Goal: Information Seeking & Learning: Learn about a topic

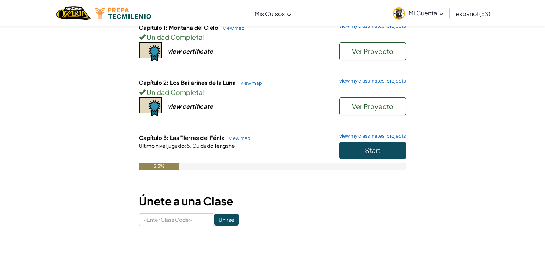
scroll to position [91, 0]
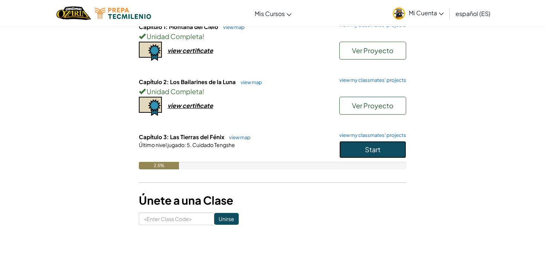
click at [374, 149] on span "Start" at bounding box center [373, 149] width 16 height 9
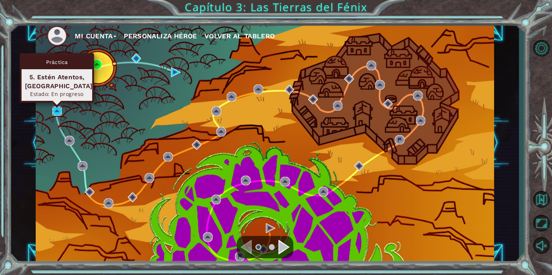
click at [57, 115] on img at bounding box center [57, 111] width 10 height 10
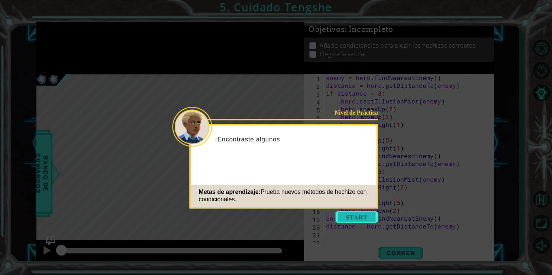
click at [368, 218] on button "Start" at bounding box center [356, 217] width 42 height 12
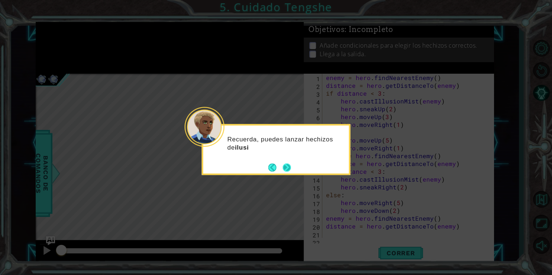
click at [283, 168] on button "Next" at bounding box center [287, 168] width 12 height 12
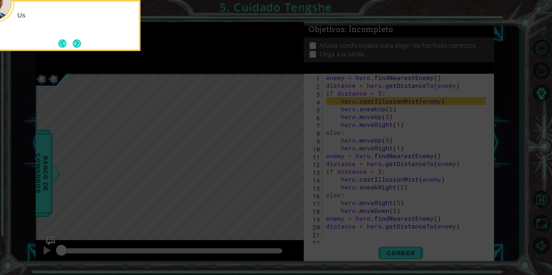
click at [283, 168] on icon at bounding box center [276, 41] width 552 height 467
click at [373, 230] on icon at bounding box center [276, 41] width 552 height 467
click at [77, 45] on button "Next" at bounding box center [76, 43] width 9 height 9
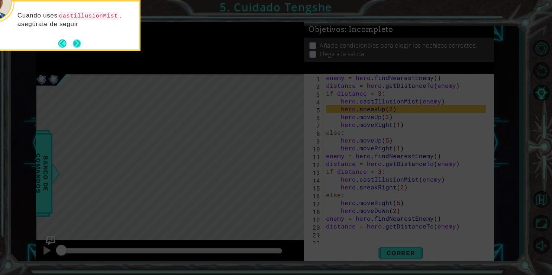
click at [74, 43] on button "Next" at bounding box center [76, 43] width 9 height 9
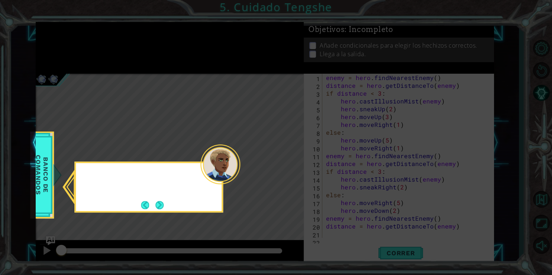
click at [74, 43] on icon at bounding box center [276, 137] width 552 height 275
click at [163, 206] on button "Next" at bounding box center [160, 205] width 14 height 14
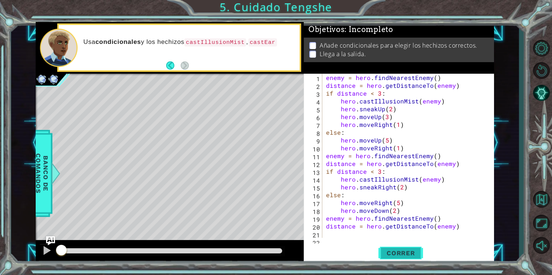
click at [392, 256] on span "Correr" at bounding box center [400, 252] width 43 height 7
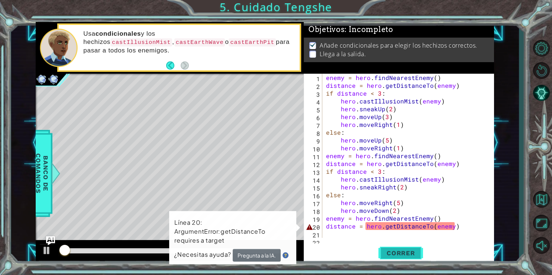
click at [394, 254] on span "Correr" at bounding box center [400, 252] width 43 height 7
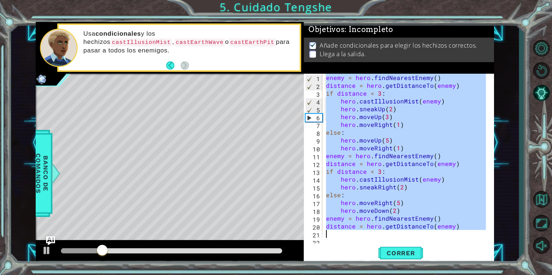
drag, startPoint x: 326, startPoint y: 77, endPoint x: 487, endPoint y: 235, distance: 225.4
click at [487, 235] on div "enemy = hero . findNearestEnemy ( ) distance = hero . getDistanceTo ( enemy ) i…" at bounding box center [406, 163] width 165 height 179
type textarea "distance = hero.getDistanceTo(enemy)"
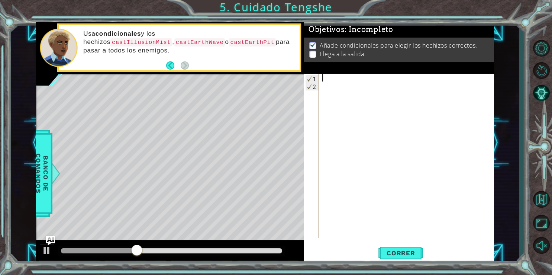
click at [333, 75] on div "1 2 ההההההההההההההההההההההההההההההההההההההההההההההההההההההההההההההההההההההההההה…" at bounding box center [397, 156] width 188 height 164
click at [319, 191] on div "1 2 ההההההההההההההההההההההההההההההההההההההההההההההההההההההההההההההההההההההההההה…" at bounding box center [397, 156] width 188 height 164
paste textarea "hero.moveDown(3)"
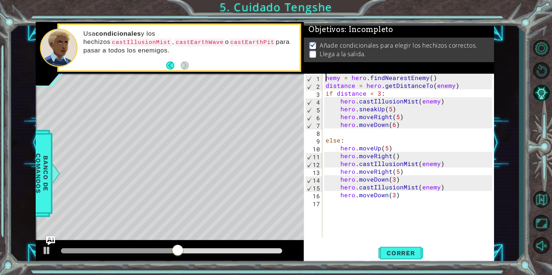
click at [325, 79] on div "nemy = hero . findNearestEnemy ( ) distance = hero . getDistanceTo ( enemy ) if…" at bounding box center [410, 163] width 172 height 179
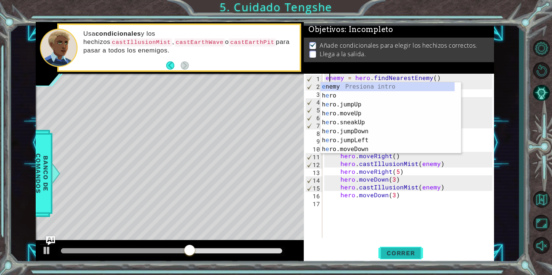
type textarea "enemy = hero.findNearestEnemy()"
click at [408, 256] on span "Correr" at bounding box center [400, 252] width 43 height 7
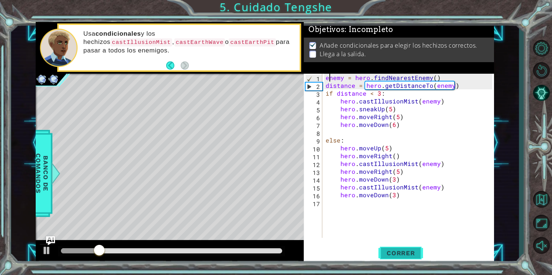
click at [387, 253] on span "Correr" at bounding box center [400, 252] width 43 height 7
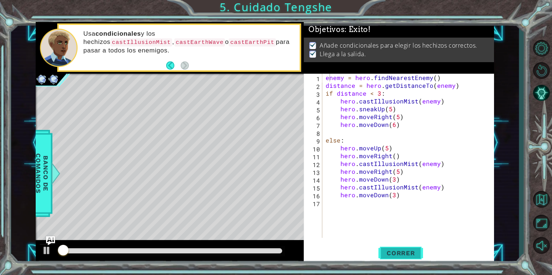
click at [387, 253] on span "Correr" at bounding box center [400, 252] width 43 height 7
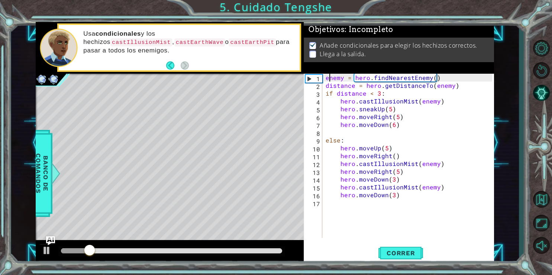
click at [178, 251] on div at bounding box center [171, 250] width 221 height 5
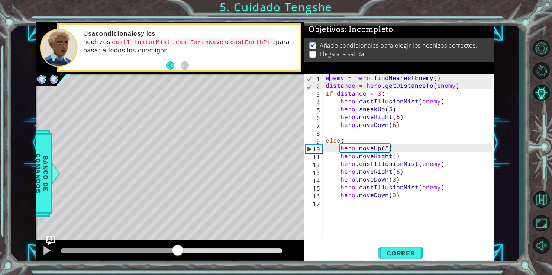
click at [208, 250] on div at bounding box center [171, 250] width 221 height 5
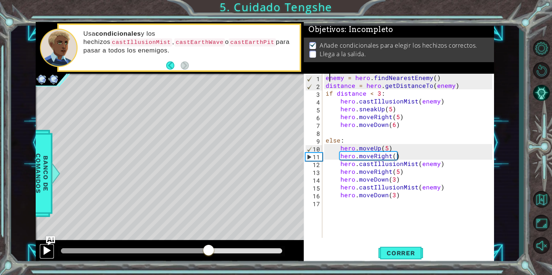
click at [44, 252] on div at bounding box center [47, 250] width 10 height 10
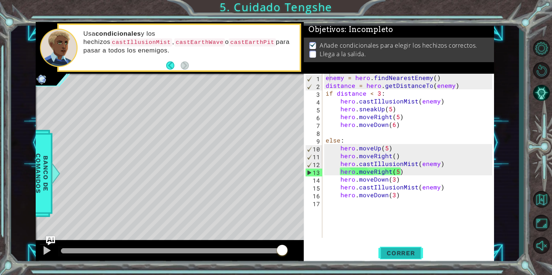
click at [383, 249] on button "Correr" at bounding box center [400, 252] width 45 height 19
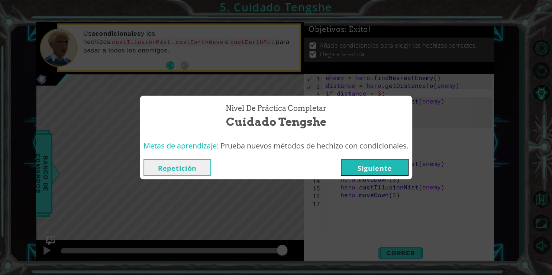
click at [362, 168] on button "Siguiente" at bounding box center [375, 167] width 68 height 17
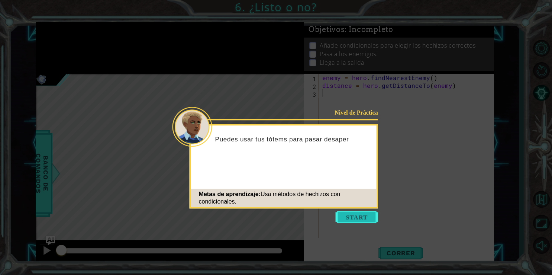
click at [344, 217] on button "Start" at bounding box center [356, 217] width 42 height 12
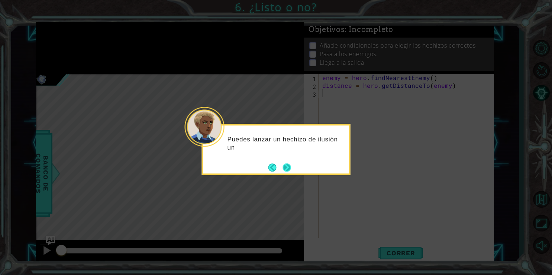
click at [286, 165] on button "Next" at bounding box center [286, 167] width 13 height 13
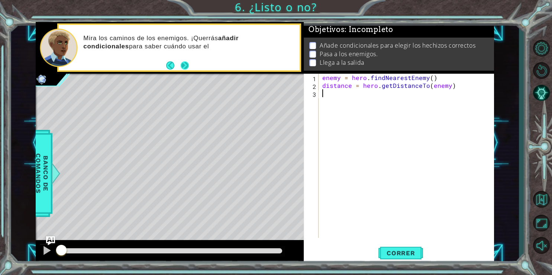
click at [186, 68] on button "Next" at bounding box center [184, 65] width 10 height 10
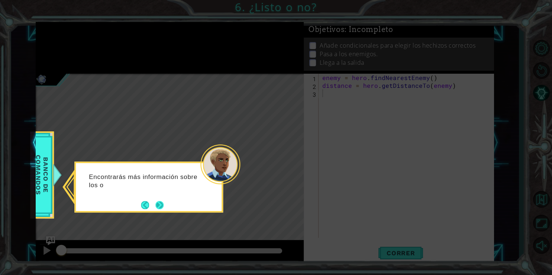
click at [159, 202] on button "Next" at bounding box center [159, 204] width 9 height 9
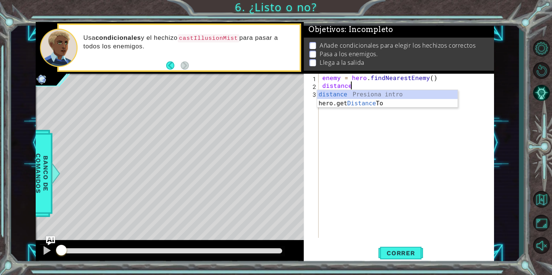
type textarea "d"
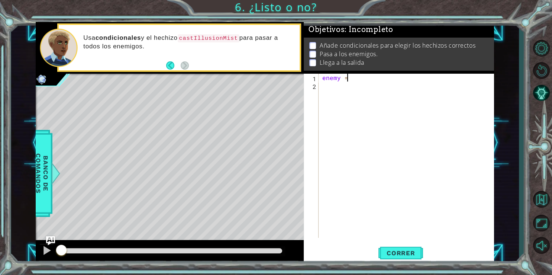
type textarea "e"
paste textarea "hero.jumpDown()}"
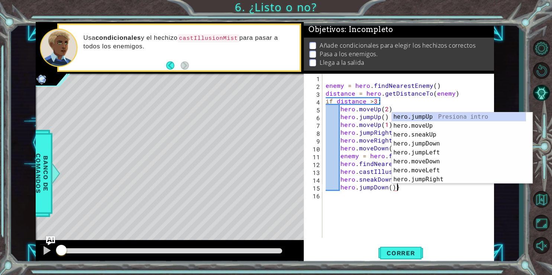
click at [387, 241] on div "hero.jumpDown()} 1 2 3 4 5 6 7 8 9 10 11 12 13 14 15 16 enemy = hero . findNear…" at bounding box center [398, 169] width 190 height 190
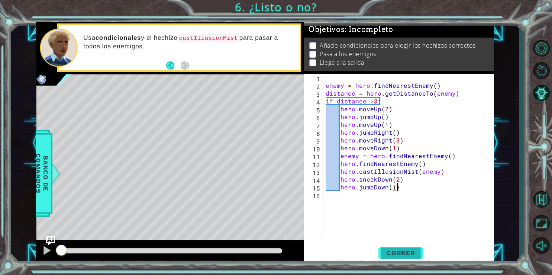
click at [398, 249] on button "Correr" at bounding box center [400, 252] width 45 height 19
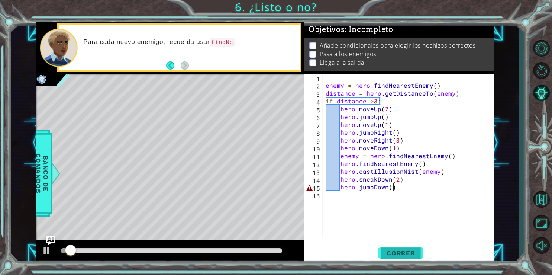
type textarea "hero.jumpDown()"
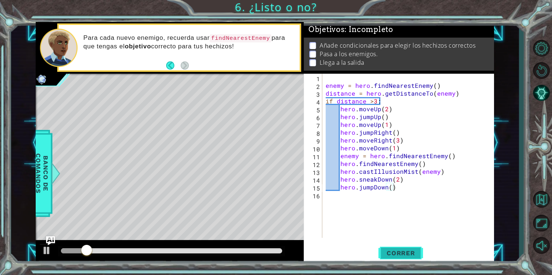
click at [400, 253] on span "Correr" at bounding box center [400, 252] width 43 height 7
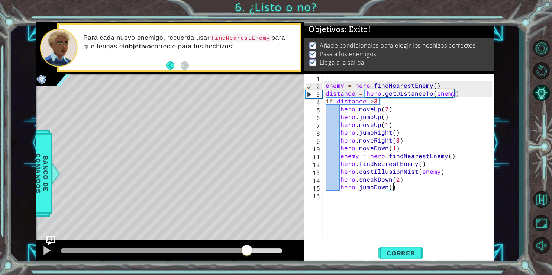
click at [247, 250] on div at bounding box center [171, 250] width 221 height 5
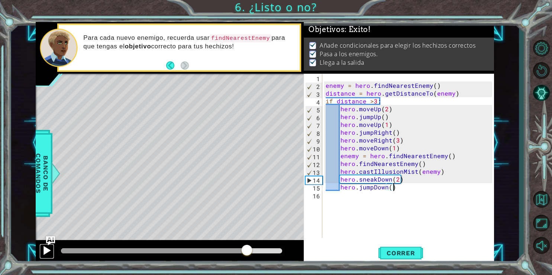
click at [51, 253] on div at bounding box center [47, 250] width 10 height 10
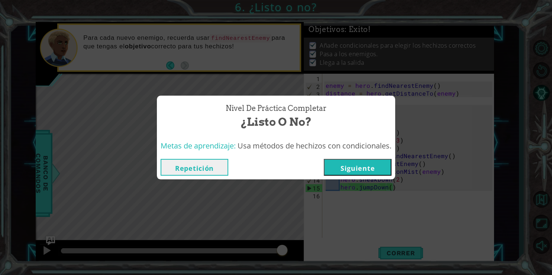
click at [349, 166] on button "Siguiente" at bounding box center [358, 167] width 68 height 17
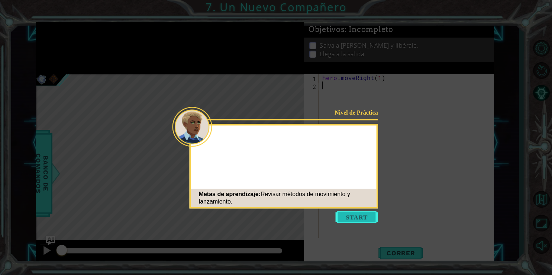
click at [357, 215] on button "Start" at bounding box center [356, 217] width 42 height 12
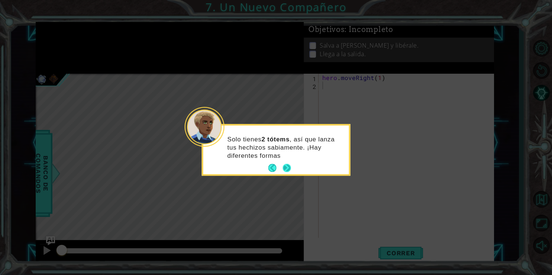
click at [286, 165] on button "Next" at bounding box center [287, 168] width 12 height 12
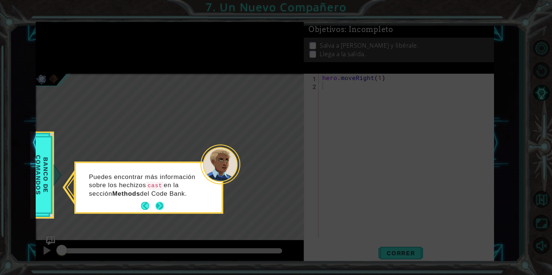
click at [162, 205] on button "Next" at bounding box center [159, 205] width 13 height 13
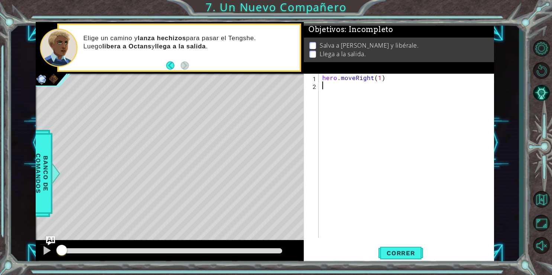
paste textarea "hero.moveRight(2)"
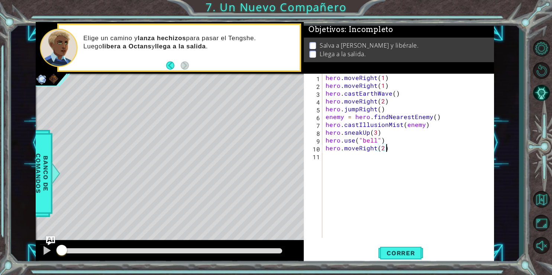
click at [387, 75] on div "hero . moveRight ( 1 ) hero . moveRight ( 1 ) hero . castEarthWave ( ) hero . m…" at bounding box center [410, 163] width 172 height 179
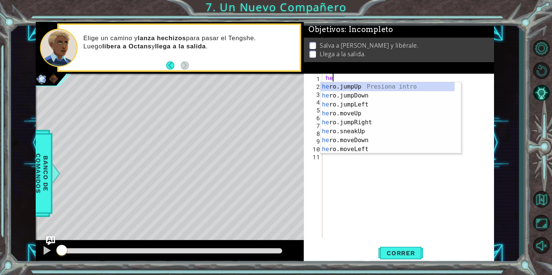
type textarea "h"
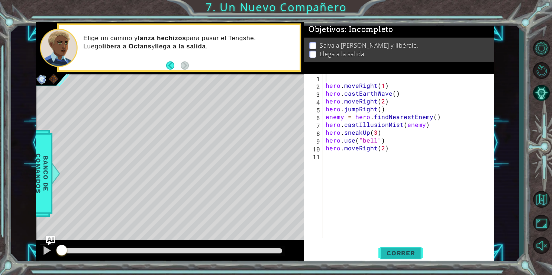
click at [402, 254] on span "Correr" at bounding box center [400, 252] width 43 height 7
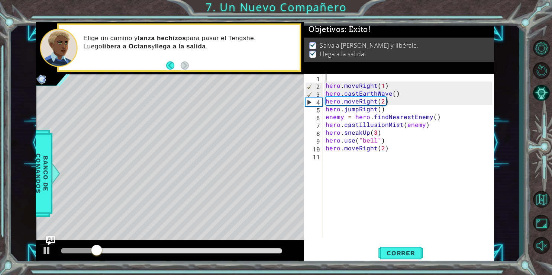
click at [265, 252] on div at bounding box center [171, 250] width 221 height 5
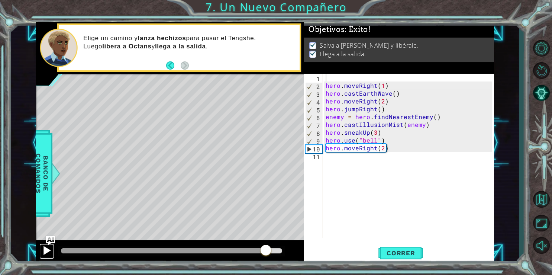
click at [48, 253] on div at bounding box center [47, 250] width 10 height 10
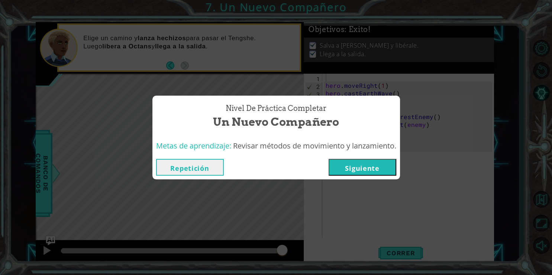
click at [352, 165] on button "Siguiente" at bounding box center [362, 167] width 68 height 17
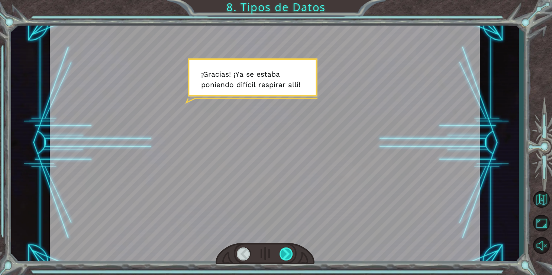
click at [285, 253] on div at bounding box center [286, 253] width 14 height 13
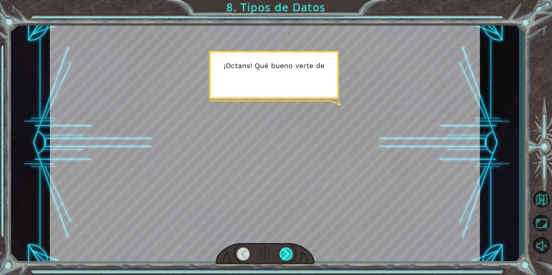
click at [285, 253] on div at bounding box center [286, 253] width 14 height 13
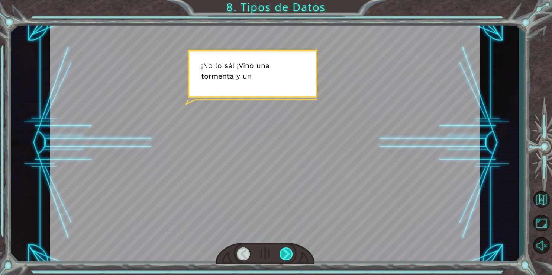
click at [285, 253] on div at bounding box center [286, 253] width 14 height 13
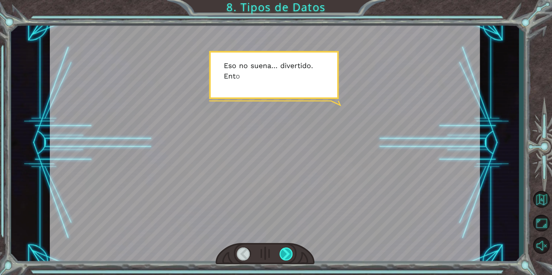
click at [285, 253] on div at bounding box center [286, 253] width 14 height 13
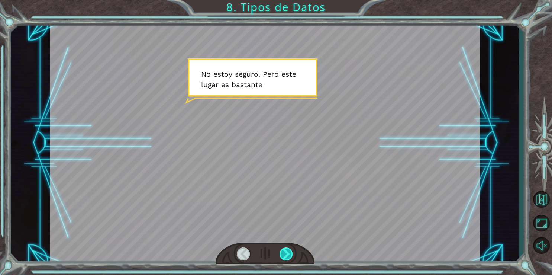
click at [285, 253] on div at bounding box center [286, 253] width 14 height 13
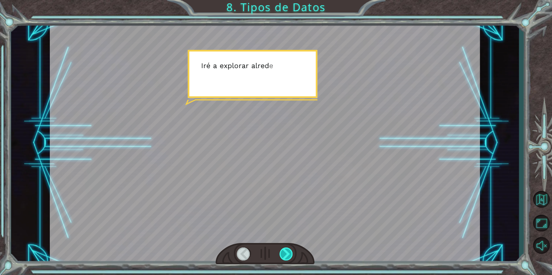
click at [285, 253] on div at bounding box center [286, 253] width 14 height 13
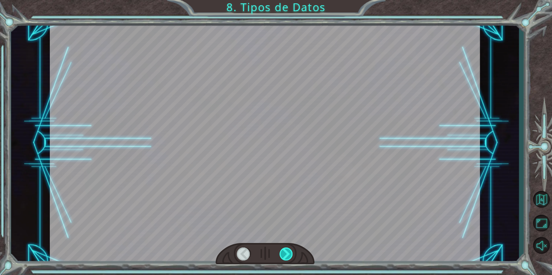
click at [285, 253] on div at bounding box center [286, 253] width 14 height 13
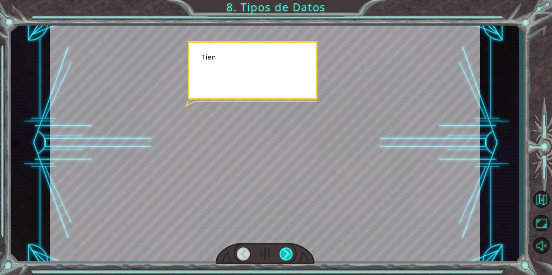
click at [285, 253] on div at bounding box center [286, 253] width 14 height 13
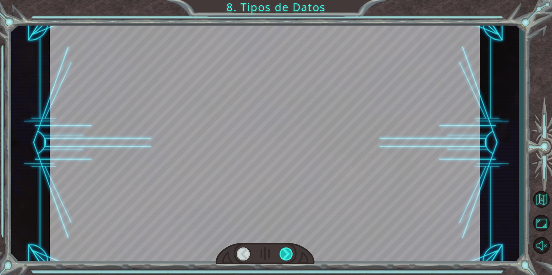
click at [285, 253] on div at bounding box center [286, 253] width 14 height 13
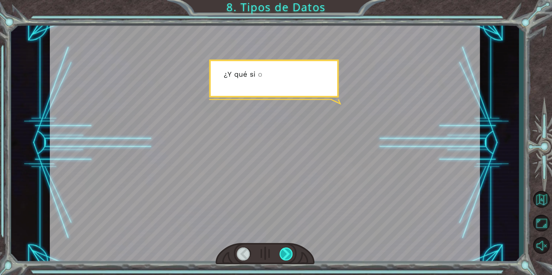
click at [285, 253] on div at bounding box center [286, 253] width 14 height 13
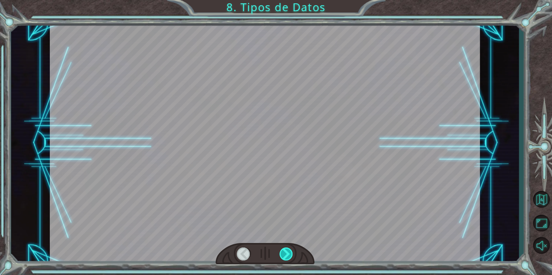
click at [285, 253] on div at bounding box center [286, 253] width 14 height 13
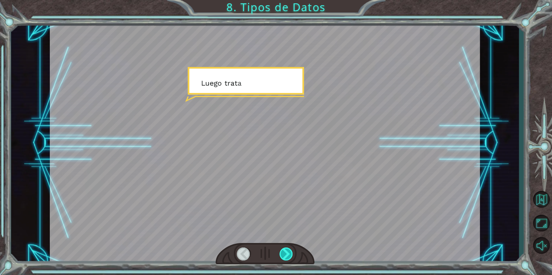
click at [285, 253] on div at bounding box center [286, 253] width 14 height 13
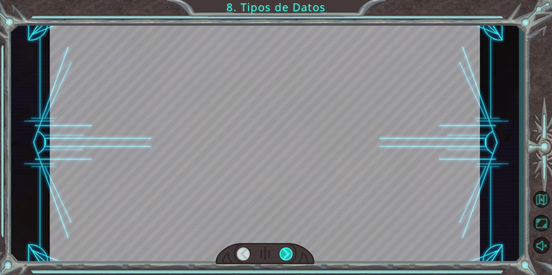
click at [285, 253] on div at bounding box center [286, 253] width 14 height 13
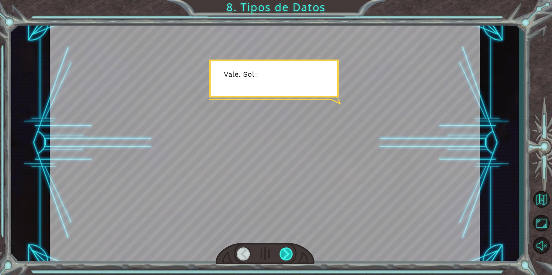
click at [285, 253] on div at bounding box center [286, 253] width 14 height 13
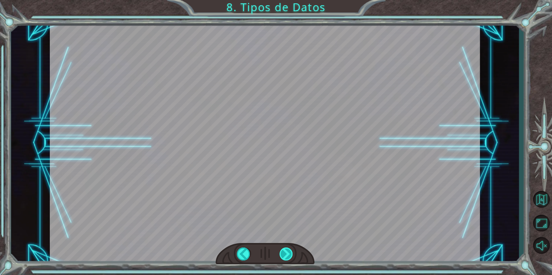
click at [285, 253] on div at bounding box center [286, 253] width 14 height 13
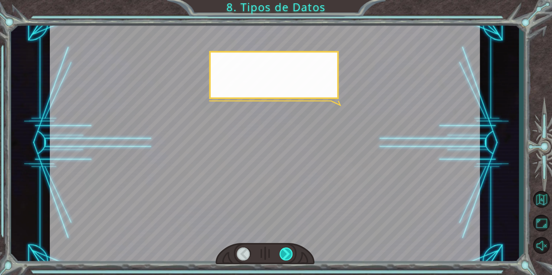
click at [285, 253] on div at bounding box center [286, 253] width 14 height 13
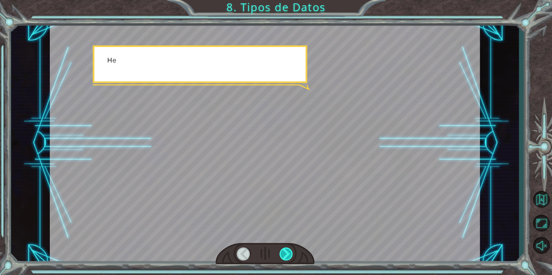
click at [285, 253] on div at bounding box center [286, 253] width 14 height 13
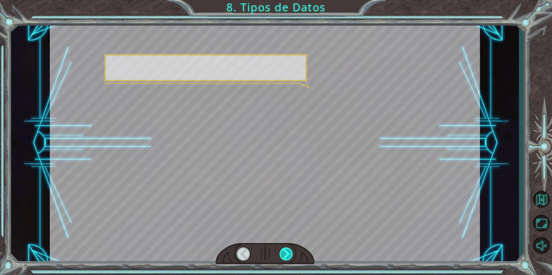
click at [285, 253] on div at bounding box center [286, 253] width 14 height 13
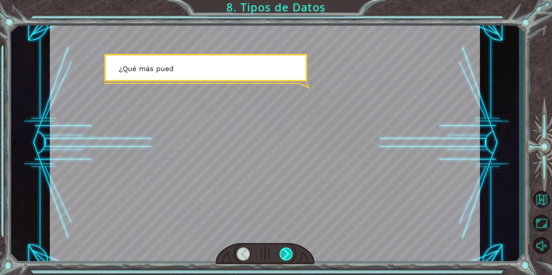
click at [285, 253] on div at bounding box center [286, 253] width 14 height 13
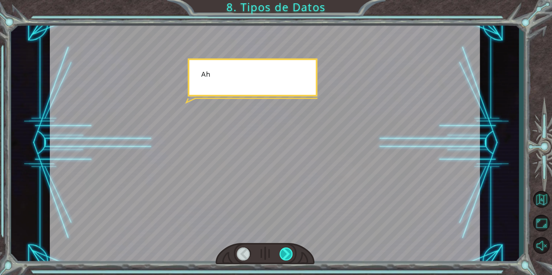
click at [285, 253] on div at bounding box center [286, 253] width 14 height 13
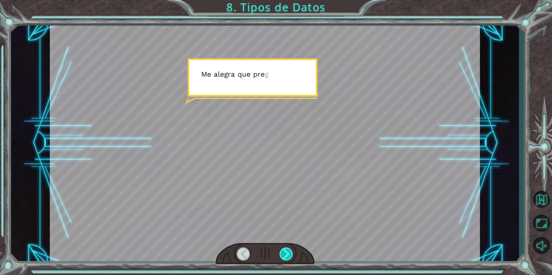
click at [285, 253] on div at bounding box center [286, 253] width 14 height 13
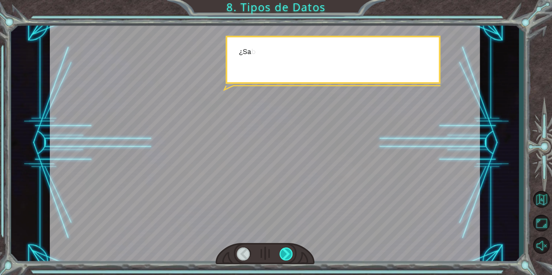
click at [285, 253] on div at bounding box center [286, 253] width 14 height 13
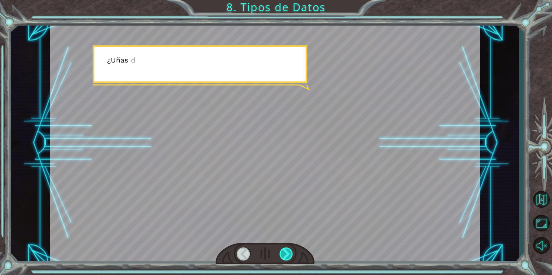
click at [285, 253] on div at bounding box center [286, 253] width 14 height 13
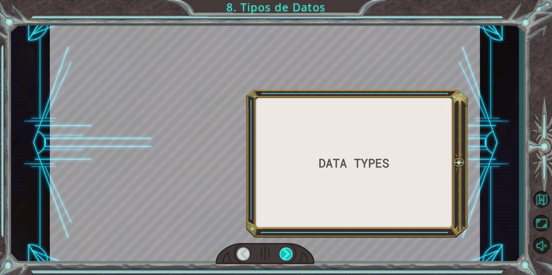
click at [285, 253] on div at bounding box center [286, 253] width 14 height 13
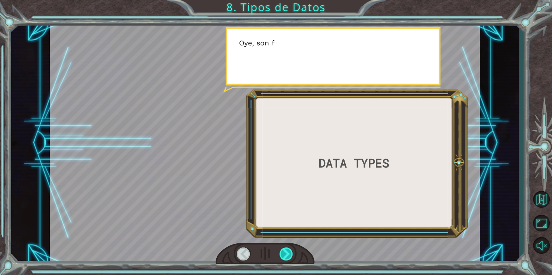
click at [285, 253] on div at bounding box center [286, 253] width 14 height 13
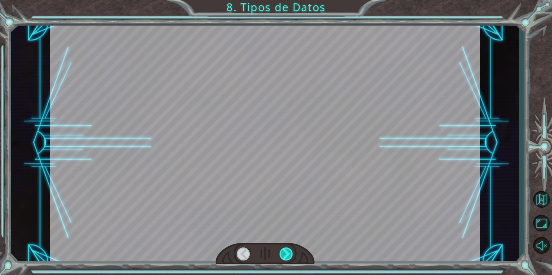
click at [285, 253] on div at bounding box center [286, 253] width 14 height 13
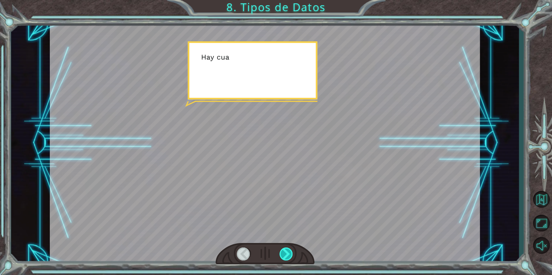
click at [285, 253] on div at bounding box center [286, 253] width 14 height 13
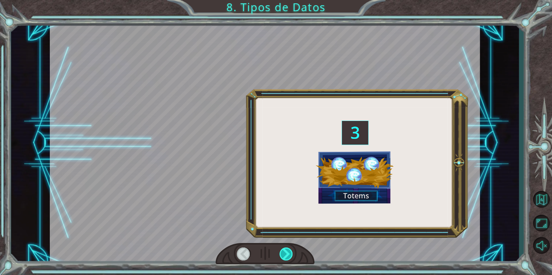
click at [285, 253] on div at bounding box center [286, 253] width 14 height 13
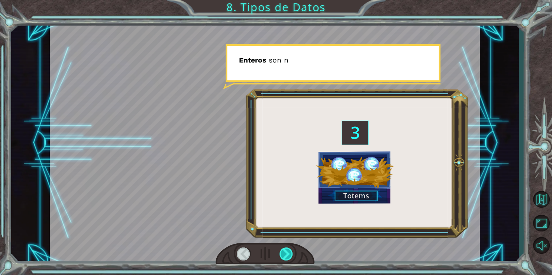
click at [285, 253] on div at bounding box center [286, 253] width 14 height 13
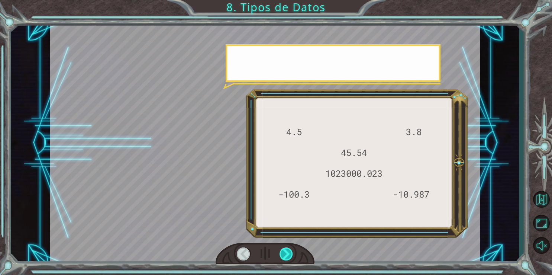
click at [285, 253] on div at bounding box center [286, 253] width 14 height 13
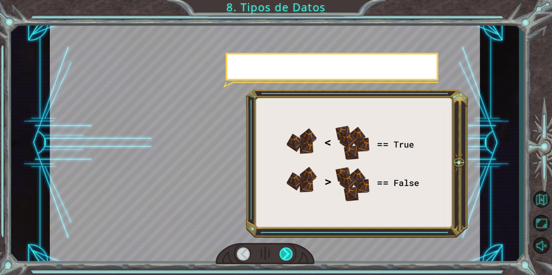
click at [285, 253] on div at bounding box center [286, 253] width 14 height 13
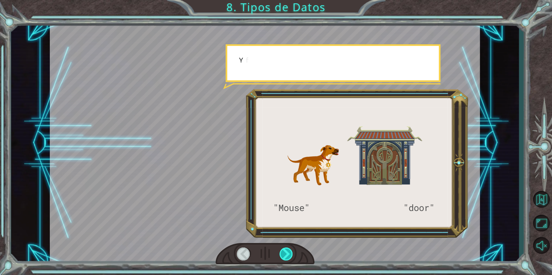
click at [285, 253] on div at bounding box center [286, 253] width 14 height 13
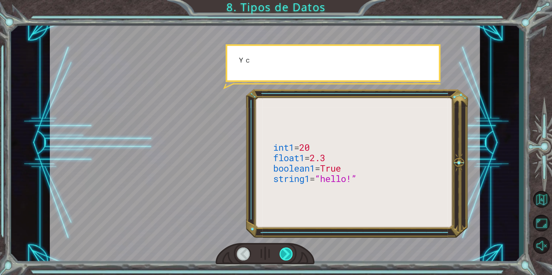
click at [285, 253] on div at bounding box center [286, 253] width 14 height 13
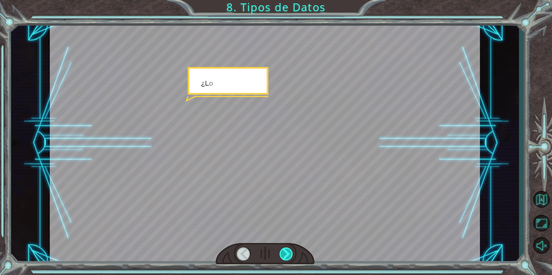
click at [285, 253] on div at bounding box center [286, 253] width 14 height 13
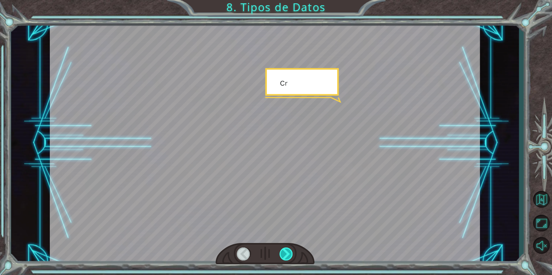
click at [285, 253] on div at bounding box center [286, 253] width 14 height 13
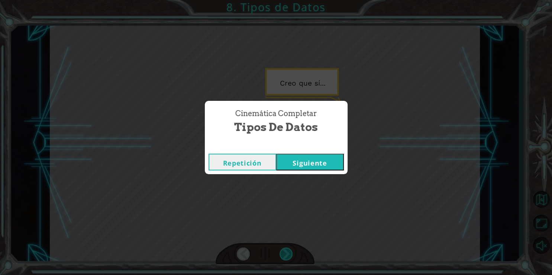
click at [285, 253] on div "Cinemática Completar Tipos de Datos Repetición Siguiente" at bounding box center [276, 137] width 552 height 275
click at [295, 164] on button "Siguiente" at bounding box center [310, 161] width 68 height 17
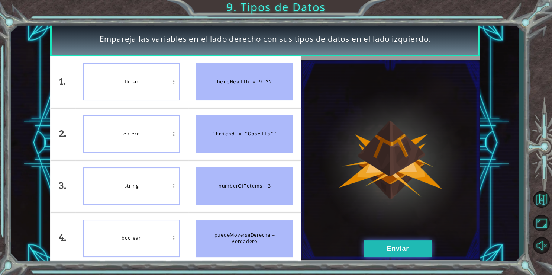
click at [414, 253] on button "Enviar" at bounding box center [398, 248] width 68 height 17
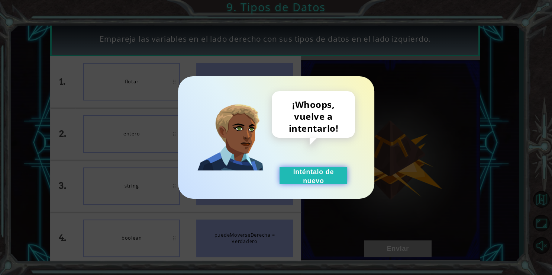
click at [322, 177] on button "Inténtalo de nuevo" at bounding box center [313, 175] width 68 height 17
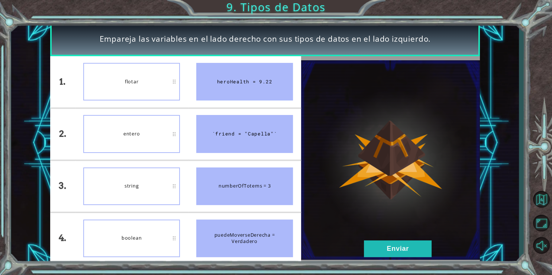
click at [133, 136] on div "entero" at bounding box center [131, 134] width 97 height 38
click at [404, 249] on button "Enviar" at bounding box center [398, 248] width 68 height 17
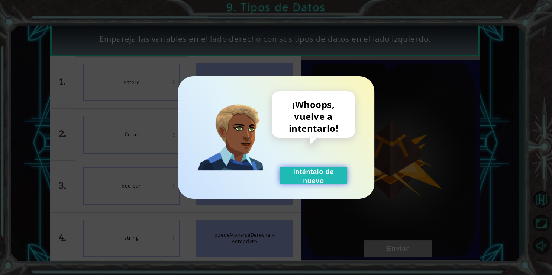
click at [322, 175] on button "Inténtalo de nuevo" at bounding box center [313, 175] width 68 height 17
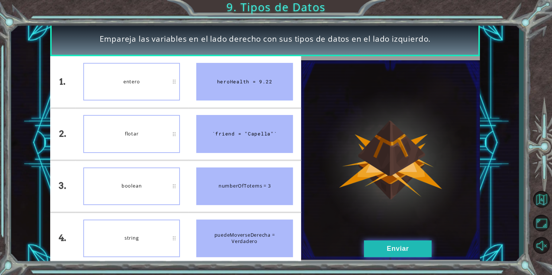
click at [386, 253] on button "Enviar" at bounding box center [398, 248] width 68 height 17
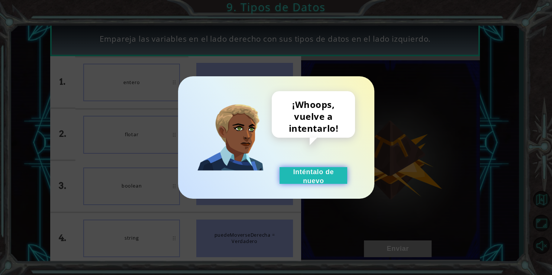
click at [317, 174] on button "Inténtalo de nuevo" at bounding box center [313, 175] width 68 height 17
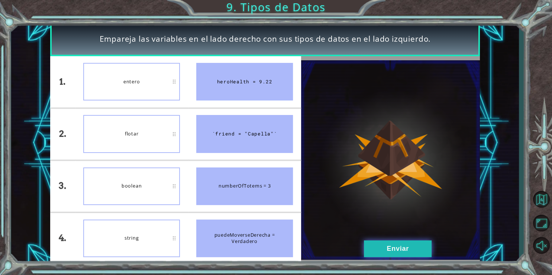
click at [400, 250] on button "Enviar" at bounding box center [398, 248] width 68 height 17
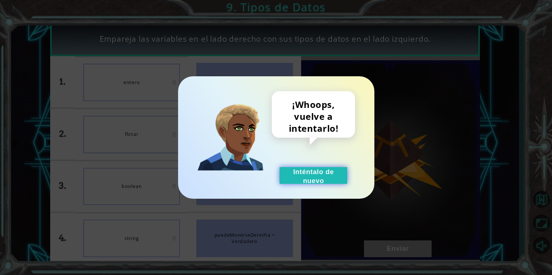
click at [340, 178] on button "Inténtalo de nuevo" at bounding box center [313, 175] width 68 height 17
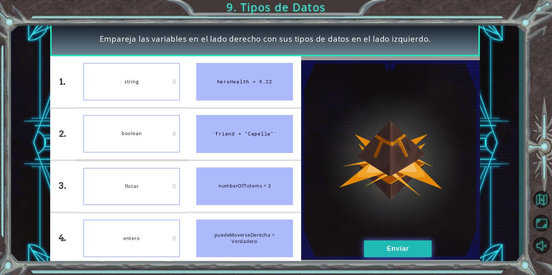
click at [419, 251] on button "Enviar" at bounding box center [398, 248] width 68 height 17
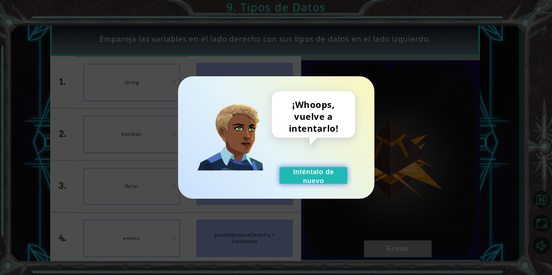
click at [309, 175] on button "Inténtalo de nuevo" at bounding box center [313, 175] width 68 height 17
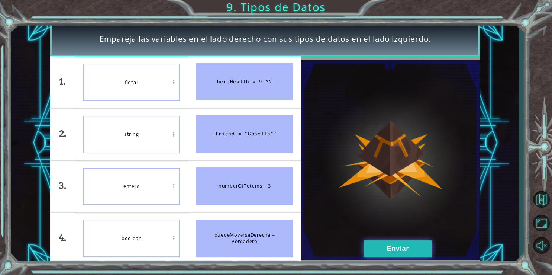
click at [394, 244] on button "Enviar" at bounding box center [398, 248] width 68 height 17
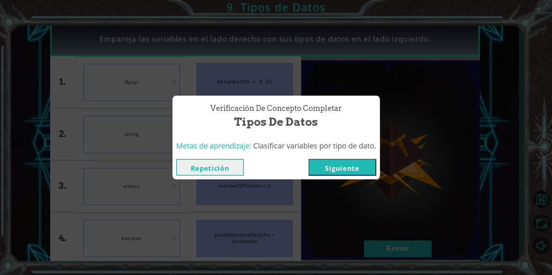
click at [348, 167] on button "Siguiente" at bounding box center [342, 167] width 68 height 17
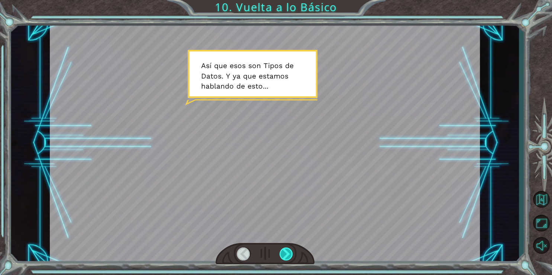
click at [286, 254] on div at bounding box center [286, 253] width 14 height 13
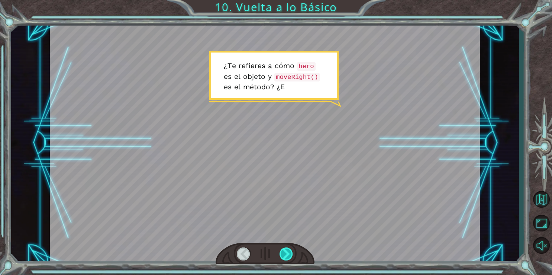
click at [286, 254] on div at bounding box center [286, 253] width 14 height 13
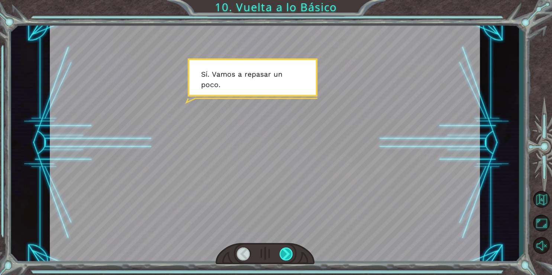
click at [286, 254] on div at bounding box center [286, 253] width 14 height 13
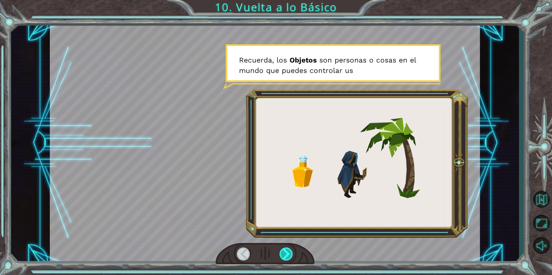
click at [286, 254] on div at bounding box center [286, 253] width 14 height 13
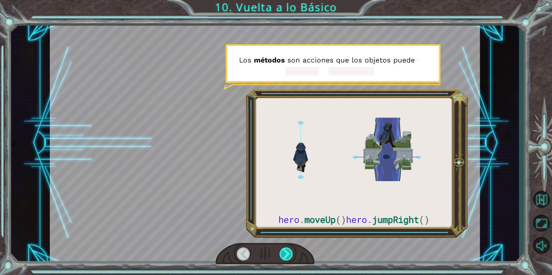
click at [286, 254] on div at bounding box center [286, 253] width 14 height 13
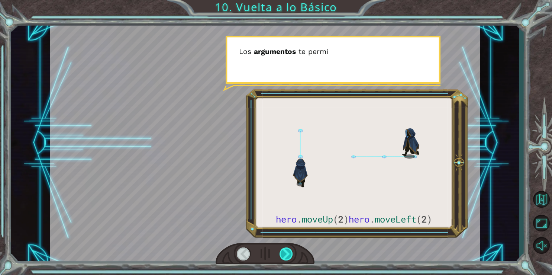
click at [286, 254] on div at bounding box center [286, 253] width 14 height 13
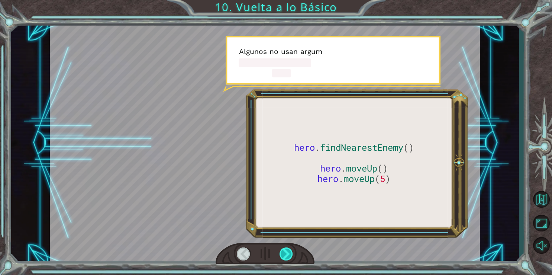
click at [286, 254] on div at bounding box center [286, 253] width 14 height 13
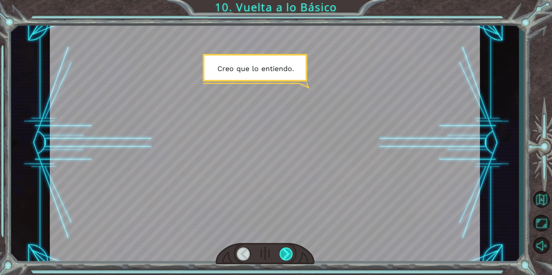
click at [286, 254] on div at bounding box center [286, 253] width 14 height 13
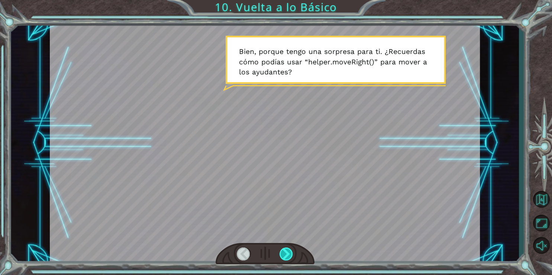
click at [286, 254] on div at bounding box center [286, 253] width 14 height 13
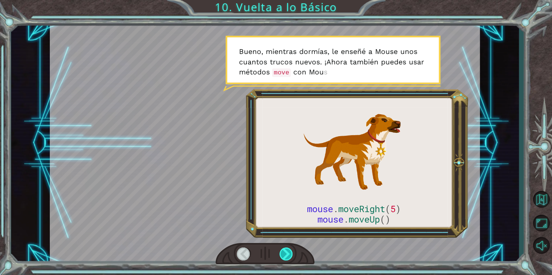
click at [286, 254] on div at bounding box center [286, 253] width 14 height 13
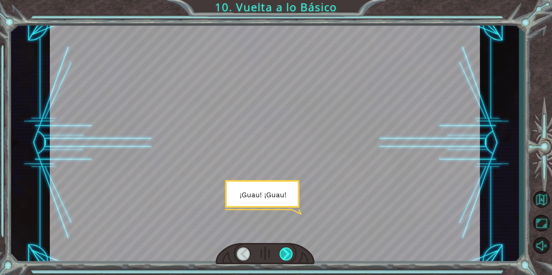
click at [286, 254] on div at bounding box center [286, 253] width 14 height 13
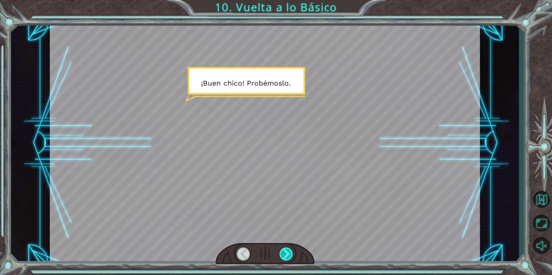
click at [286, 254] on div at bounding box center [286, 253] width 14 height 13
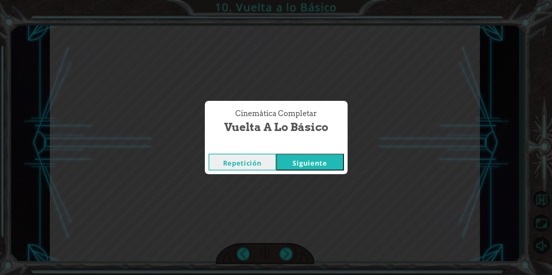
click at [322, 159] on button "Siguiente" at bounding box center [310, 161] width 68 height 17
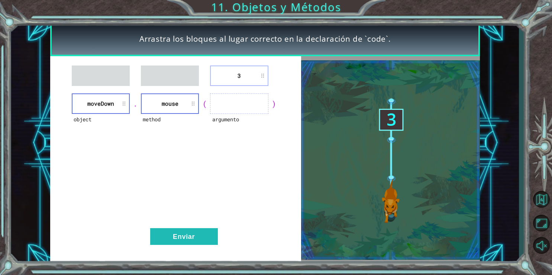
drag, startPoint x: 249, startPoint y: 65, endPoint x: 243, endPoint y: 75, distance: 12.1
click at [243, 75] on div "3 object moveDown . method mouse ( argumento ) Enviar" at bounding box center [175, 160] width 251 height 208
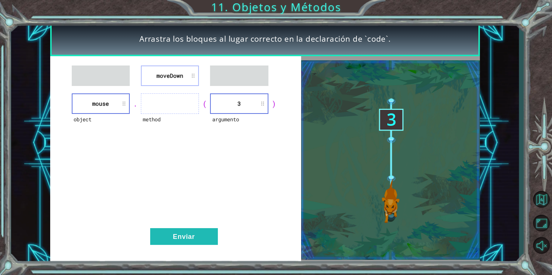
click at [178, 79] on li "moveDown" at bounding box center [170, 75] width 58 height 20
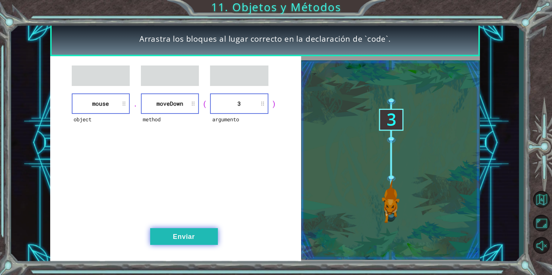
click at [206, 234] on button "Enviar" at bounding box center [184, 236] width 68 height 17
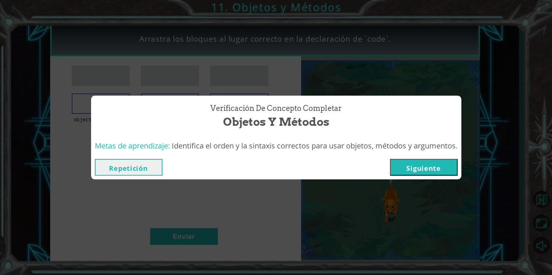
click at [418, 169] on button "Siguiente" at bounding box center [424, 167] width 68 height 17
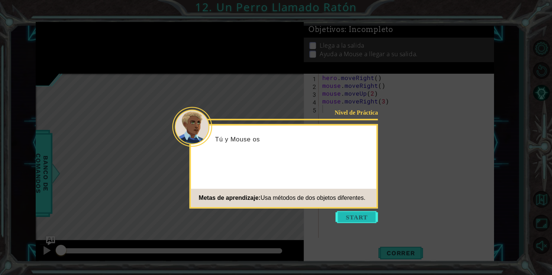
click at [364, 218] on button "Start" at bounding box center [356, 217] width 42 height 12
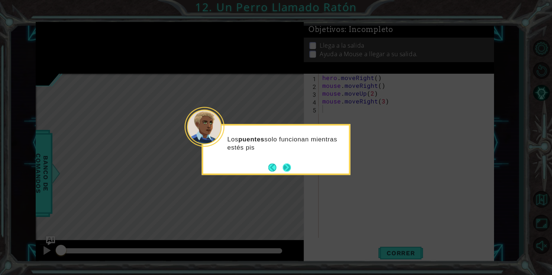
click at [286, 170] on button "Next" at bounding box center [286, 166] width 13 height 13
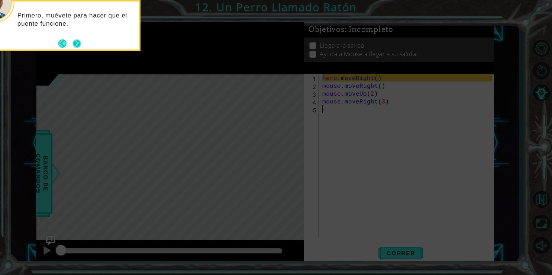
click at [78, 45] on button "Next" at bounding box center [77, 44] width 12 height 12
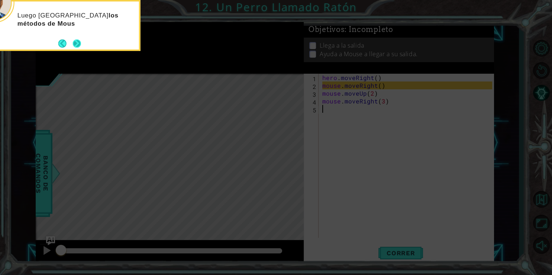
click at [75, 42] on button "Next" at bounding box center [76, 43] width 9 height 9
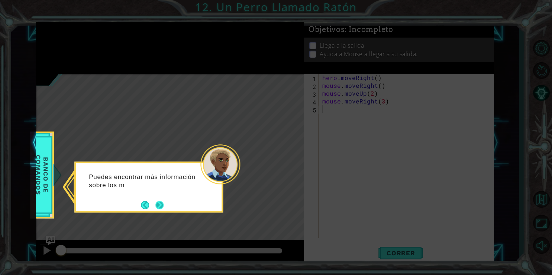
click at [160, 203] on button "Next" at bounding box center [159, 205] width 12 height 12
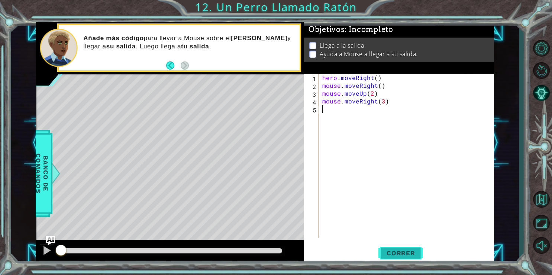
click at [403, 251] on span "Correr" at bounding box center [400, 252] width 43 height 7
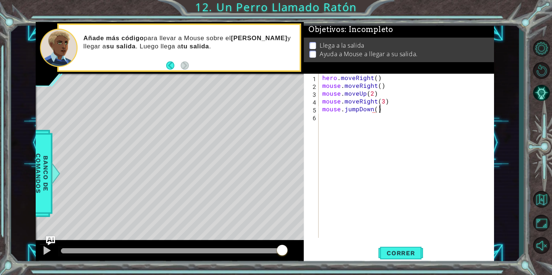
scroll to position [0, 3]
click at [412, 250] on span "Correr" at bounding box center [400, 252] width 43 height 7
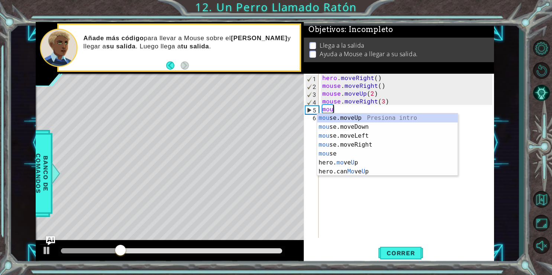
type textarea "m"
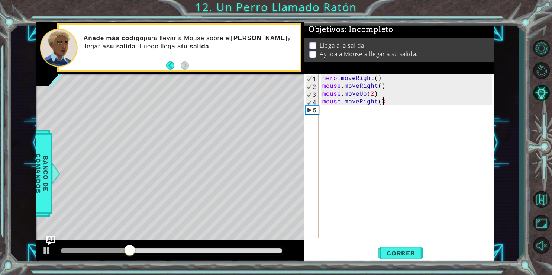
type textarea "mouse.moveRight(3)"
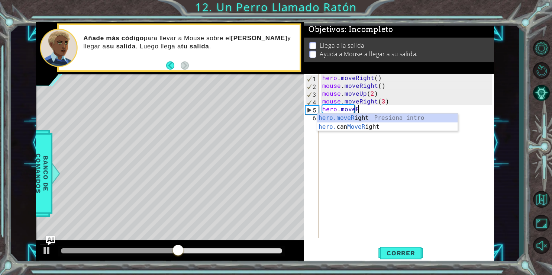
scroll to position [0, 1]
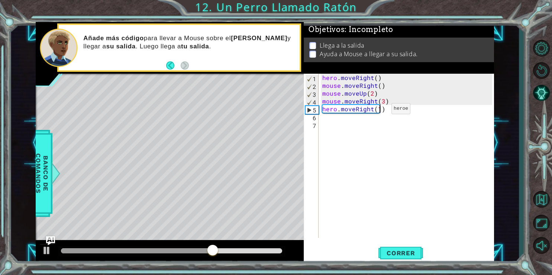
click at [379, 110] on div "hero . moveRight ( ) mouse . moveRight ( ) mouse . moveUp ( 2 ) mouse . moveRig…" at bounding box center [408, 163] width 175 height 179
type textarea "hero.moveRight(2)"
click at [400, 246] on button "Correr" at bounding box center [400, 252] width 45 height 19
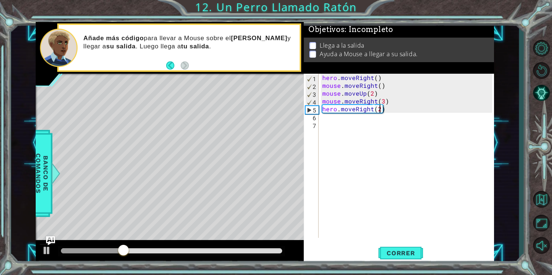
click at [327, 117] on div "hero . moveRight ( ) mouse . moveRight ( ) mouse . moveUp ( 2 ) mouse . moveRig…" at bounding box center [408, 163] width 175 height 179
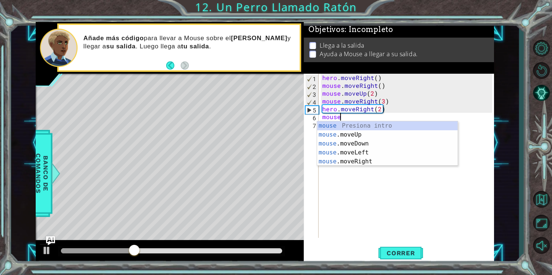
scroll to position [0, 0]
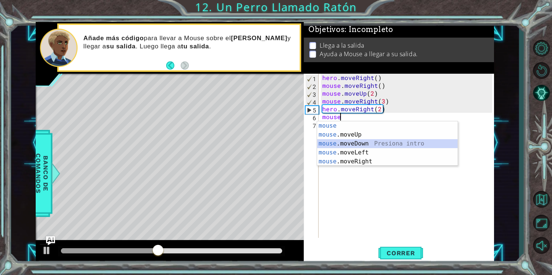
click at [369, 147] on div "mouse Presiona intro mouse .moveUp Presiona intro mouse .moveDown Presiona intr…" at bounding box center [387, 152] width 140 height 62
type textarea "mouse.moveDown(1)"
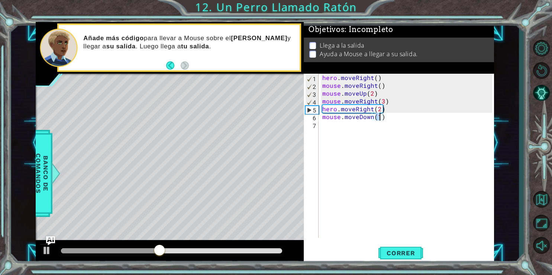
click at [369, 147] on div "hero . moveRight ( ) mouse . moveRight ( ) mouse . moveUp ( 2 ) mouse . moveRig…" at bounding box center [408, 163] width 175 height 179
click at [379, 117] on div "hero . moveRight ( ) mouse . moveRight ( ) mouse . moveUp ( 2 ) mouse . moveRig…" at bounding box center [408, 163] width 175 height 179
type textarea "mouse.moveDown(2)"
click at [332, 126] on div "hero . moveRight ( ) mouse . moveRight ( ) mouse . moveUp ( 2 ) mouse . moveRig…" at bounding box center [408, 163] width 175 height 179
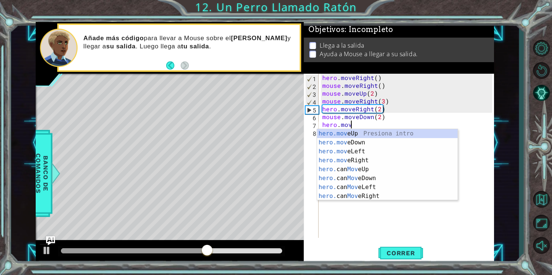
scroll to position [0, 1]
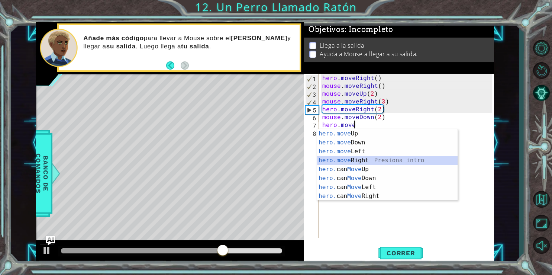
click at [348, 160] on div "hero.move Up Presiona intro hero.move Down Presiona intro hero.move Left Presio…" at bounding box center [387, 173] width 140 height 89
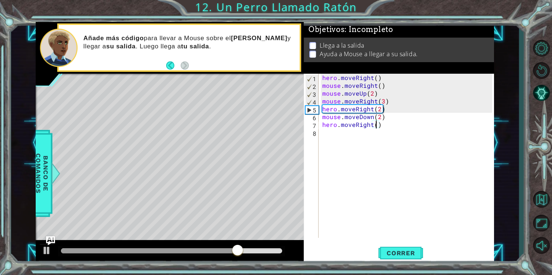
type textarea "hero.moveRight(2)"
click at [324, 134] on div "hero . moveRight ( ) mouse . moveRight ( ) mouse . moveUp ( 2 ) mouse . moveRig…" at bounding box center [408, 163] width 175 height 179
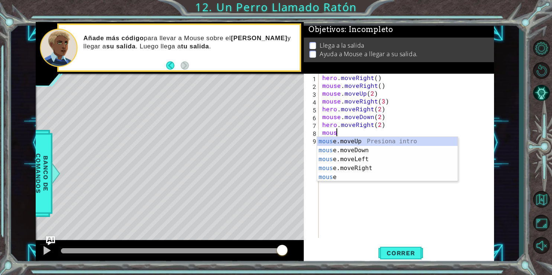
scroll to position [0, 0]
click at [327, 177] on div "mouse Presiona intro mouse .moveUp Presiona intro mouse .moveDown Presiona intr…" at bounding box center [387, 168] width 140 height 62
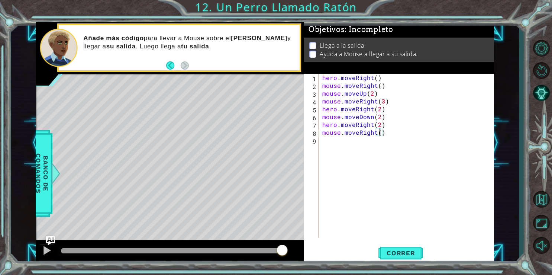
scroll to position [0, 3]
type textarea "mouse.moveRight(3)"
click at [396, 254] on span "Correr" at bounding box center [400, 252] width 43 height 7
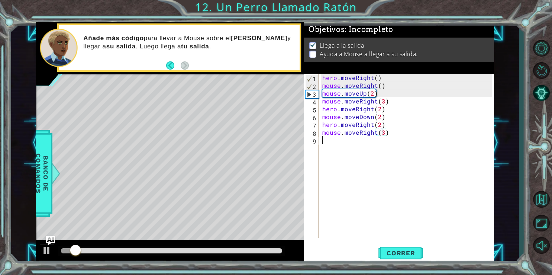
click at [341, 145] on div "hero . moveRight ( ) mouse . moveRight ( ) mouse . moveUp ( 2 ) mouse . moveRig…" at bounding box center [408, 163] width 175 height 179
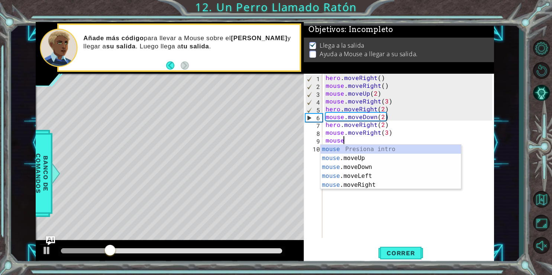
scroll to position [0, 1]
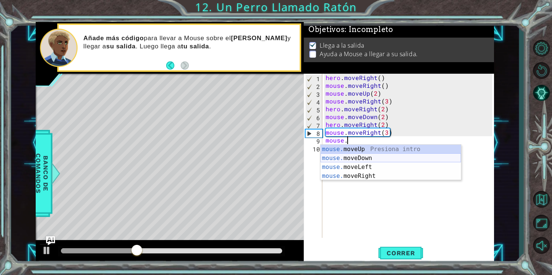
click at [381, 159] on div "mouse. moveUp Presiona intro mouse. moveDown Presiona intro mouse. moveLeft Pre…" at bounding box center [390, 170] width 140 height 53
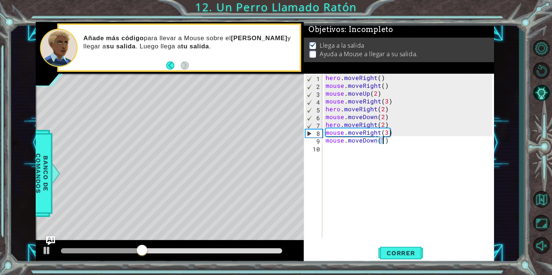
type textarea "mouse.moveDown(1)"
click at [345, 239] on div "mouse.moveDown(1) 1 2 3 4 5 6 7 8 9 10 hero . moveRight ( ) mouse . moveRight (…" at bounding box center [398, 169] width 190 height 190
click at [397, 250] on span "Correr" at bounding box center [400, 252] width 43 height 7
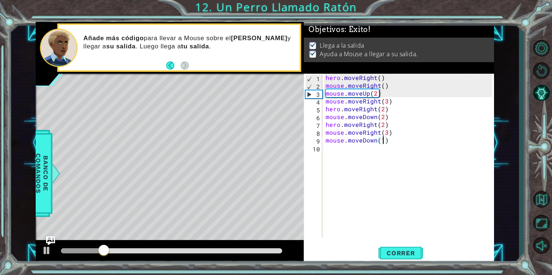
click at [185, 249] on div at bounding box center [171, 250] width 221 height 5
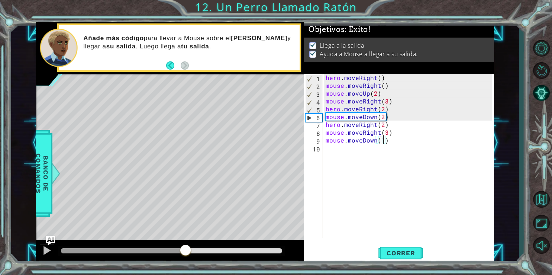
click at [245, 250] on div at bounding box center [171, 250] width 221 height 5
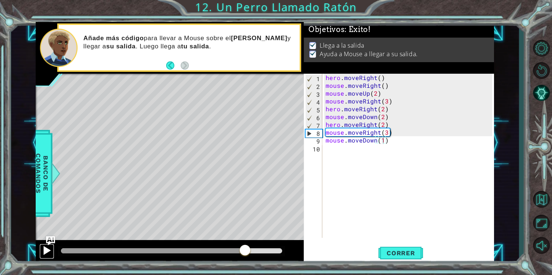
click at [46, 254] on div at bounding box center [47, 250] width 10 height 10
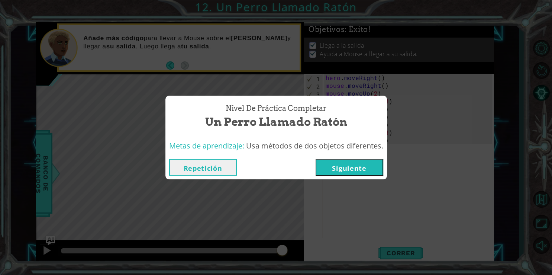
click at [344, 169] on button "Siguiente" at bounding box center [349, 167] width 68 height 17
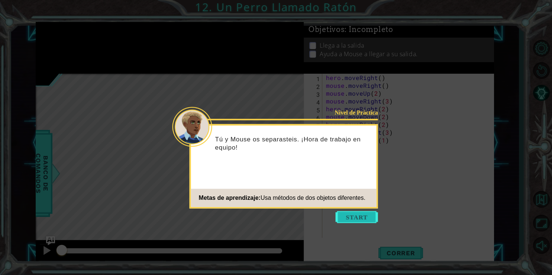
click at [350, 215] on button "Start" at bounding box center [356, 217] width 42 height 12
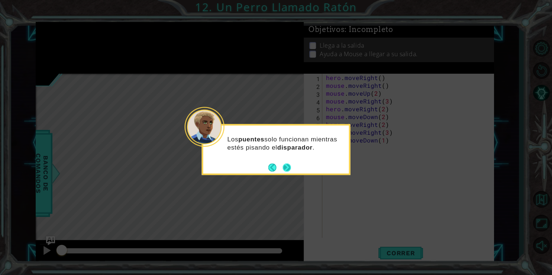
click at [286, 168] on button "Next" at bounding box center [286, 167] width 13 height 13
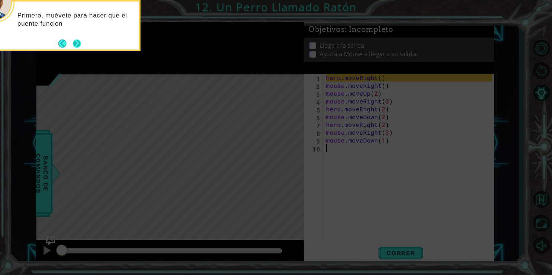
click at [79, 45] on button "Next" at bounding box center [77, 43] width 13 height 13
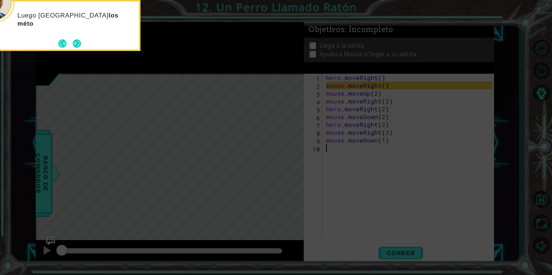
click at [79, 45] on button "Next" at bounding box center [77, 43] width 13 height 13
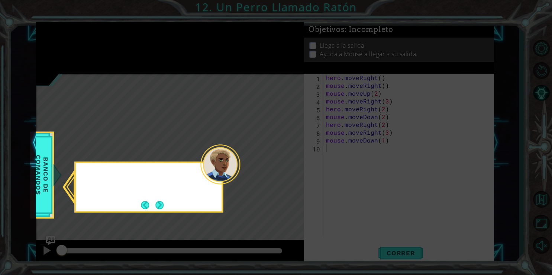
click at [79, 45] on icon at bounding box center [276, 137] width 552 height 275
click at [160, 206] on button "Next" at bounding box center [159, 205] width 9 height 9
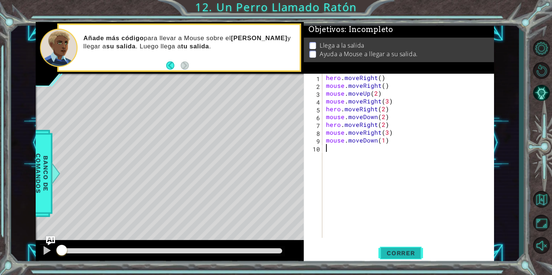
click at [391, 255] on span "Correr" at bounding box center [400, 252] width 43 height 7
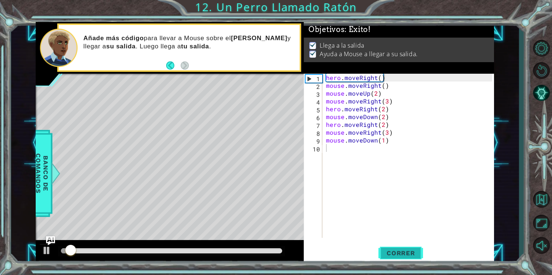
click at [392, 253] on span "Correr" at bounding box center [400, 252] width 43 height 7
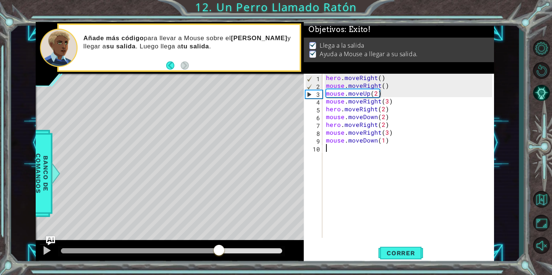
click at [219, 253] on div at bounding box center [171, 250] width 221 height 5
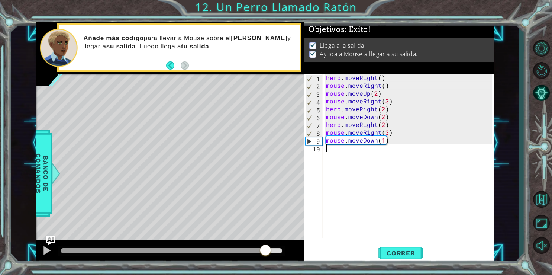
click at [265, 250] on div at bounding box center [171, 250] width 221 height 5
click at [47, 253] on div at bounding box center [47, 250] width 10 height 10
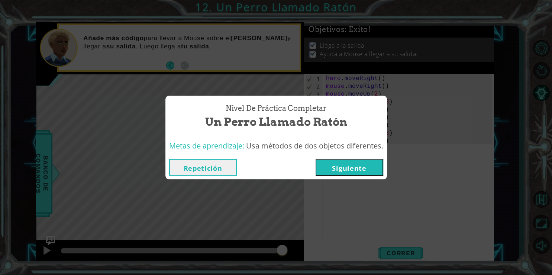
click at [326, 171] on button "Siguiente" at bounding box center [349, 167] width 68 height 17
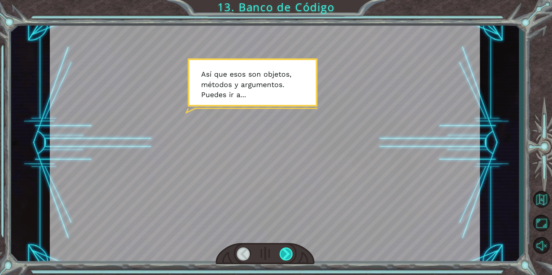
click at [289, 259] on div at bounding box center [286, 253] width 14 height 13
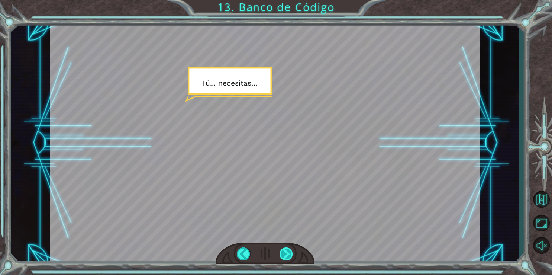
click at [289, 259] on div at bounding box center [286, 253] width 14 height 13
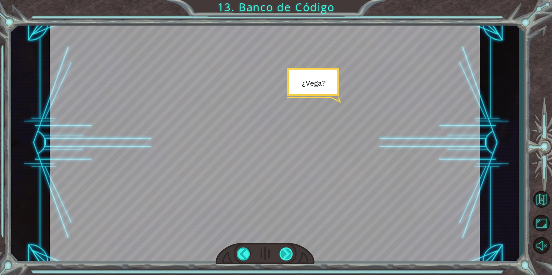
click at [289, 259] on div at bounding box center [286, 253] width 14 height 13
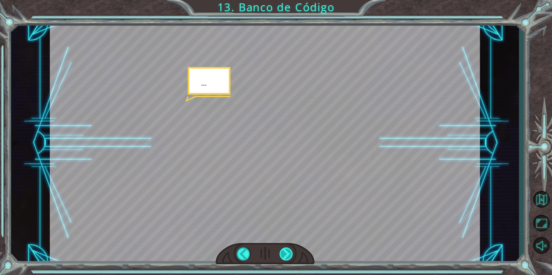
click at [289, 259] on div at bounding box center [286, 253] width 14 height 13
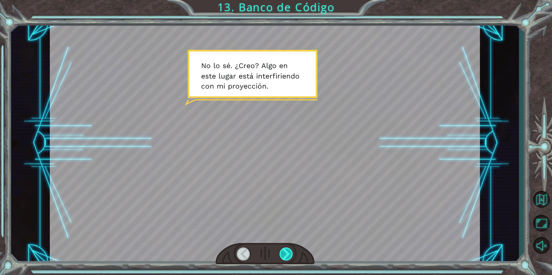
click at [289, 259] on div at bounding box center [286, 253] width 14 height 13
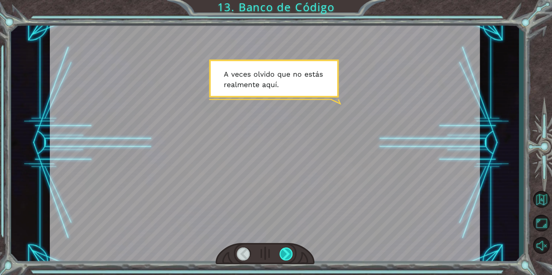
click at [289, 259] on div at bounding box center [286, 253] width 14 height 13
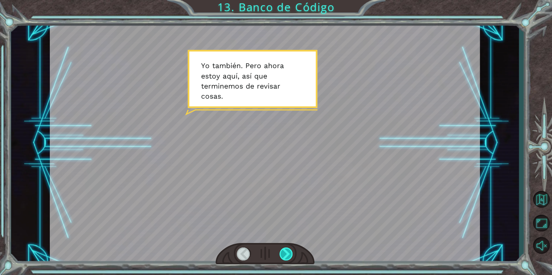
click at [289, 259] on div at bounding box center [286, 253] width 14 height 13
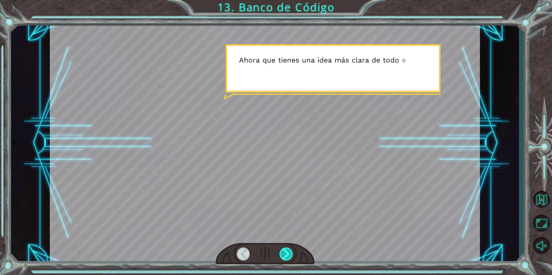
click at [289, 259] on div at bounding box center [286, 253] width 14 height 13
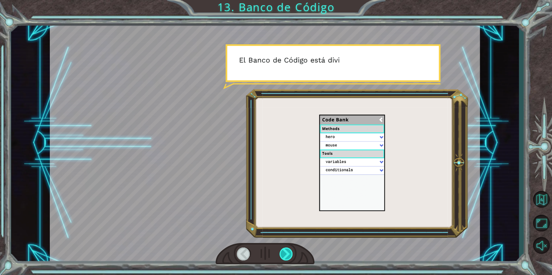
click at [289, 259] on div at bounding box center [286, 253] width 14 height 13
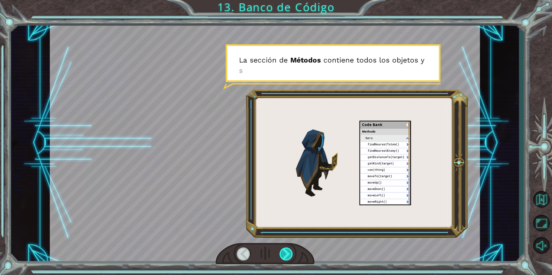
click at [289, 258] on div at bounding box center [286, 253] width 14 height 13
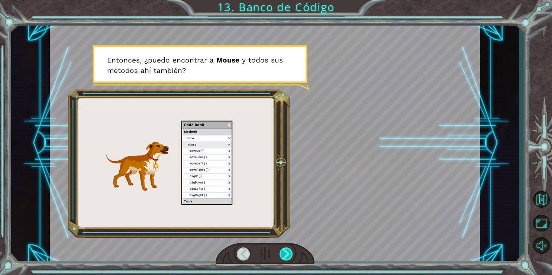
click at [289, 258] on div at bounding box center [286, 253] width 14 height 13
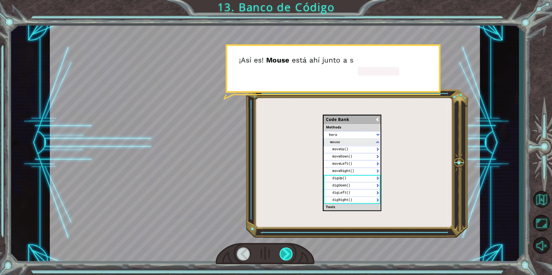
click at [289, 258] on div at bounding box center [286, 253] width 14 height 13
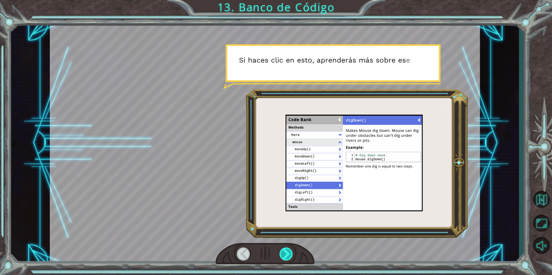
click at [289, 258] on div at bounding box center [286, 253] width 14 height 13
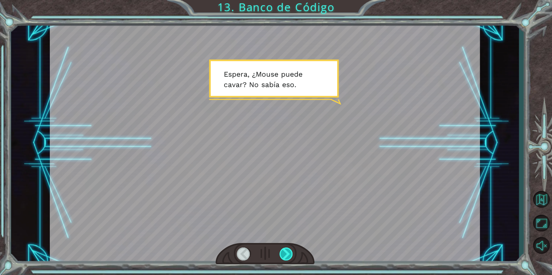
click at [289, 258] on div at bounding box center [286, 253] width 14 height 13
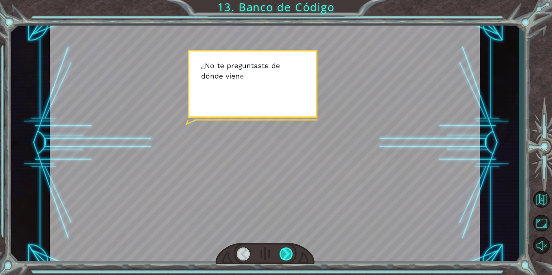
click at [289, 258] on div at bounding box center [286, 253] width 14 height 13
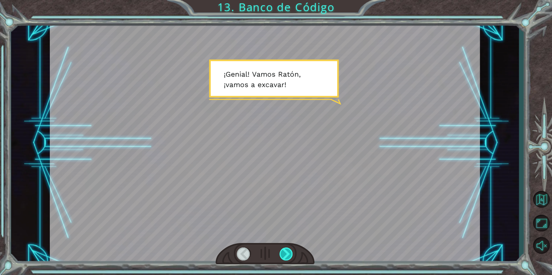
click at [289, 258] on div at bounding box center [286, 253] width 14 height 13
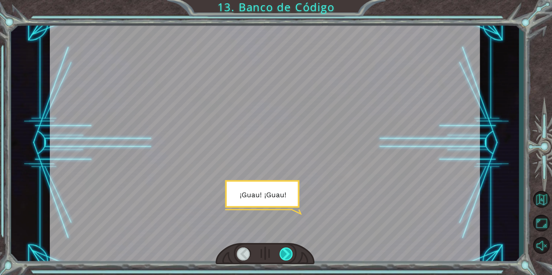
click at [289, 258] on div at bounding box center [286, 253] width 14 height 13
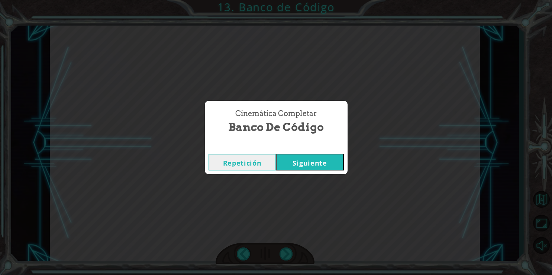
click at [315, 165] on button "Siguiente" at bounding box center [310, 161] width 68 height 17
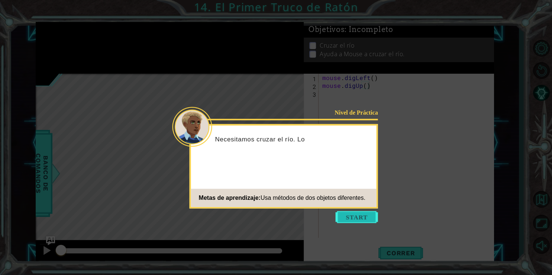
click at [357, 217] on button "Start" at bounding box center [356, 217] width 42 height 12
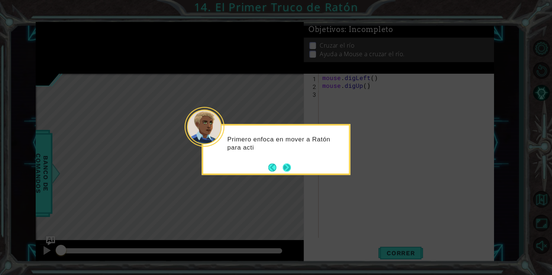
click at [287, 170] on button "Next" at bounding box center [286, 167] width 9 height 9
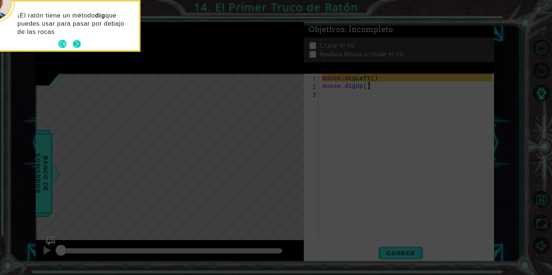
click at [79, 44] on button "Next" at bounding box center [77, 44] width 14 height 14
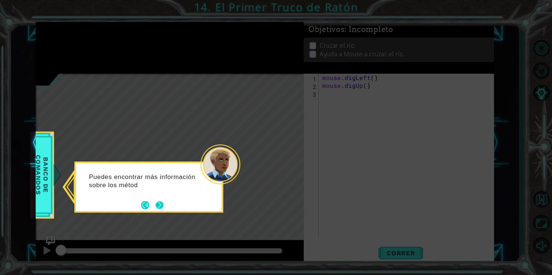
click at [161, 204] on button "Next" at bounding box center [159, 204] width 13 height 13
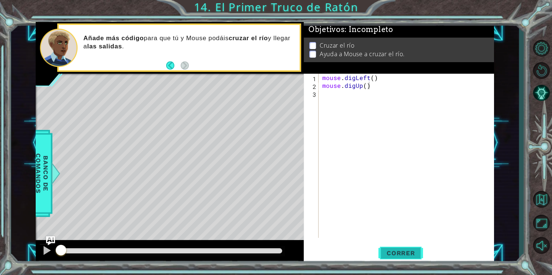
click at [418, 252] on span "Correr" at bounding box center [400, 252] width 43 height 7
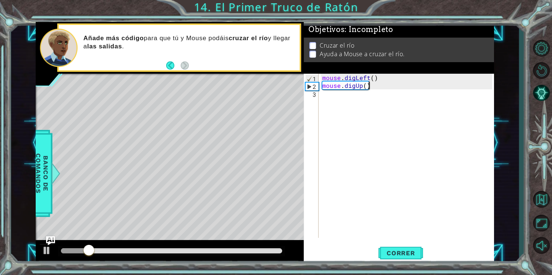
click at [325, 98] on div "mouse . digLeft ( ) mouse . digUp ( )" at bounding box center [408, 163] width 175 height 179
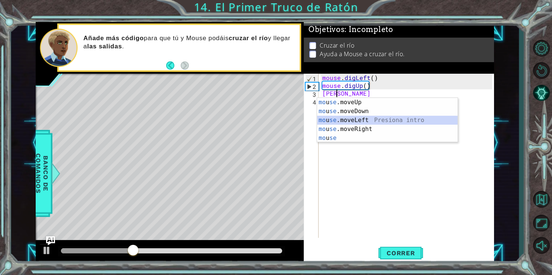
click at [357, 118] on div "mo u se .moveUp Presiona intro mo u se .moveDown Presiona intro mo u se .moveLe…" at bounding box center [387, 129] width 140 height 62
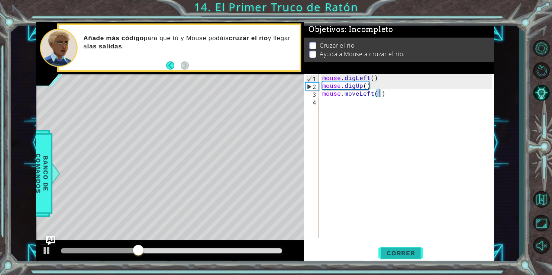
type textarea "mouse.moveLeft(1)"
click at [414, 250] on span "Correr" at bounding box center [400, 252] width 43 height 7
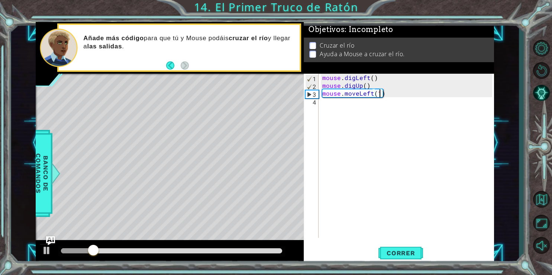
click at [328, 102] on div "mouse . digLeft ( ) mouse . digUp ( ) mouse . moveLeft ( 1 )" at bounding box center [408, 163] width 175 height 179
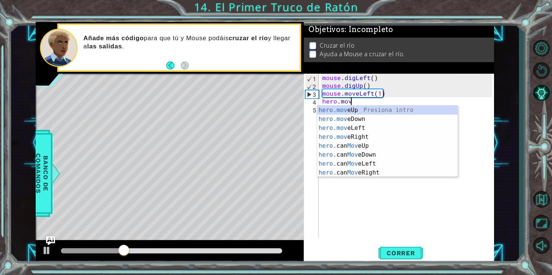
scroll to position [0, 1]
click at [355, 109] on div "hero.move Up Presiona intro hero.move Down Presiona intro hero.move Left Presio…" at bounding box center [387, 149] width 140 height 89
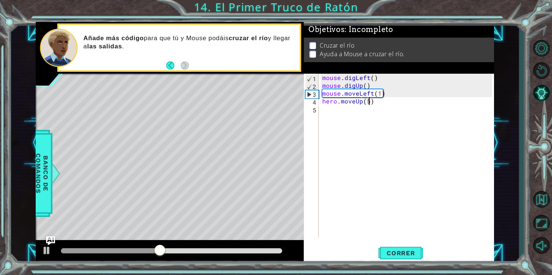
scroll to position [0, 3]
type textarea "hero.moveUp(5)"
click at [408, 253] on span "Correr" at bounding box center [400, 252] width 43 height 7
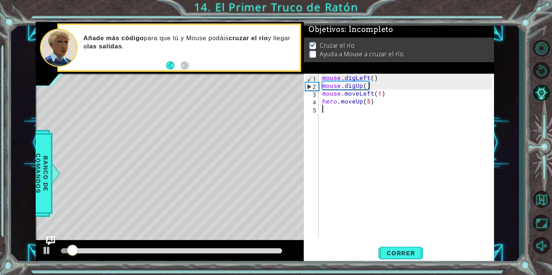
click at [325, 112] on div "mouse . digLeft ( ) mouse . digUp ( ) mouse . moveLeft ( 1 ) hero . moveUp ( 5 )" at bounding box center [408, 163] width 175 height 179
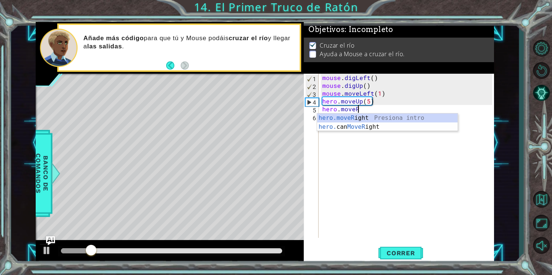
scroll to position [0, 1]
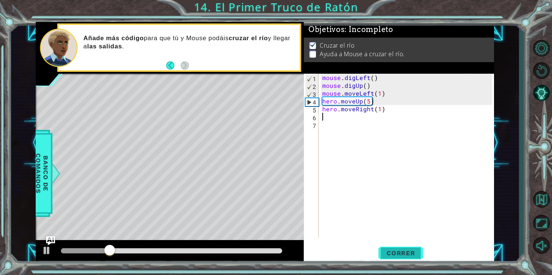
type textarea "hero.moveRight(1)"
click at [392, 252] on span "Correr" at bounding box center [400, 252] width 43 height 7
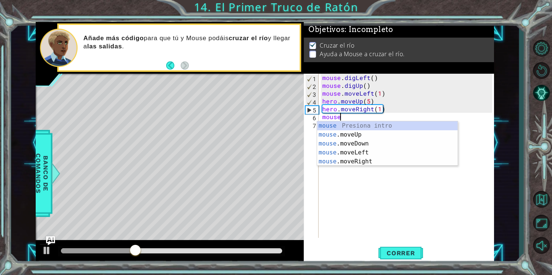
scroll to position [0, 0]
click at [397, 162] on div "mouse Presiona intro mouse .moveUp Presiona intro mouse .moveDown Presiona intr…" at bounding box center [387, 152] width 140 height 62
type textarea "mouse.moveRight(1)"
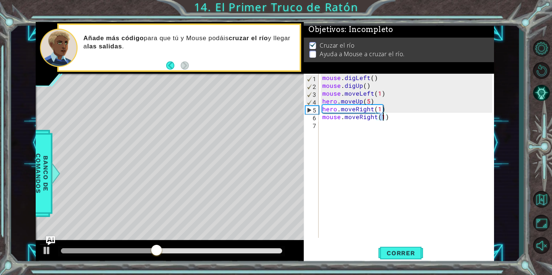
click at [331, 127] on div "mouse . digLeft ( ) mouse . digUp ( ) mouse . moveLeft ( 1 ) hero . moveUp ( 5 …" at bounding box center [408, 163] width 175 height 179
type textarea "mouse.digDown()"
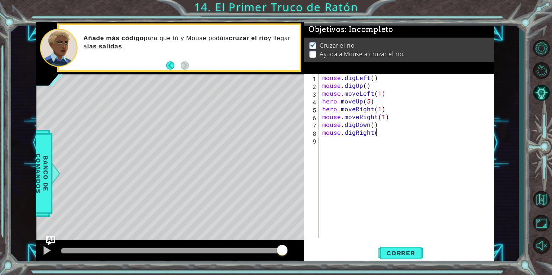
type textarea "mouse.digRight()"
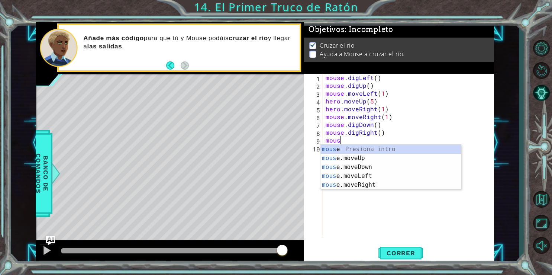
scroll to position [0, 1]
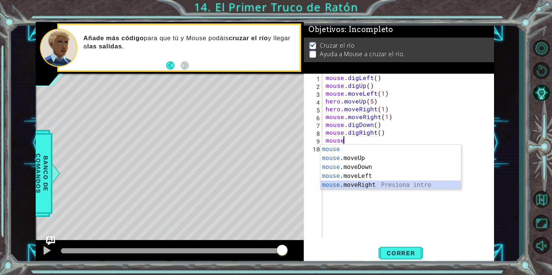
click at [354, 184] on div "mouse Presiona intro mouse .moveUp Presiona intro mouse .moveDown Presiona intr…" at bounding box center [390, 175] width 140 height 62
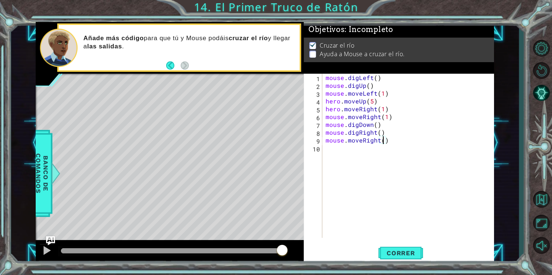
type textarea "mouse.moveRight(2)"
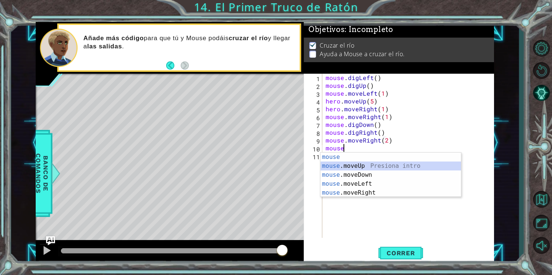
click at [357, 164] on div "mouse Presiona intro mouse .moveUp Presiona intro mouse .moveDown Presiona intr…" at bounding box center [390, 183] width 140 height 62
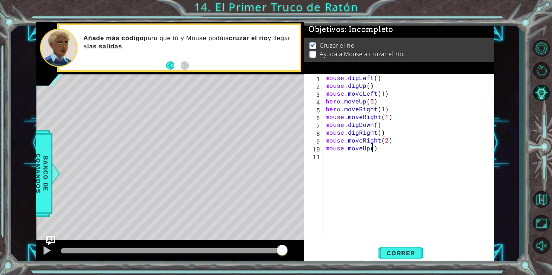
scroll to position [0, 3]
click at [404, 249] on span "Correr" at bounding box center [400, 252] width 43 height 7
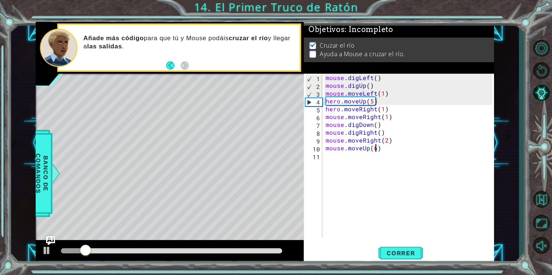
click at [389, 142] on div "mouse . digLeft ( ) mouse . digUp ( ) mouse . moveLeft ( 1 ) hero . moveUp ( 5 …" at bounding box center [410, 163] width 172 height 179
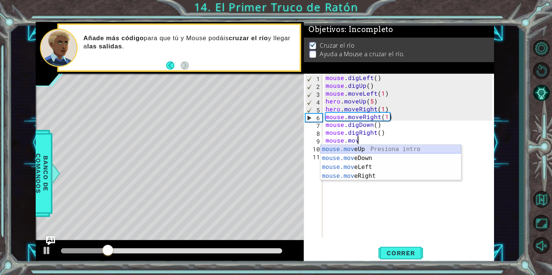
click at [387, 149] on div "mouse.mov eUp Presiona intro mouse.mov eDown Presiona intro mouse.mov eLeft Pre…" at bounding box center [390, 170] width 140 height 53
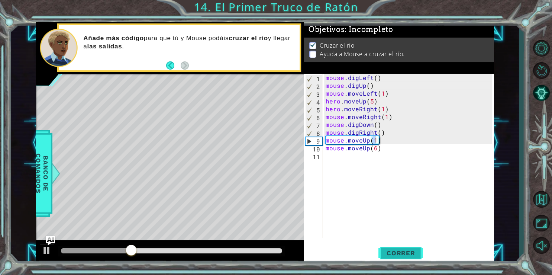
click at [399, 252] on span "Correr" at bounding box center [400, 252] width 43 height 7
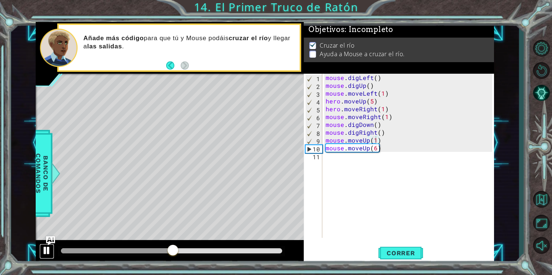
click at [46, 254] on div at bounding box center [47, 250] width 10 height 10
click at [367, 141] on div "mouse . digLeft ( ) mouse . digUp ( ) mouse . moveLeft ( 1 ) hero . moveUp ( 5 …" at bounding box center [410, 163] width 172 height 179
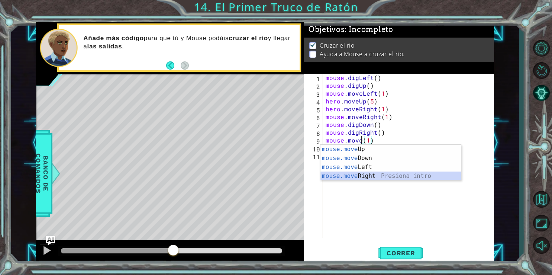
click at [348, 176] on div "mouse.move Up Presiona intro mouse.move Down Presiona intro mouse.move Left Pre…" at bounding box center [390, 170] width 140 height 53
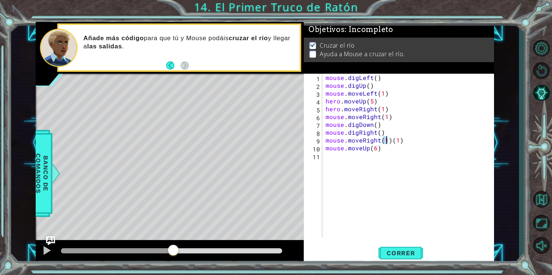
click at [402, 142] on div "mouse . digLeft ( ) mouse . digUp ( ) mouse . moveLeft ( 1 ) hero . moveUp ( 5 …" at bounding box center [410, 163] width 172 height 179
click at [376, 150] on div "mouse . digLeft ( ) mouse . digUp ( ) mouse . moveLeft ( 1 ) hero . moveUp ( 5 …" at bounding box center [410, 163] width 172 height 179
type textarea "mouse.moveUp(2)"
click at [340, 163] on div "mouse . digLeft ( ) mouse . digUp ( ) mouse . moveLeft ( 1 ) hero . moveUp ( 5 …" at bounding box center [410, 163] width 172 height 179
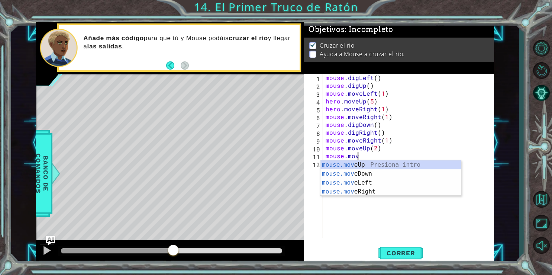
scroll to position [0, 2]
click at [366, 193] on div "mouse.move Up Presiona intro mouse.move Down Presiona intro mouse.move Left Pre…" at bounding box center [390, 186] width 140 height 53
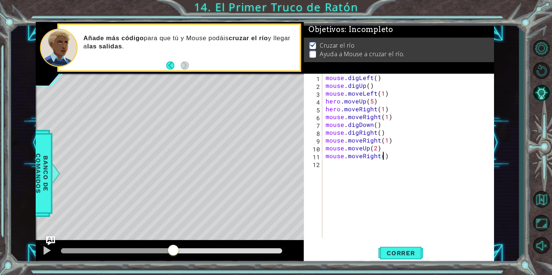
type textarea "mouse.moveRight(2)"
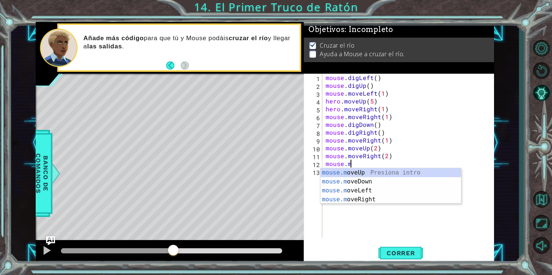
scroll to position [0, 1]
click at [405, 170] on div "mouse.m oveUp Presiona intro mouse.m oveDown Presiona intro mouse.m oveLeft Pre…" at bounding box center [390, 194] width 140 height 53
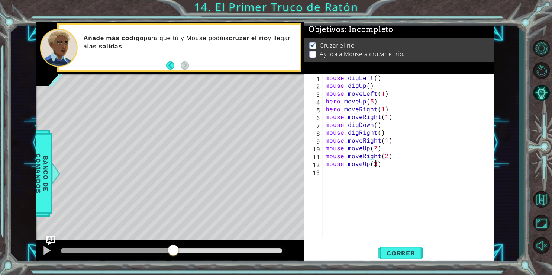
scroll to position [0, 3]
type textarea "mouse.moveUp(3)"
click at [410, 247] on button "Correr" at bounding box center [400, 252] width 45 height 19
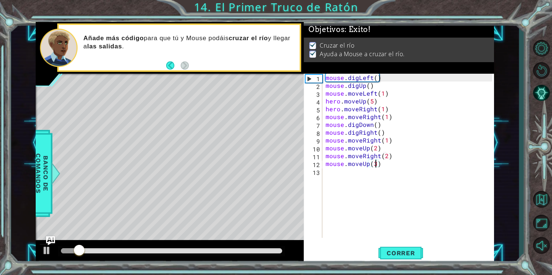
click at [231, 250] on div at bounding box center [171, 250] width 221 height 5
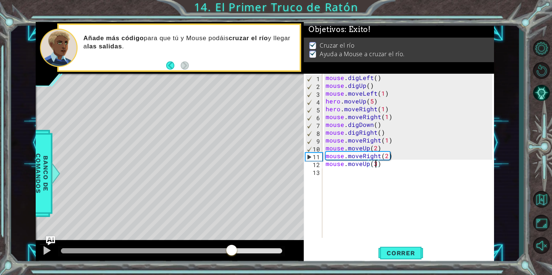
click at [259, 249] on div at bounding box center [171, 250] width 221 height 5
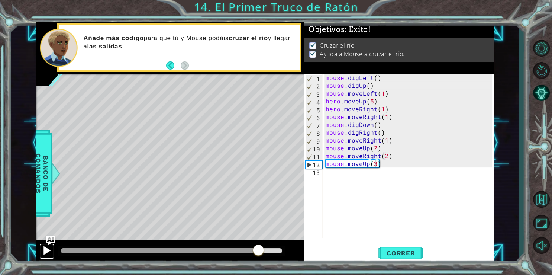
click at [41, 251] on button at bounding box center [46, 250] width 15 height 15
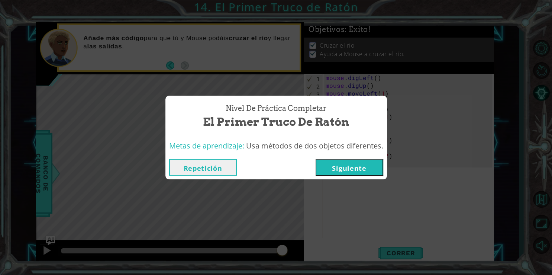
click at [348, 166] on button "Siguiente" at bounding box center [349, 167] width 68 height 17
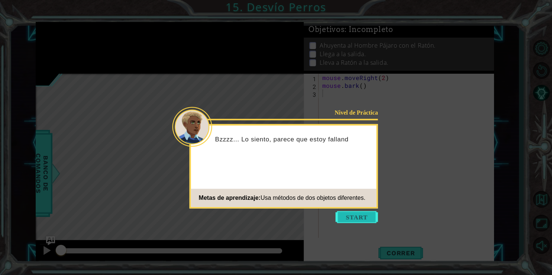
click at [348, 216] on button "Start" at bounding box center [356, 217] width 42 height 12
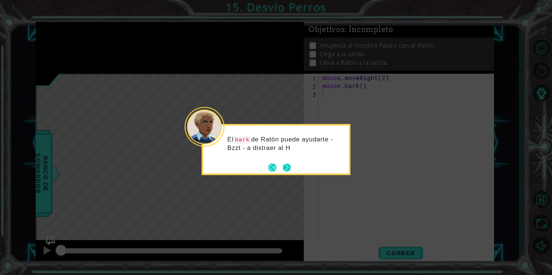
click at [286, 168] on button "Next" at bounding box center [286, 166] width 9 height 9
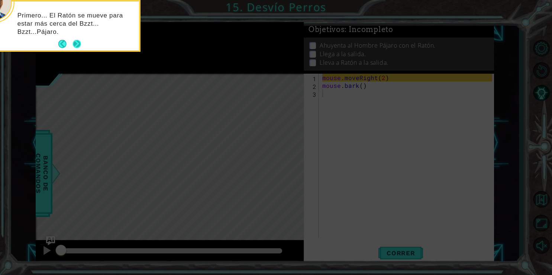
click at [75, 45] on button "Next" at bounding box center [77, 44] width 10 height 10
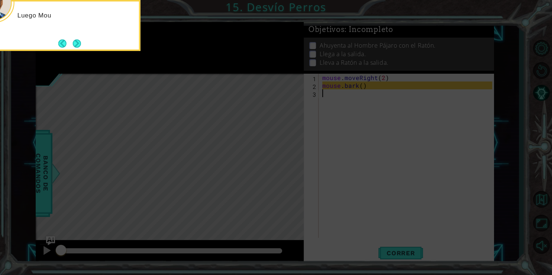
click at [75, 45] on button "Next" at bounding box center [77, 43] width 10 height 10
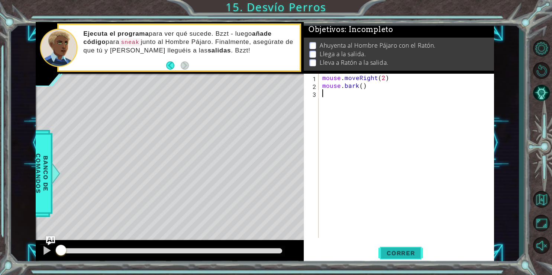
click at [415, 252] on span "Correr" at bounding box center [400, 252] width 43 height 7
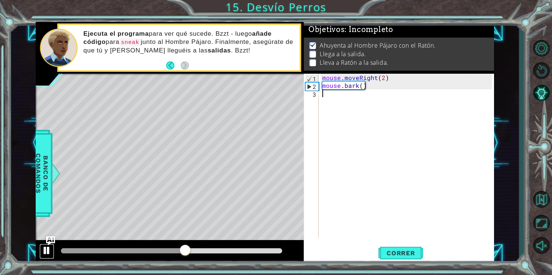
click at [44, 251] on div at bounding box center [47, 250] width 10 height 10
click at [334, 98] on div "mouse . moveRight ( 2 ) mouse . bark ( )" at bounding box center [408, 163] width 175 height 179
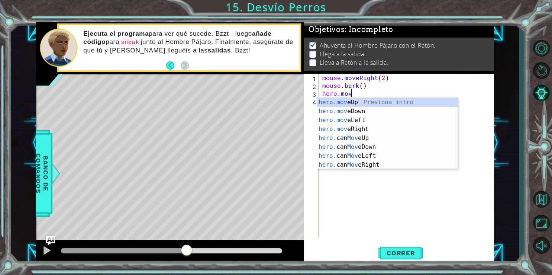
scroll to position [0, 1]
click at [367, 129] on div "hero.move Up Presiona intro hero.move Down Presiona intro hero.move Left Presio…" at bounding box center [387, 142] width 140 height 89
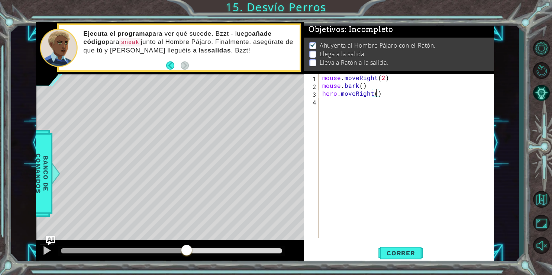
scroll to position [0, 3]
click at [417, 255] on span "Correr" at bounding box center [400, 252] width 43 height 7
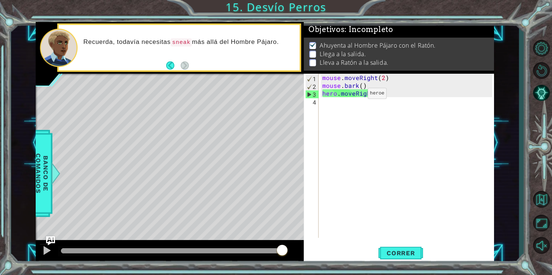
click at [355, 95] on div "mouse . moveRight ( 2 ) mouse . bark ( ) hero . moveRight ( 4 )" at bounding box center [408, 163] width 175 height 179
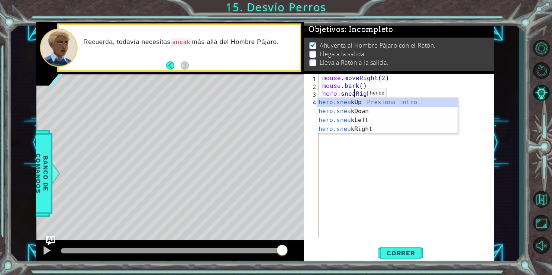
scroll to position [0, 2]
type textarea "hero.sneakRight(4)"
click at [412, 249] on span "Correr" at bounding box center [400, 252] width 43 height 7
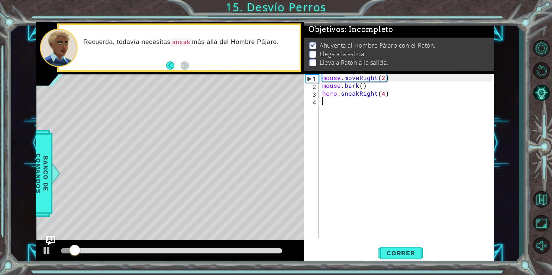
click at [332, 104] on div "mouse . moveRight ( 2 ) mouse . bark ( ) hero . sneakRight ( 4 )" at bounding box center [408, 163] width 175 height 179
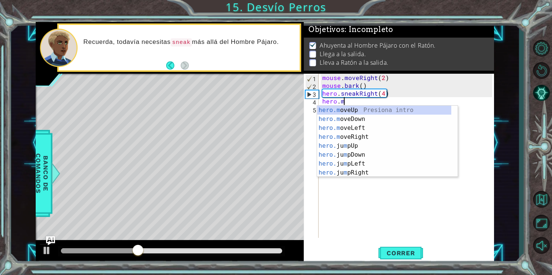
scroll to position [0, 0]
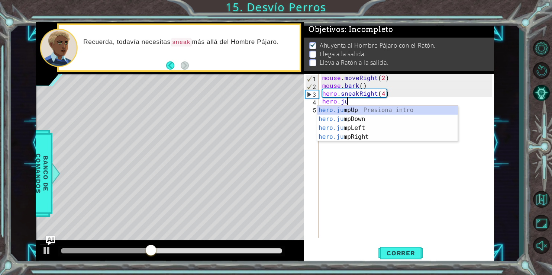
type textarea "hero.jum"
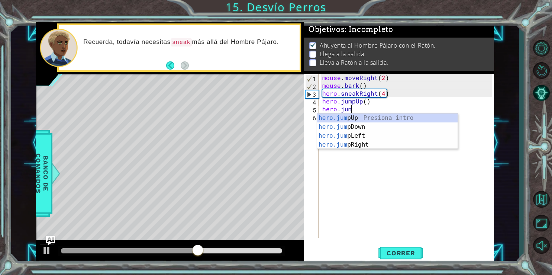
scroll to position [0, 1]
type textarea "hero.jumpR"
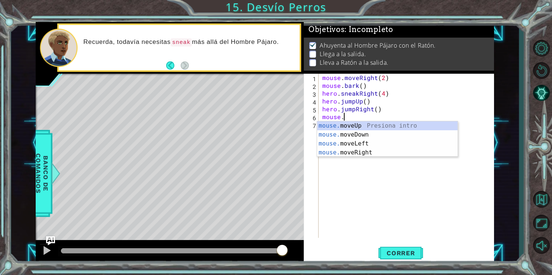
scroll to position [0, 1]
click at [342, 150] on div "mouse. moveUp Presiona intro mouse. moveDown Presiona intro mouse. moveLeft Pre…" at bounding box center [387, 147] width 140 height 53
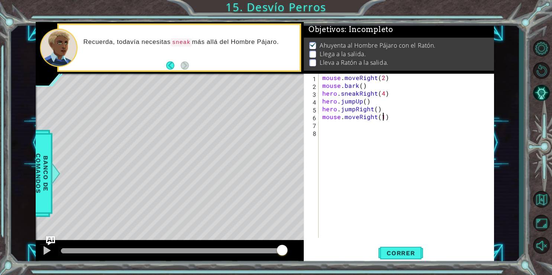
click at [381, 118] on div "mouse . moveRight ( 2 ) mouse . bark ( ) hero . sneakRight ( 4 ) hero . jumpUp …" at bounding box center [408, 163] width 175 height 179
type textarea "mouse.moveRight(2)"
click at [325, 126] on div "mouse . moveRight ( 2 ) mouse . bark ( ) hero . sneakRight ( 4 ) hero . jumpUp …" at bounding box center [408, 163] width 175 height 179
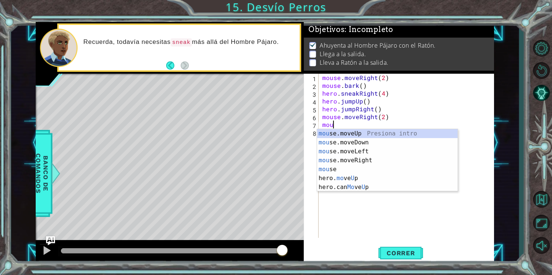
scroll to position [0, 0]
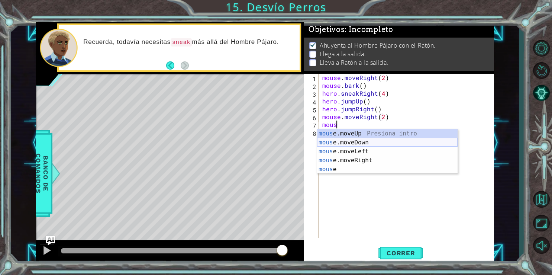
click at [335, 140] on div "mous e.moveUp Presiona intro mous e.moveDown Presiona intro mous e.moveLeft Pre…" at bounding box center [387, 160] width 140 height 62
type textarea "mouse.moveDown(1)"
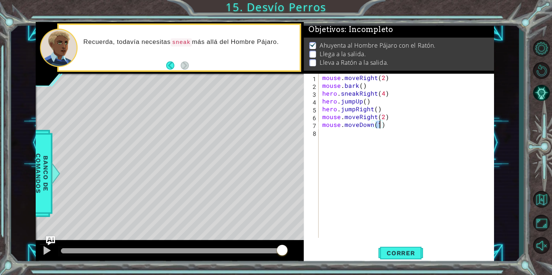
click at [328, 133] on div "mouse . moveRight ( 2 ) mouse . bark ( ) hero . sneakRight ( 4 ) hero . jumpUp …" at bounding box center [408, 163] width 175 height 179
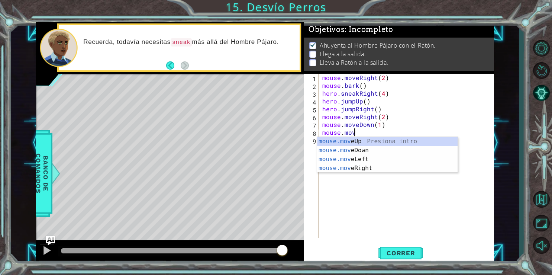
scroll to position [0, 1]
click at [345, 168] on div "mouse.move Up Presiona intro mouse.move Down Presiona intro mouse.move Left Pre…" at bounding box center [387, 163] width 140 height 53
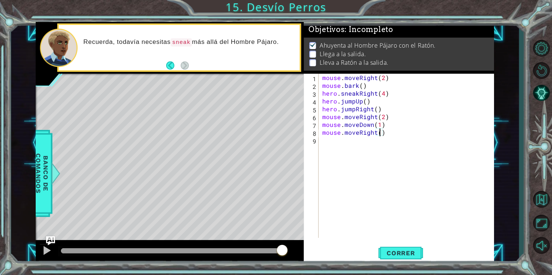
scroll to position [0, 3]
type textarea "mouse.moveRight(3)"
click at [400, 248] on button "Correr" at bounding box center [400, 252] width 45 height 19
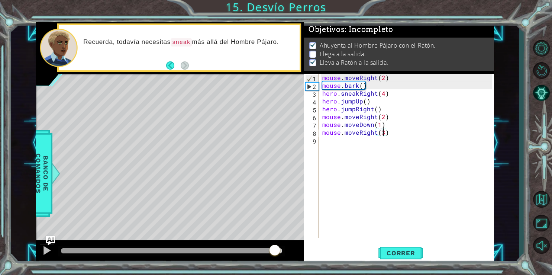
click at [275, 252] on div at bounding box center [171, 250] width 221 height 5
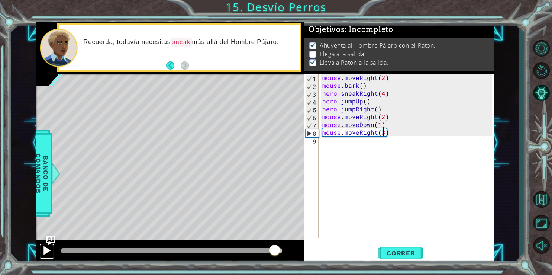
click at [45, 253] on div at bounding box center [47, 250] width 10 height 10
click at [328, 139] on div "mouse . moveRight ( 2 ) mouse . bark ( ) hero . sneakRight ( 4 ) hero . jumpUp …" at bounding box center [408, 163] width 175 height 179
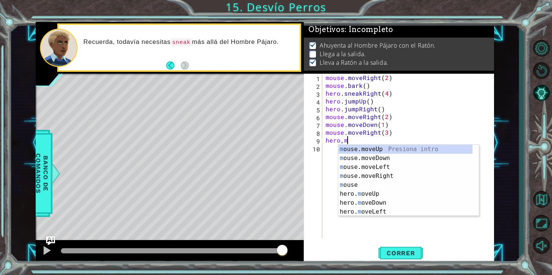
scroll to position [0, 1]
click at [378, 176] on div "mo use.moveUp Presiona intro mo use.moveDown Presiona intro mo use.moveLeft Pre…" at bounding box center [405, 188] width 134 height 89
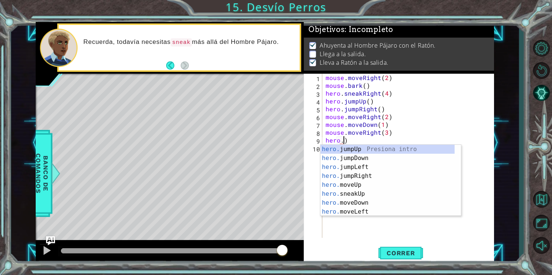
scroll to position [0, 1]
click at [361, 140] on div "mouse . moveRight ( 2 ) mouse . bark ( ) hero . sneakRight ( 4 ) hero . jumpUp …" at bounding box center [410, 163] width 172 height 179
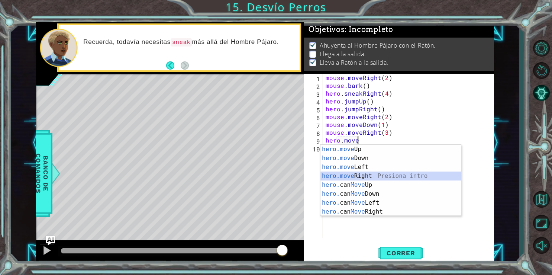
click at [358, 173] on div "hero.move Up Presiona intro hero.move Down Presiona intro hero.move Left Presio…" at bounding box center [390, 188] width 140 height 89
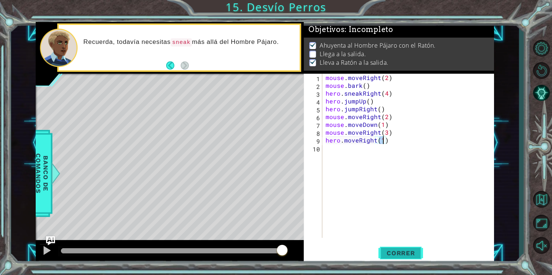
type textarea "hero.moveRight(1)"
click at [406, 256] on span "Correr" at bounding box center [400, 252] width 43 height 7
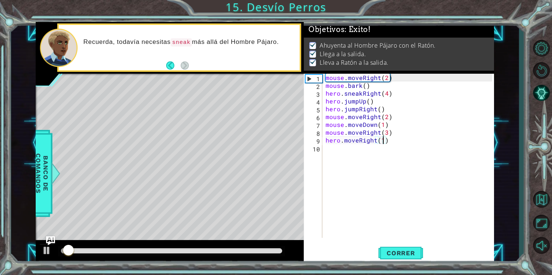
click at [243, 251] on div at bounding box center [171, 250] width 221 height 5
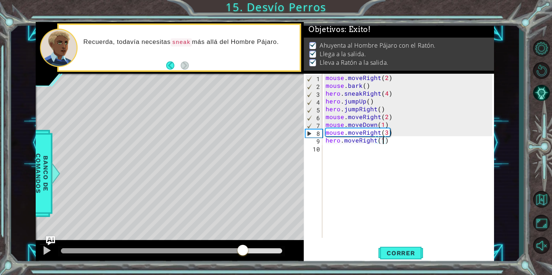
click at [262, 248] on div at bounding box center [171, 250] width 221 height 5
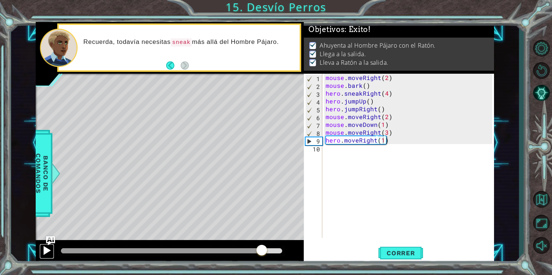
click at [49, 254] on div at bounding box center [47, 250] width 10 height 10
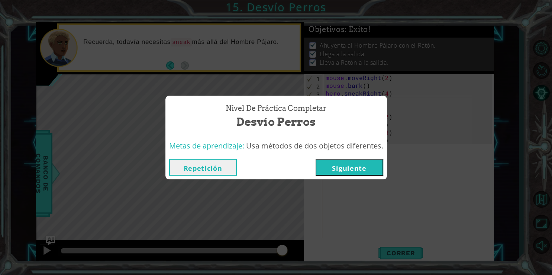
click at [337, 168] on button "Siguiente" at bounding box center [349, 167] width 68 height 17
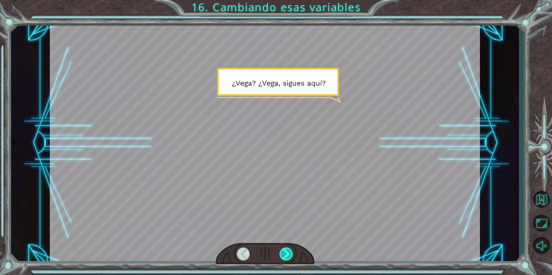
click at [287, 254] on div at bounding box center [286, 253] width 14 height 13
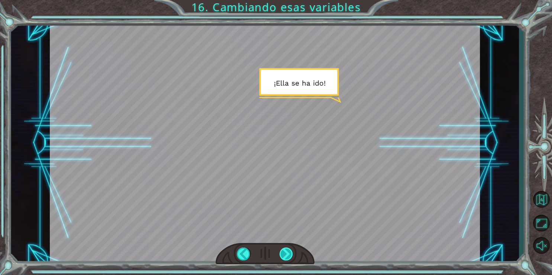
click at [287, 254] on div at bounding box center [286, 253] width 14 height 13
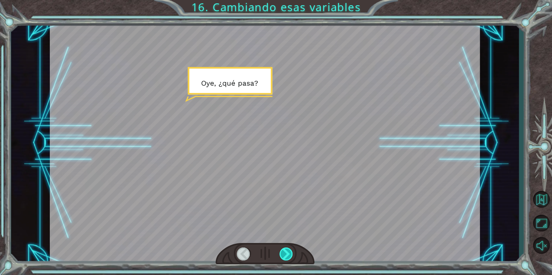
click at [287, 254] on div at bounding box center [286, 253] width 14 height 13
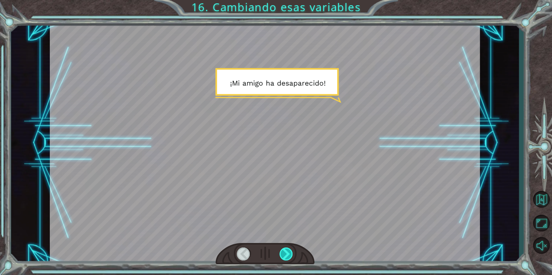
click at [287, 254] on div at bounding box center [286, 253] width 14 height 13
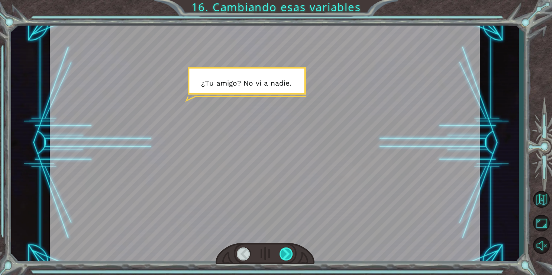
click at [287, 254] on div at bounding box center [286, 253] width 14 height 13
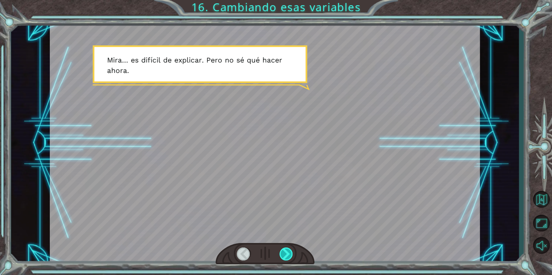
click at [287, 254] on div at bounding box center [286, 253] width 14 height 13
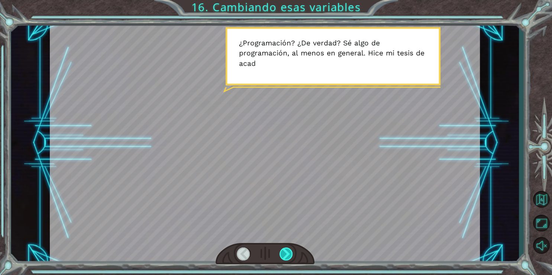
click at [287, 254] on div at bounding box center [286, 253] width 14 height 13
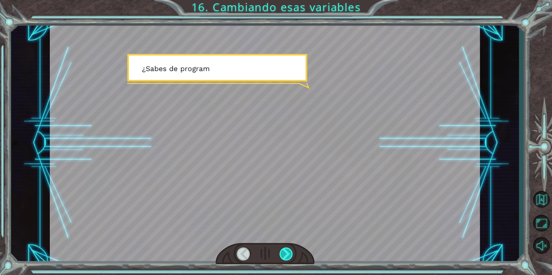
click at [287, 254] on div at bounding box center [286, 253] width 14 height 13
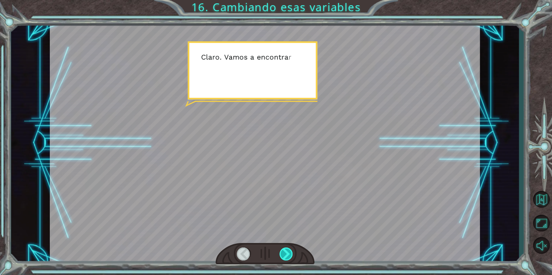
click at [287, 254] on div at bounding box center [286, 253] width 14 height 13
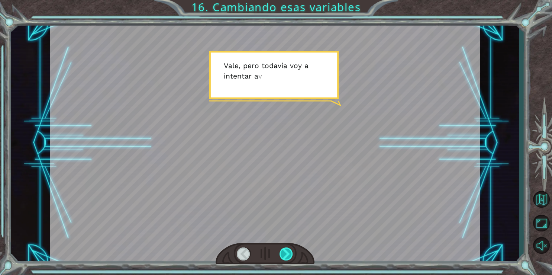
click at [287, 254] on div at bounding box center [286, 253] width 14 height 13
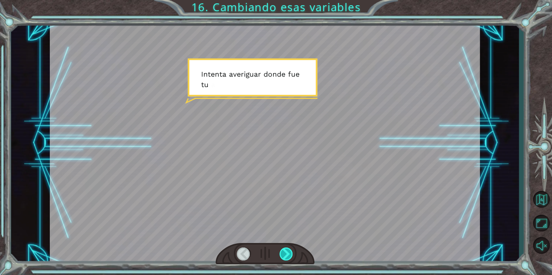
click at [287, 254] on div at bounding box center [286, 253] width 14 height 13
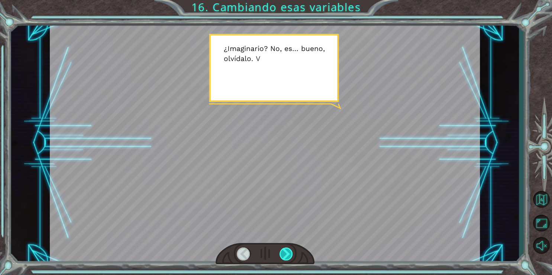
click at [287, 254] on div at bounding box center [286, 253] width 14 height 13
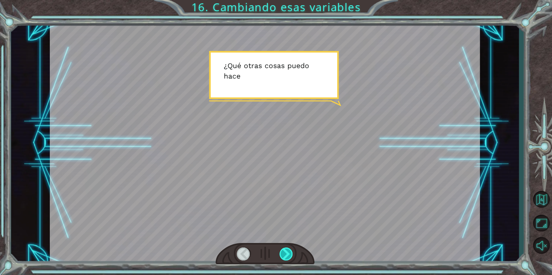
click at [287, 254] on div at bounding box center [286, 253] width 14 height 13
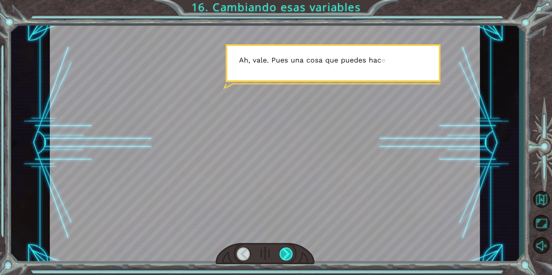
click at [287, 254] on div at bounding box center [286, 253] width 14 height 13
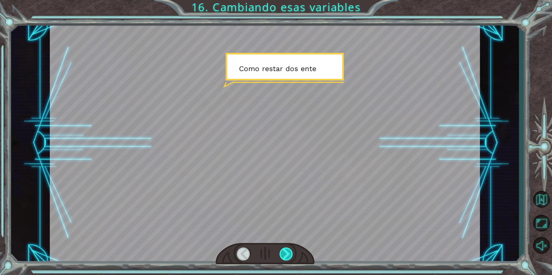
click at [287, 254] on div at bounding box center [286, 253] width 14 height 13
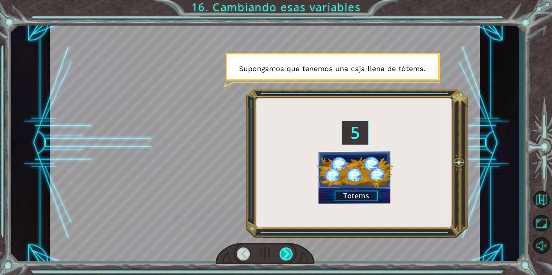
click at [287, 254] on div at bounding box center [286, 253] width 14 height 13
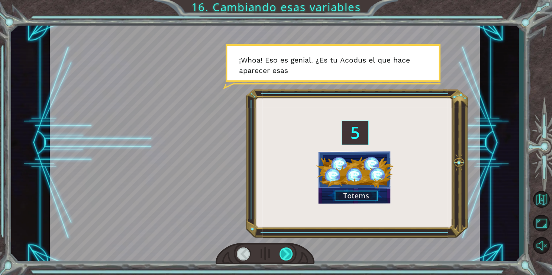
click at [287, 254] on div at bounding box center [286, 253] width 14 height 13
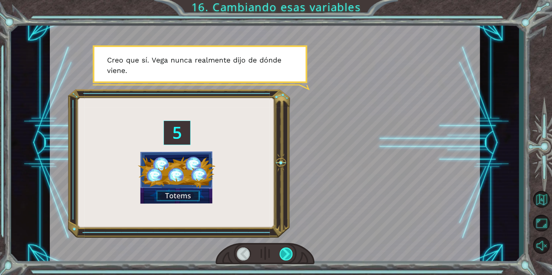
click at [287, 254] on div at bounding box center [286, 253] width 14 height 13
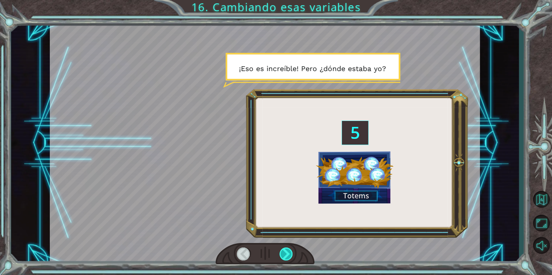
click at [287, 254] on div at bounding box center [286, 253] width 14 height 13
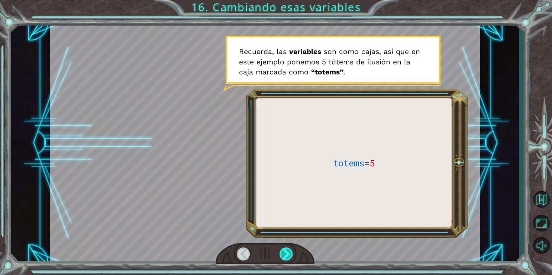
click at [287, 254] on div at bounding box center [286, 253] width 14 height 13
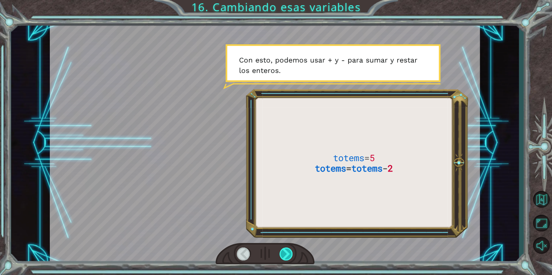
click at [287, 254] on div at bounding box center [286, 253] width 14 height 13
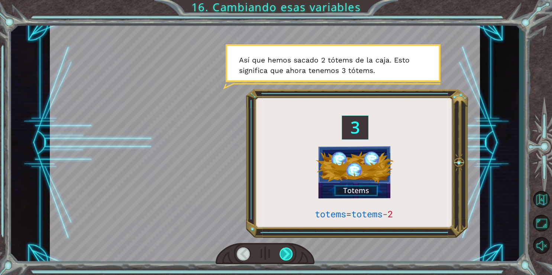
click at [287, 254] on div at bounding box center [286, 253] width 14 height 13
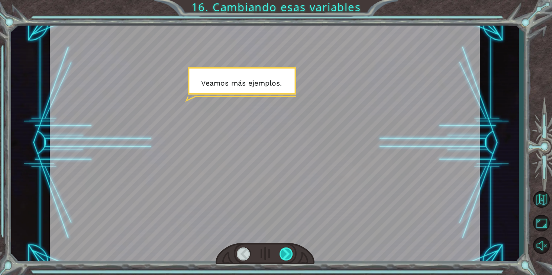
click at [287, 254] on div at bounding box center [286, 253] width 14 height 13
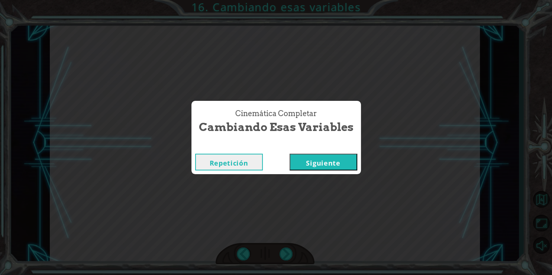
click at [315, 159] on button "Siguiente" at bounding box center [323, 161] width 68 height 17
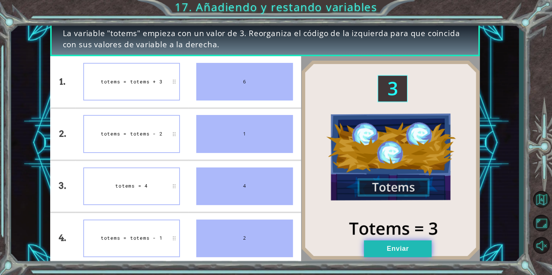
click at [375, 252] on button "Enviar" at bounding box center [398, 248] width 68 height 17
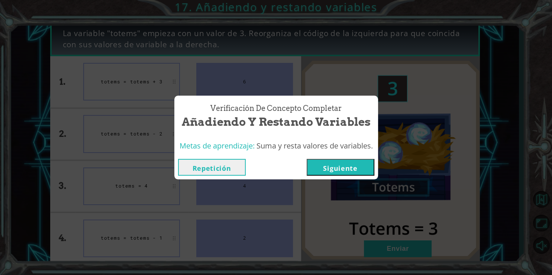
click at [355, 169] on button "Siguiente" at bounding box center [340, 167] width 68 height 17
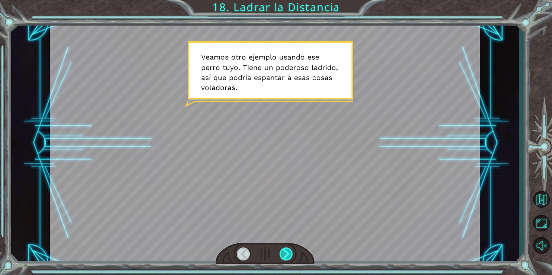
click at [287, 255] on div at bounding box center [286, 253] width 14 height 13
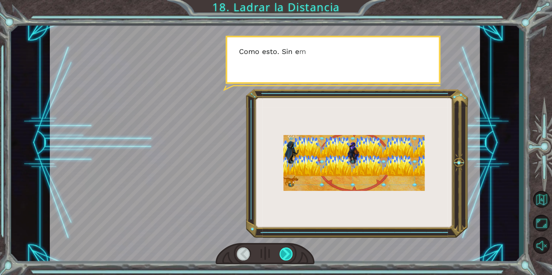
click at [287, 255] on div at bounding box center [286, 253] width 14 height 13
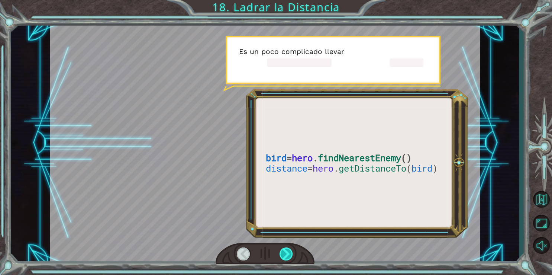
click at [287, 255] on div at bounding box center [286, 253] width 14 height 13
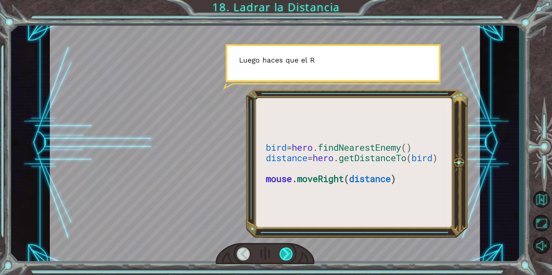
click at [287, 255] on div at bounding box center [286, 253] width 14 height 13
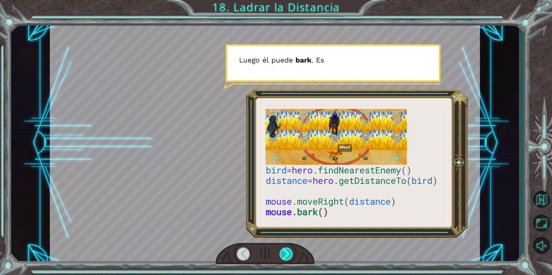
click at [287, 255] on div at bounding box center [286, 253] width 14 height 13
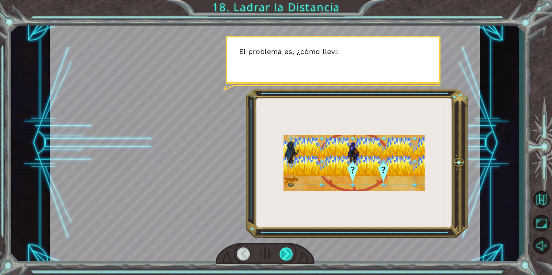
click at [287, 255] on div at bounding box center [286, 253] width 14 height 13
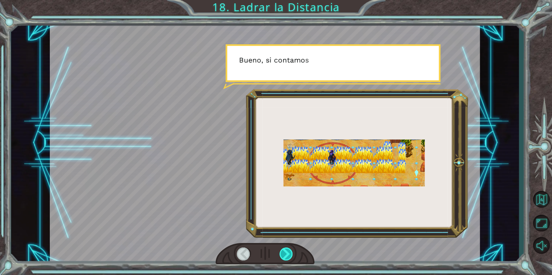
click at [287, 255] on div at bounding box center [286, 253] width 14 height 13
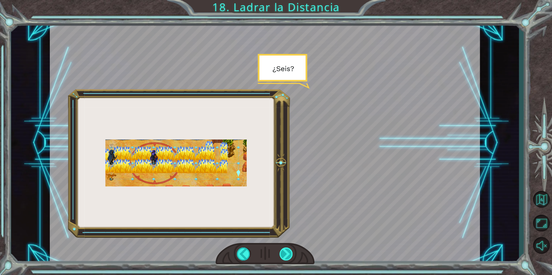
click at [286, 255] on div at bounding box center [286, 253] width 14 height 13
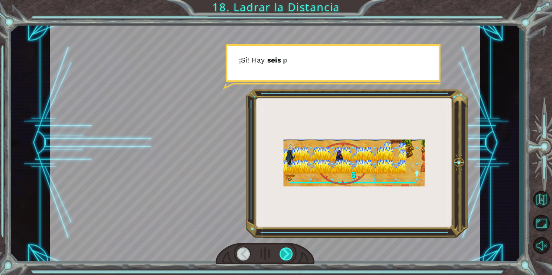
click at [286, 255] on div at bounding box center [286, 253] width 14 height 13
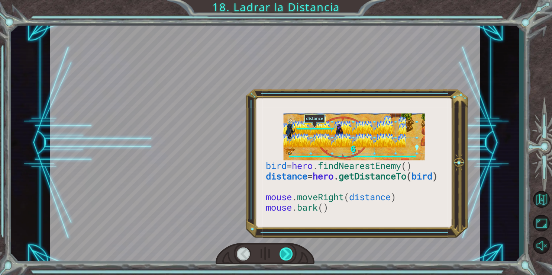
click at [286, 255] on div at bounding box center [286, 253] width 14 height 13
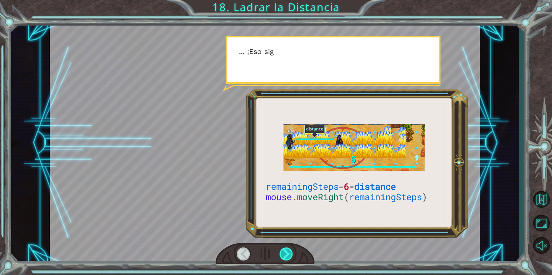
click at [286, 255] on div at bounding box center [286, 253] width 14 height 13
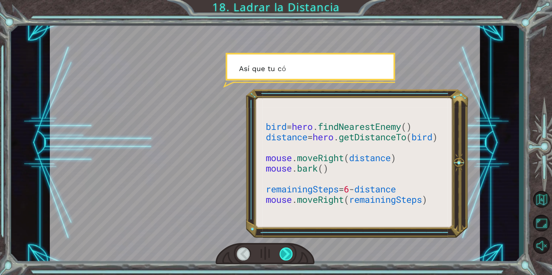
click at [286, 255] on div at bounding box center [286, 253] width 14 height 13
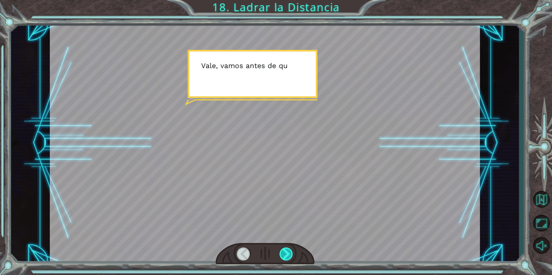
click at [286, 255] on div at bounding box center [286, 253] width 14 height 13
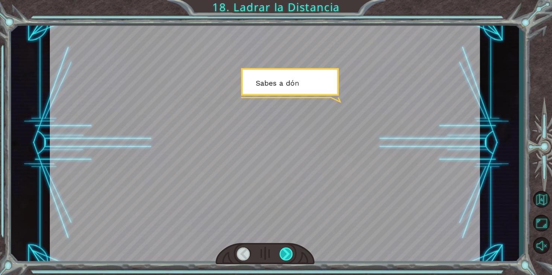
click at [286, 255] on div at bounding box center [286, 253] width 14 height 13
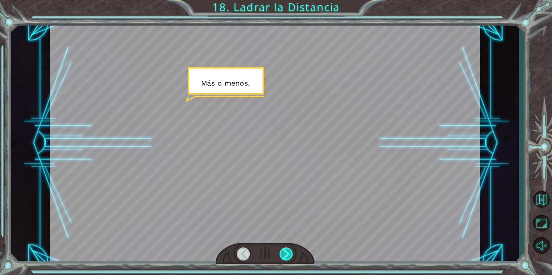
click at [286, 255] on div at bounding box center [286, 253] width 14 height 13
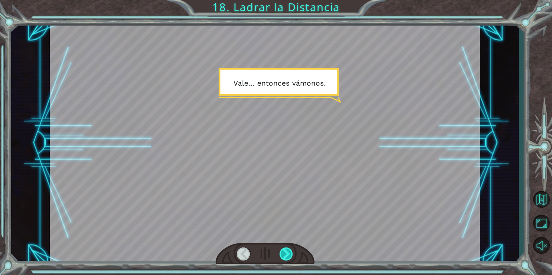
click at [286, 255] on div at bounding box center [286, 253] width 14 height 13
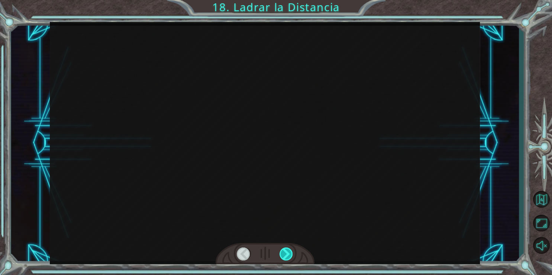
click at [286, 255] on div at bounding box center [286, 253] width 14 height 13
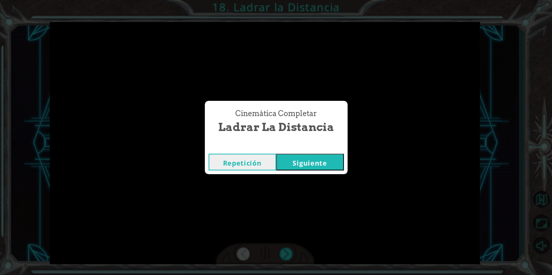
click at [318, 159] on button "Siguiente" at bounding box center [310, 161] width 68 height 17
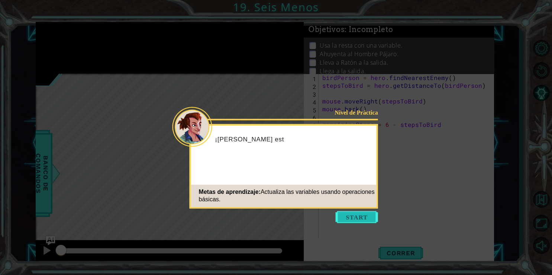
click at [358, 215] on button "Start" at bounding box center [356, 217] width 42 height 12
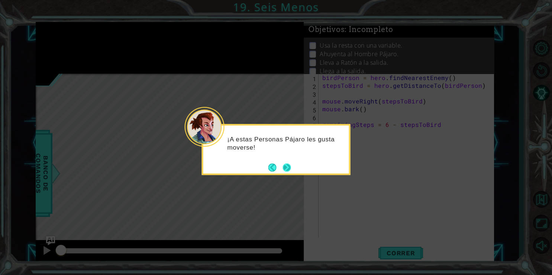
click at [292, 169] on div "¡A estas Personas Pájaro les gusta moverse!" at bounding box center [276, 149] width 149 height 51
click at [288, 168] on button "Next" at bounding box center [286, 167] width 9 height 9
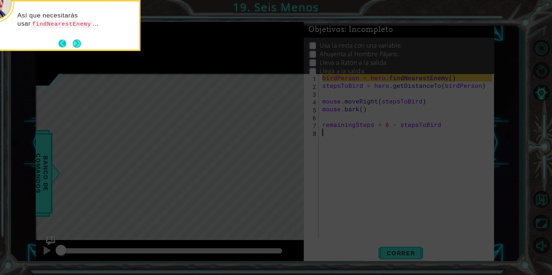
click at [72, 40] on button "Back" at bounding box center [65, 43] width 14 height 8
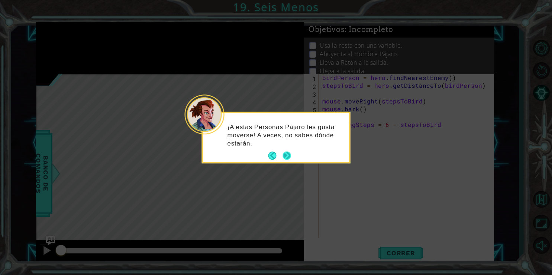
click at [286, 155] on button "Next" at bounding box center [286, 155] width 13 height 13
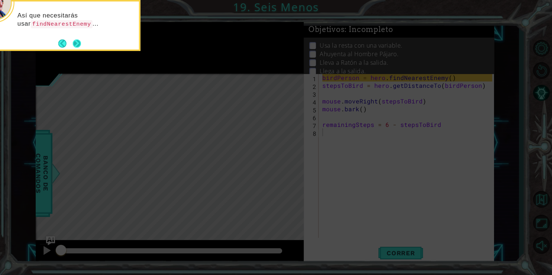
click at [79, 46] on button "Next" at bounding box center [76, 43] width 9 height 9
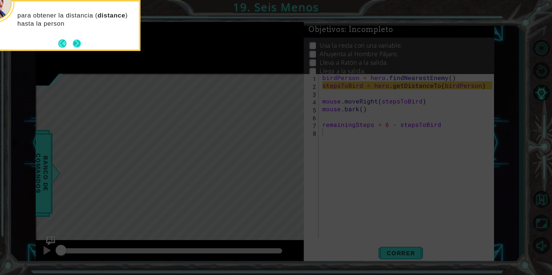
click at [74, 45] on button "Next" at bounding box center [76, 43] width 9 height 9
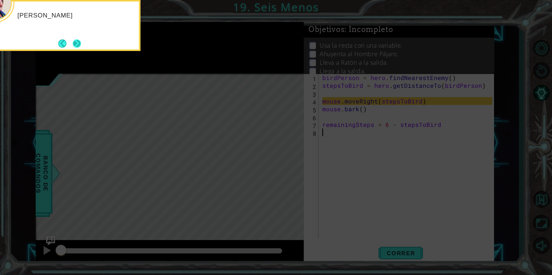
click at [74, 46] on button "Next" at bounding box center [76, 43] width 9 height 9
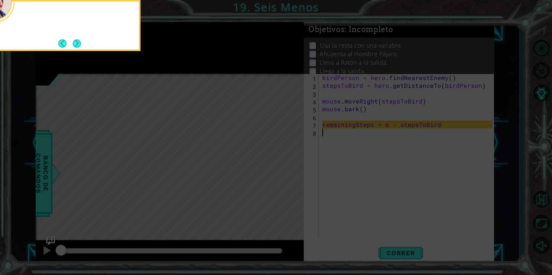
click at [74, 46] on button "Next" at bounding box center [77, 43] width 8 height 8
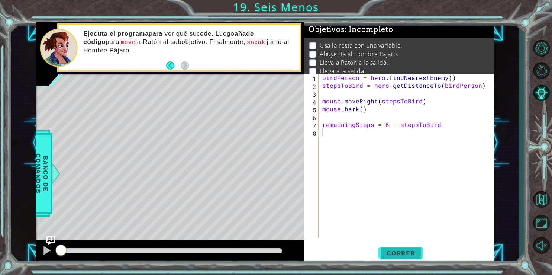
click at [412, 258] on button "Correr" at bounding box center [400, 252] width 45 height 19
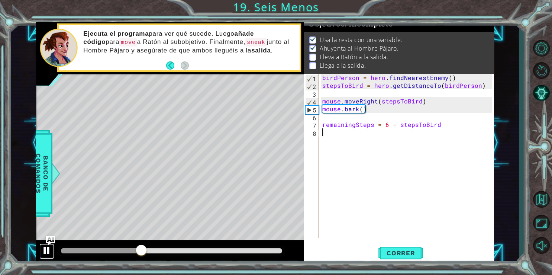
click at [45, 253] on div at bounding box center [47, 250] width 10 height 10
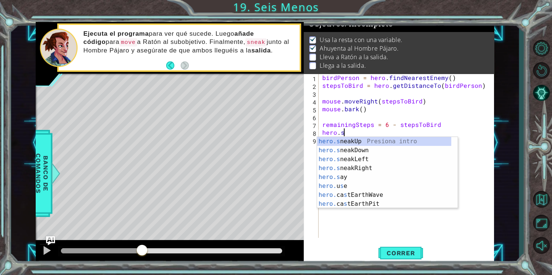
scroll to position [0, 1]
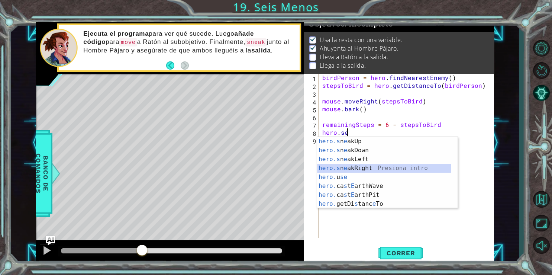
click at [365, 166] on div "hero.s n e akUp Presiona intro hero.s n e akDown Presiona intro hero.s n e akLe…" at bounding box center [384, 181] width 134 height 89
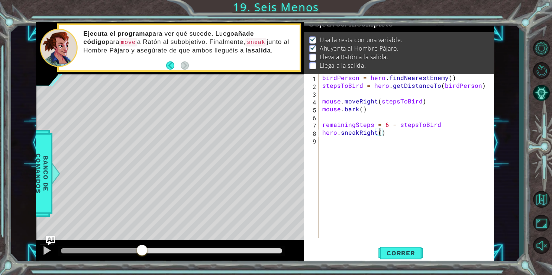
scroll to position [0, 3]
type textarea "hero.sneakRight(5)"
click at [411, 249] on span "Correr" at bounding box center [400, 252] width 43 height 7
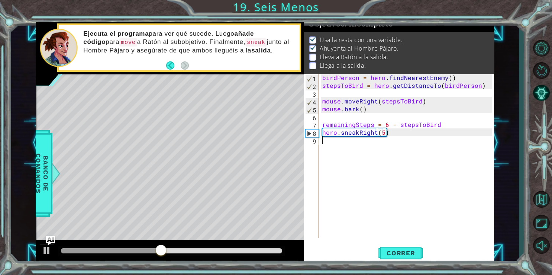
click at [336, 146] on div "birdPerson = hero . findNearestEnemy ( ) stepsToBird = hero . getDistanceTo ( b…" at bounding box center [408, 163] width 175 height 179
click at [48, 250] on div at bounding box center [47, 250] width 10 height 10
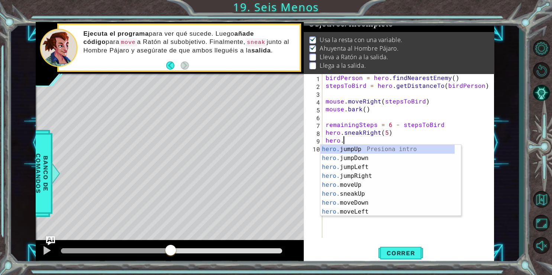
scroll to position [0, 1]
click at [362, 148] on div "hero.m oveUp Presiona intro hero.m oveDown Presiona intro hero.m oveLeft Presio…" at bounding box center [387, 188] width 134 height 89
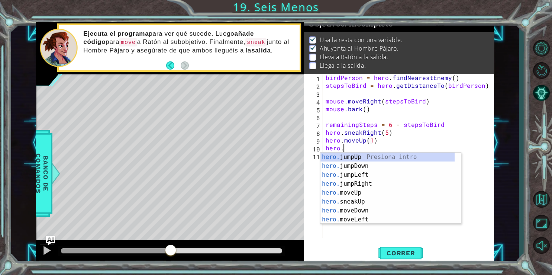
scroll to position [0, 4]
type textarea "hero.moveUp(1)hero.j"
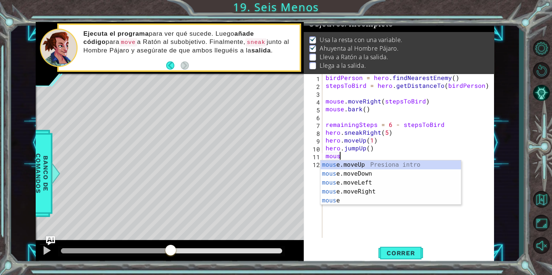
scroll to position [0, 1]
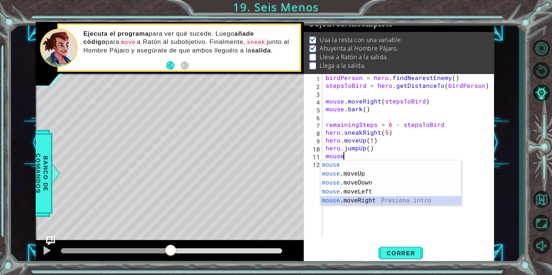
click at [351, 201] on div "mouse Presiona intro mouse .moveUp Presiona intro mouse .moveDown Presiona intr…" at bounding box center [390, 191] width 140 height 62
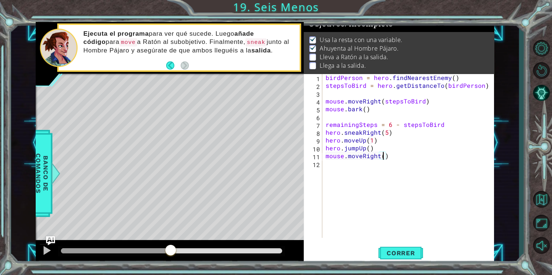
type textarea "mouse.moveRight(3)"
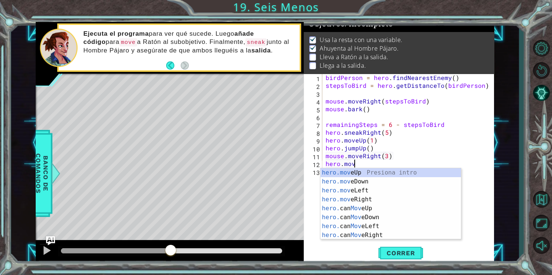
scroll to position [0, 1]
click at [387, 173] on div "hero.move Up Presiona intro hero.move Down Presiona intro hero.move Left Presio…" at bounding box center [390, 212] width 140 height 89
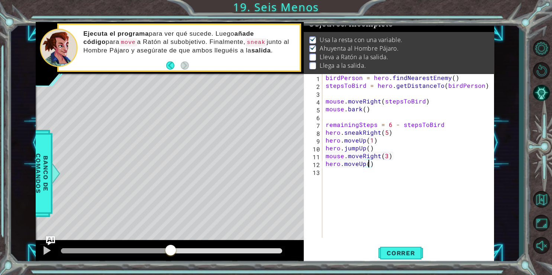
scroll to position [0, 3]
click at [397, 257] on button "Correr" at bounding box center [400, 252] width 45 height 19
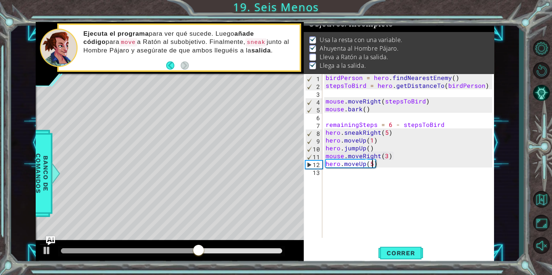
click at [386, 155] on div "birdPerson = hero . findNearestEnemy ( ) stepsToBird = hero . getDistanceTo ( b…" at bounding box center [410, 163] width 172 height 179
type textarea "mouse.moveRight(6)"
click at [409, 249] on span "Correr" at bounding box center [400, 252] width 43 height 7
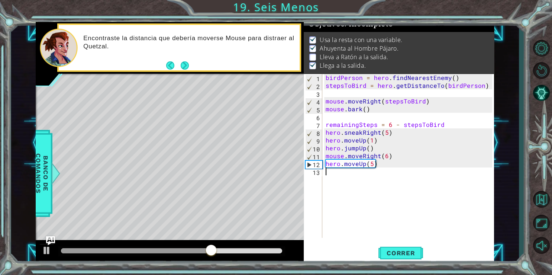
click at [331, 178] on div "birdPerson = hero . findNearestEnemy ( ) stepsToBird = hero . getDistanceTo ( b…" at bounding box center [410, 163] width 172 height 179
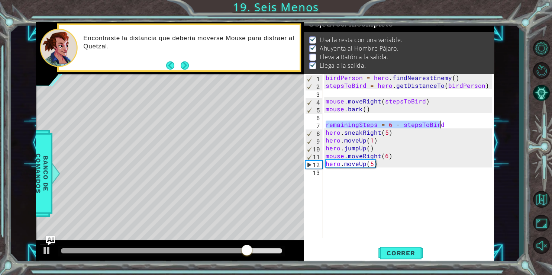
drag, startPoint x: 326, startPoint y: 123, endPoint x: 442, endPoint y: 123, distance: 116.6
click at [442, 123] on div "birdPerson = hero . findNearestEnemy ( ) stepsToBird = hero . getDistanceTo ( b…" at bounding box center [410, 163] width 172 height 179
type textarea "remainingSteps = 6 - stepsToBird"
click at [336, 177] on div "birdPerson = hero . findNearestEnemy ( ) stepsToBird = hero . getDistanceTo ( b…" at bounding box center [410, 163] width 172 height 179
paste textarea "remainingSteps = 6 - stepsToBird"
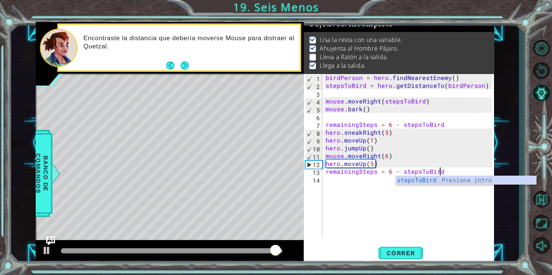
click at [356, 107] on div "birdPerson = hero . findNearestEnemy ( ) stepsToBird = hero . getDistanceTo ( b…" at bounding box center [410, 163] width 172 height 179
type textarea "mouse.bark()"
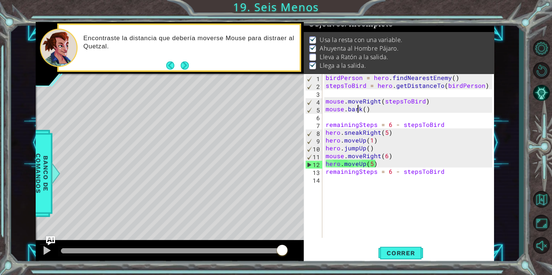
click at [446, 176] on div "birdPerson = hero . findNearestEnemy ( ) stepsToBird = hero . getDistanceTo ( b…" at bounding box center [410, 163] width 172 height 179
click at [443, 172] on div "birdPerson = hero . findNearestEnemy ( ) stepsToBird = hero . getDistanceTo ( b…" at bounding box center [410, 163] width 172 height 179
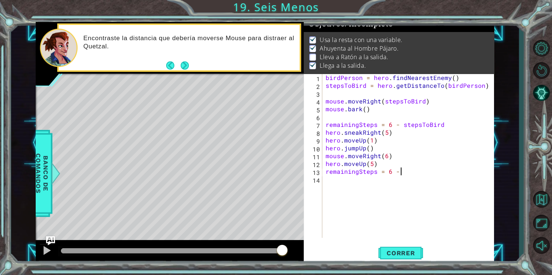
scroll to position [0, 4]
click at [408, 251] on span "Correr" at bounding box center [400, 252] width 43 height 7
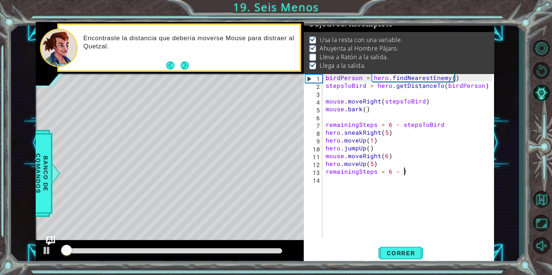
click at [259, 250] on div at bounding box center [171, 250] width 221 height 5
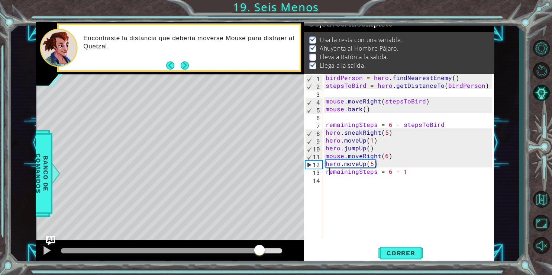
drag, startPoint x: 327, startPoint y: 172, endPoint x: 327, endPoint y: 167, distance: 5.2
click at [327, 167] on div "birdPerson = hero . findNearestEnemy ( ) stepsToBird = hero . getDistanceTo ( b…" at bounding box center [410, 163] width 172 height 179
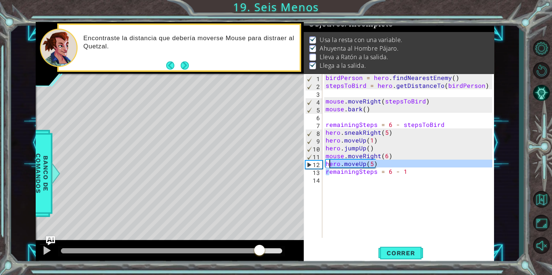
click at [326, 170] on div "birdPerson = hero . findNearestEnemy ( ) stepsToBird = hero . getDistanceTo ( b…" at bounding box center [408, 156] width 168 height 164
type textarea "remainingSteps = 6 - 1"
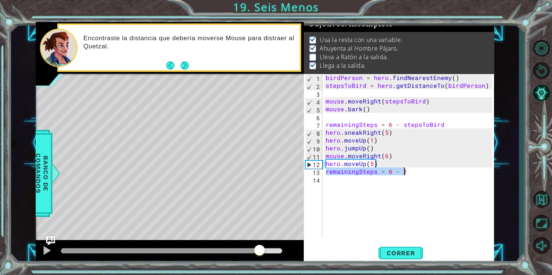
drag, startPoint x: 326, startPoint y: 168, endPoint x: 403, endPoint y: 172, distance: 77.3
click at [403, 172] on div "birdPerson = hero . findNearestEnemy ( ) stepsToBird = hero . getDistanceTo ( b…" at bounding box center [410, 163] width 172 height 179
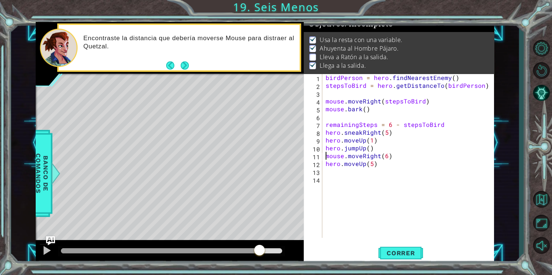
click at [324, 156] on div "birdPerson = hero . findNearestEnemy ( ) stepsToBird = hero . getDistanceTo ( b…" at bounding box center [410, 163] width 172 height 179
type textarea "mouse.moveRight(6)"
click at [326, 155] on div "birdPerson = hero . findNearestEnemy ( ) stepsToBird = hero . getDistanceTo ( b…" at bounding box center [410, 163] width 172 height 179
paste textarea "remainingSteps = 6 - 1"
click at [397, 248] on button "Correr" at bounding box center [400, 252] width 45 height 19
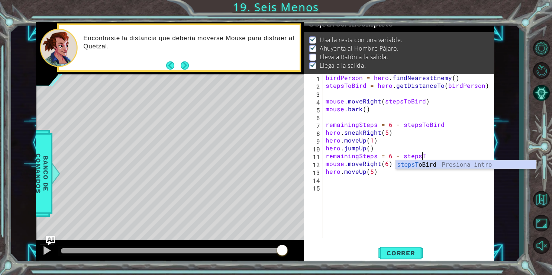
scroll to position [0, 6]
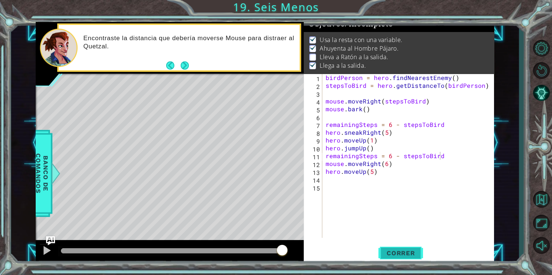
click at [383, 247] on button "Correr" at bounding box center [400, 252] width 45 height 19
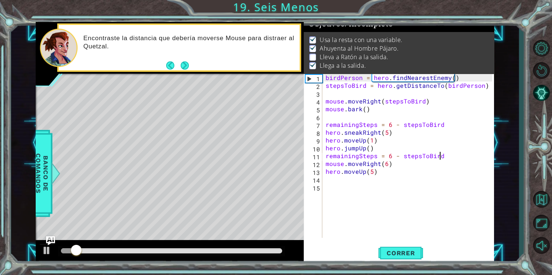
click at [386, 163] on div "birdPerson = hero . findNearestEnemy ( ) stepsToBird = hero . getDistanceTo ( b…" at bounding box center [410, 163] width 172 height 179
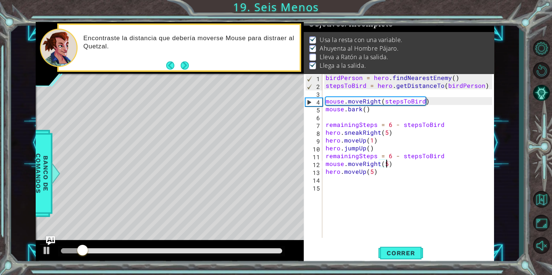
scroll to position [0, 3]
click at [393, 247] on button "Correr" at bounding box center [400, 252] width 45 height 19
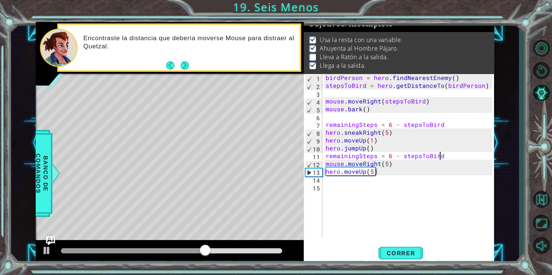
click at [445, 155] on div "birdPerson = hero . findNearestEnemy ( ) stepsToBird = hero . getDistanceTo ( b…" at bounding box center [410, 163] width 172 height 179
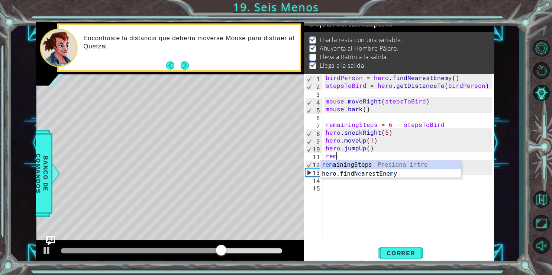
type textarea "r"
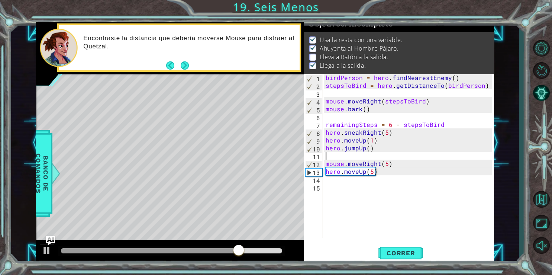
click at [324, 163] on div "birdPerson = hero . findNearestEnemy ( ) stepsToBird = hero . getDistanceTo ( b…" at bounding box center [410, 163] width 172 height 179
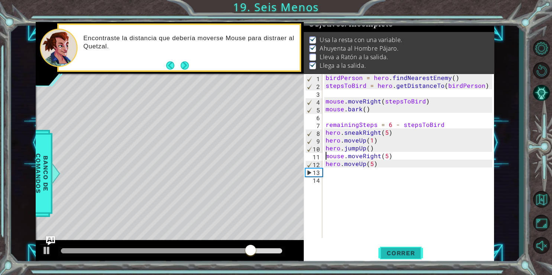
click at [412, 257] on button "Correr" at bounding box center [400, 252] width 45 height 19
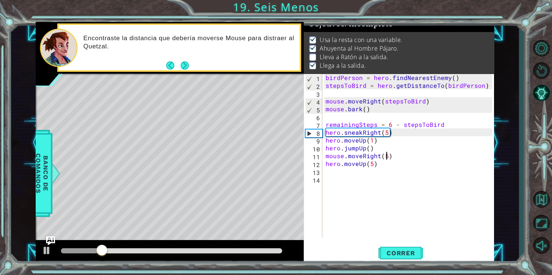
click at [386, 157] on div "birdPerson = hero . findNearestEnemy ( ) stepsToBird = hero . getDistanceTo ( b…" at bounding box center [410, 163] width 172 height 179
click at [407, 249] on span "Correr" at bounding box center [400, 252] width 43 height 7
type textarea "mouse.moveRight(3)"
click at [400, 249] on span "Correr" at bounding box center [400, 252] width 43 height 7
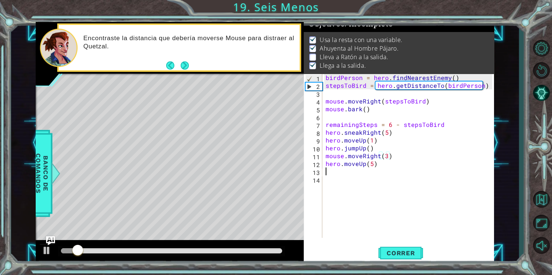
click at [332, 172] on div "birdPerson = hero . findNearestEnemy ( ) stepsToBird = hero . getDistanceTo ( b…" at bounding box center [410, 163] width 172 height 179
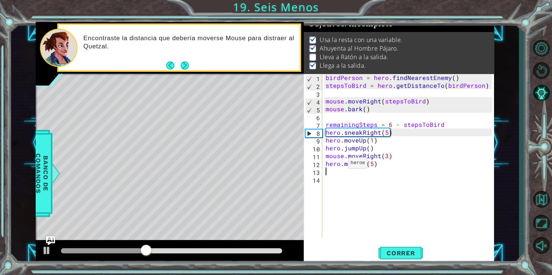
click at [339, 164] on div "birdPerson = hero . findNearestEnemy ( ) stepsToBird = hero . getDistanceTo ( b…" at bounding box center [410, 163] width 172 height 179
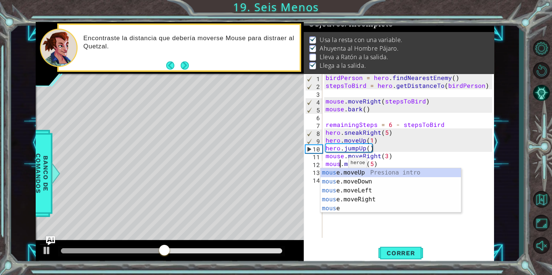
scroll to position [0, 1]
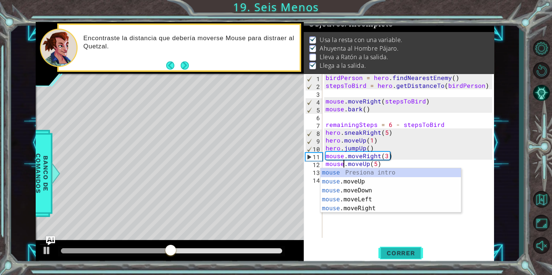
type textarea "mouse.moveUp(5)"
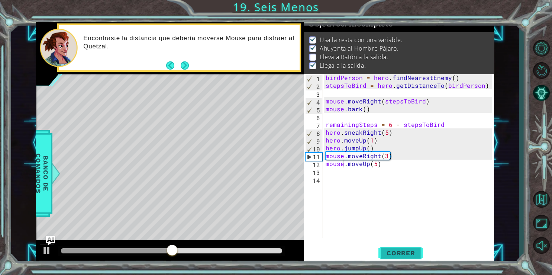
click at [385, 247] on button "Correr" at bounding box center [400, 252] width 45 height 19
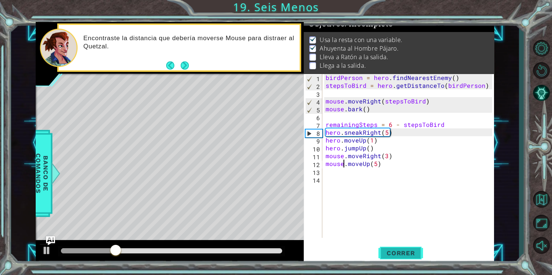
click at [394, 257] on button "Correr" at bounding box center [400, 252] width 45 height 19
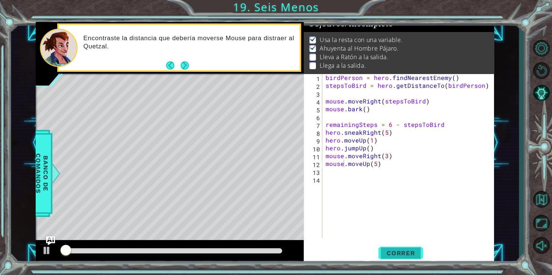
click at [394, 257] on button "Correr" at bounding box center [400, 252] width 45 height 19
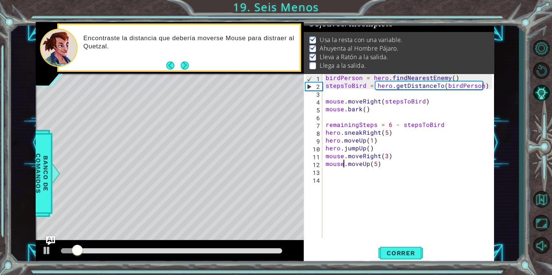
click at [218, 251] on div at bounding box center [171, 250] width 221 height 5
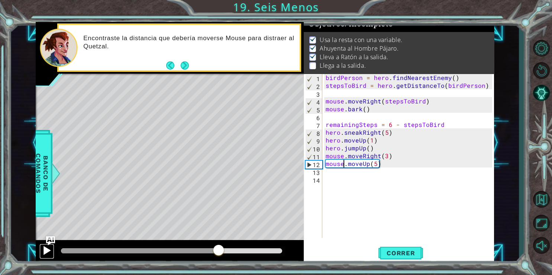
click at [48, 252] on div at bounding box center [47, 250] width 10 height 10
click at [330, 174] on div "birdPerson = hero . findNearestEnemy ( ) stepsToBird = hero . getDistanceTo ( b…" at bounding box center [410, 163] width 172 height 179
click at [50, 255] on div at bounding box center [47, 250] width 10 height 10
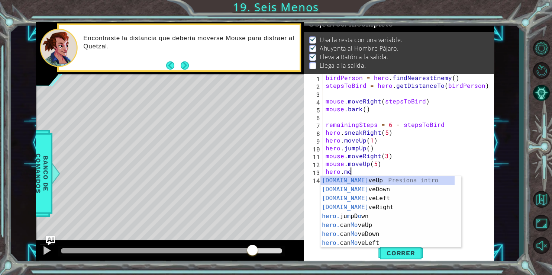
scroll to position [0, 1]
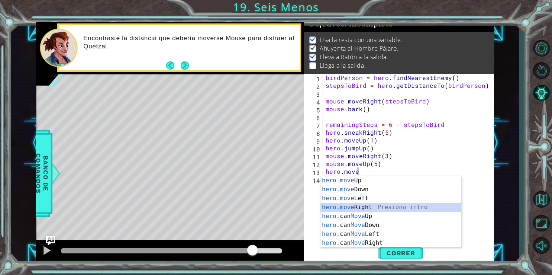
click at [342, 205] on div "hero.move Up Presiona intro hero.move Down Presiona intro hero.move Left Presio…" at bounding box center [390, 220] width 140 height 89
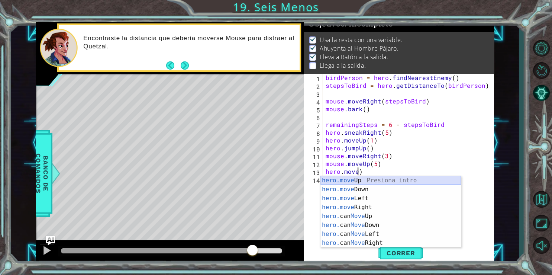
click at [400, 179] on div "hero.move Up Presiona intro hero.move Down Presiona intro hero.move Left Presio…" at bounding box center [390, 220] width 140 height 89
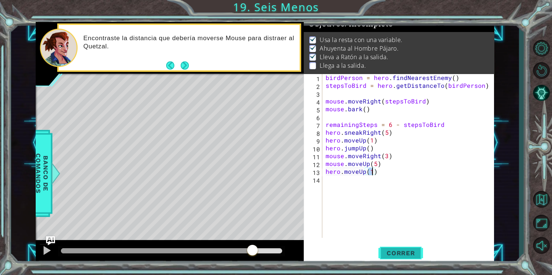
type textarea "hero.moveUp(1)"
click at [394, 248] on button "Correr" at bounding box center [400, 252] width 45 height 19
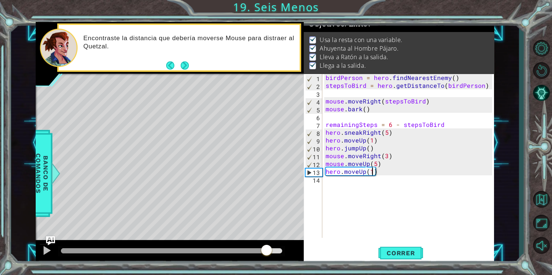
click at [267, 252] on div at bounding box center [171, 250] width 221 height 5
click at [48, 251] on div at bounding box center [47, 250] width 10 height 10
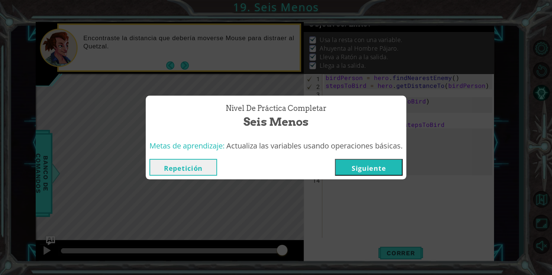
click at [390, 170] on button "Siguiente" at bounding box center [369, 167] width 68 height 17
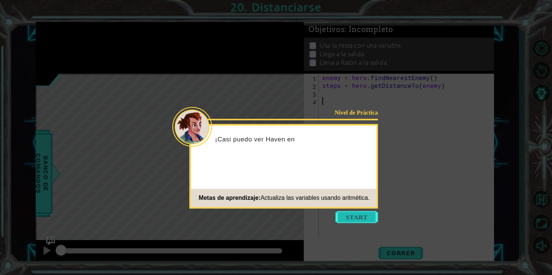
click at [358, 215] on button "Start" at bounding box center [356, 217] width 42 height 12
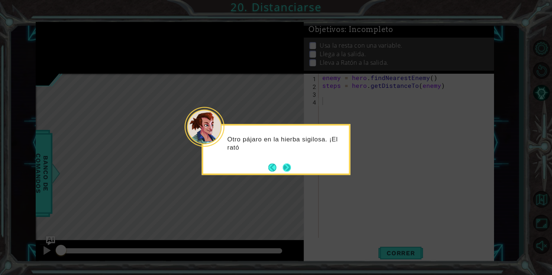
click at [285, 167] on button "Next" at bounding box center [287, 167] width 14 height 14
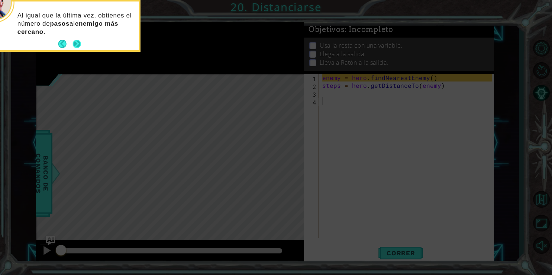
click at [78, 42] on button "Next" at bounding box center [77, 44] width 10 height 10
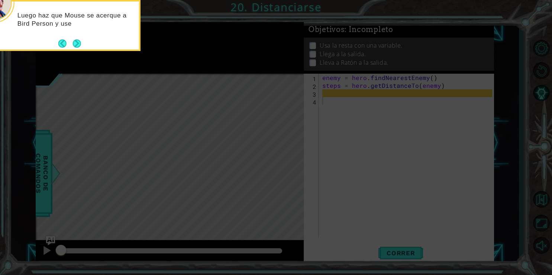
click at [78, 42] on button "Next" at bounding box center [77, 44] width 12 height 12
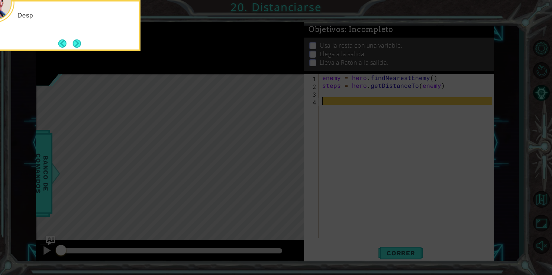
click at [78, 42] on button "Next" at bounding box center [77, 44] width 10 height 10
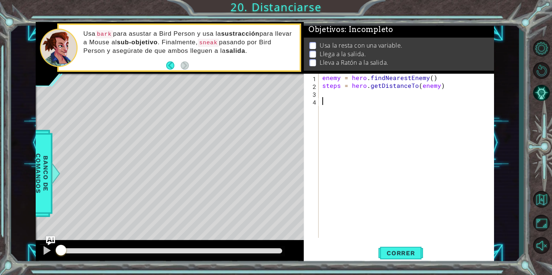
click at [332, 93] on div "enemy = hero . findNearestEnemy ( ) steps = hero . getDistanceTo ( enemy )" at bounding box center [408, 163] width 175 height 179
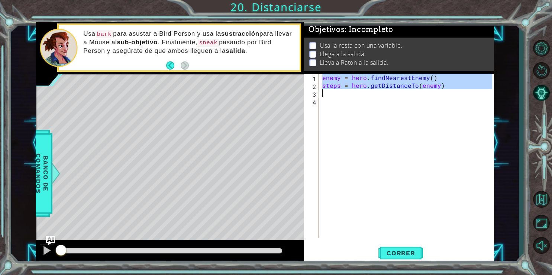
drag, startPoint x: 322, startPoint y: 78, endPoint x: 432, endPoint y: 91, distance: 110.7
click at [432, 91] on div "enemy = hero . findNearestEnemy ( ) steps = hero . getDistanceTo ( enemy )" at bounding box center [408, 163] width 175 height 179
type textarea "steps = hero.getDistanceTo(enemy)"
click at [432, 91] on div "enemy = hero . findNearestEnemy ( ) steps = hero . getDistanceTo ( enemy )" at bounding box center [406, 156] width 171 height 164
drag, startPoint x: 322, startPoint y: 78, endPoint x: 427, endPoint y: 91, distance: 106.4
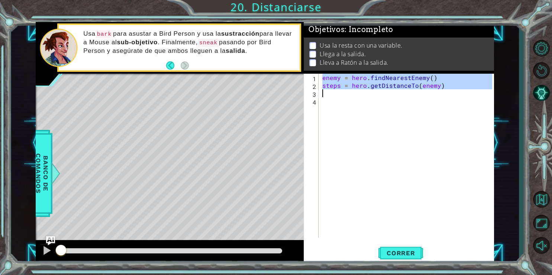
click at [427, 91] on div "enemy = hero . findNearestEnemy ( ) steps = hero . getDistanceTo ( enemy )" at bounding box center [408, 163] width 175 height 179
type textarea "steps = hero.getDistanceTo(enemy)"
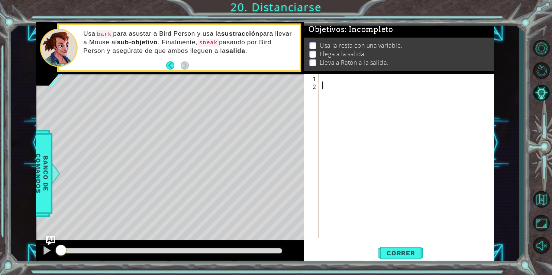
paste textarea "mouse.digUp()"
type textarea "mouse.digUp()"
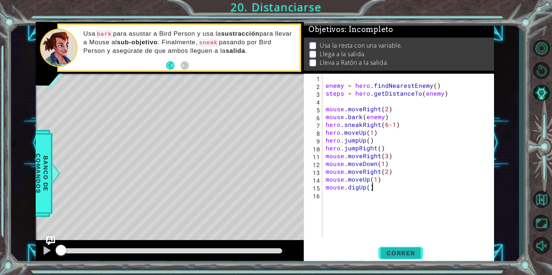
click at [404, 247] on button "Correr" at bounding box center [400, 252] width 45 height 19
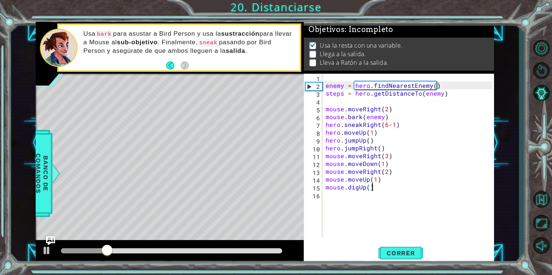
click at [264, 250] on div at bounding box center [171, 250] width 221 height 5
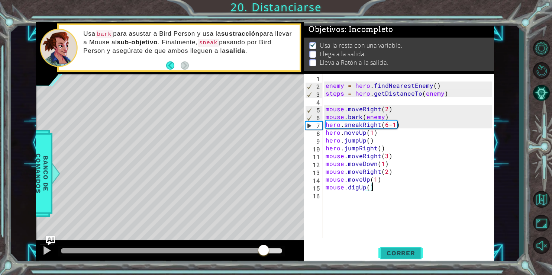
click at [397, 252] on span "Correr" at bounding box center [400, 252] width 43 height 7
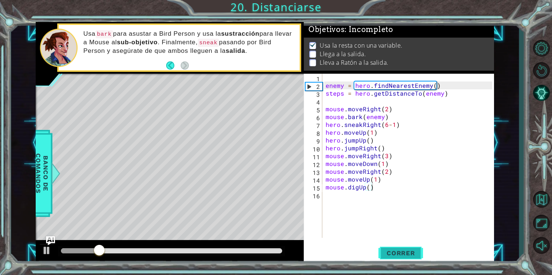
click at [396, 250] on span "Correr" at bounding box center [400, 252] width 43 height 7
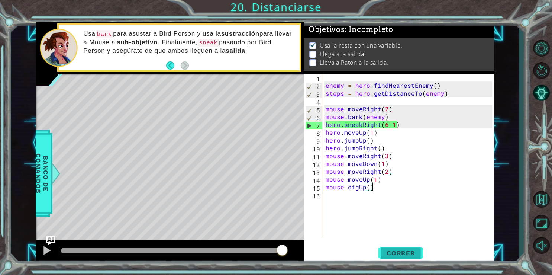
click at [396, 250] on span "Correr" at bounding box center [400, 252] width 43 height 7
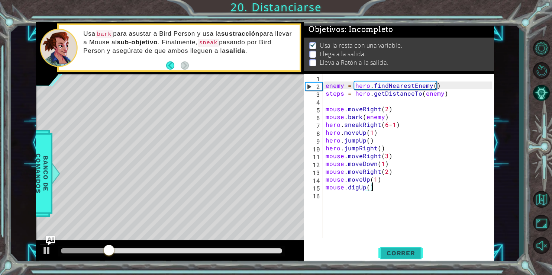
click at [396, 250] on span "Correr" at bounding box center [400, 252] width 43 height 7
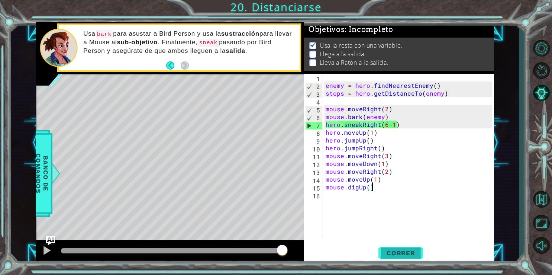
click at [400, 249] on button "Correr" at bounding box center [400, 252] width 45 height 19
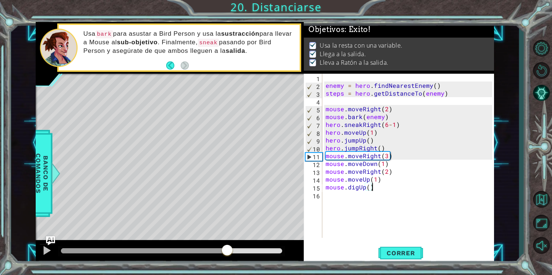
click at [227, 250] on div at bounding box center [171, 250] width 221 height 5
click at [46, 255] on div at bounding box center [47, 250] width 10 height 10
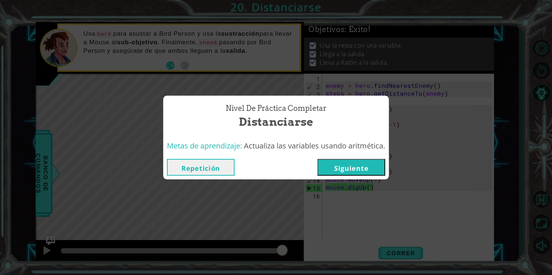
click at [360, 169] on button "Siguiente" at bounding box center [351, 167] width 68 height 17
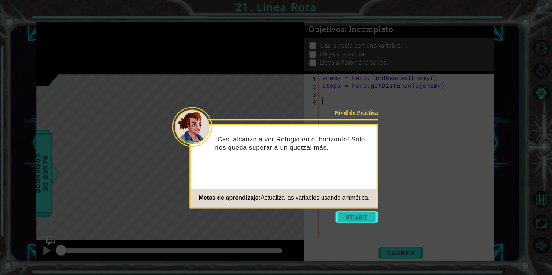
click at [363, 216] on button "Start" at bounding box center [356, 217] width 42 height 12
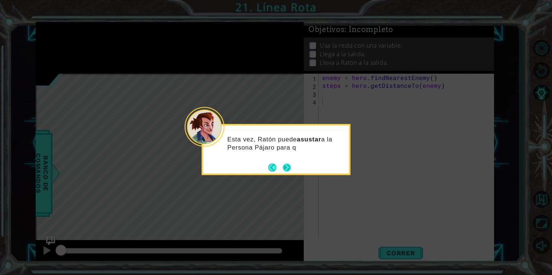
click at [288, 168] on button "Next" at bounding box center [287, 168] width 12 height 12
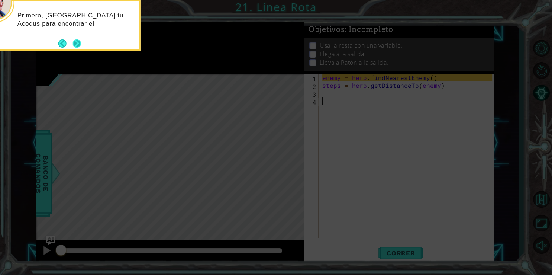
click at [73, 44] on button "Next" at bounding box center [76, 43] width 9 height 9
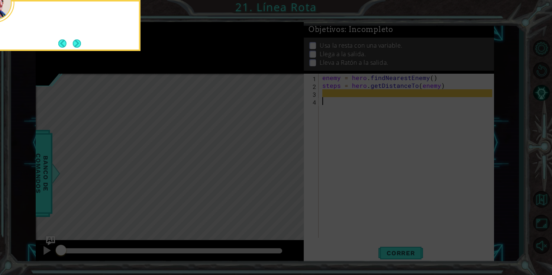
click at [73, 44] on button "Next" at bounding box center [76, 43] width 13 height 13
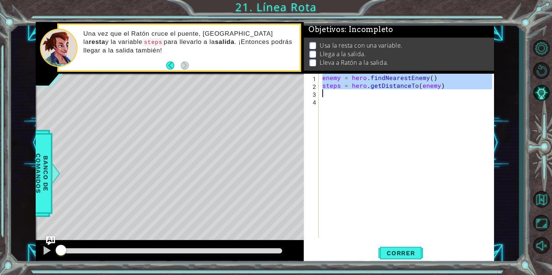
drag, startPoint x: 323, startPoint y: 79, endPoint x: 433, endPoint y: 89, distance: 110.4
click at [433, 89] on div "enemy = hero . findNearestEnemy ( ) steps = hero . getDistanceTo ( enemy )" at bounding box center [408, 163] width 175 height 179
type textarea "steps = hero.getDistanceTo(enemy)"
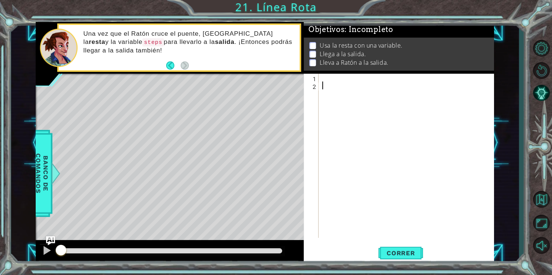
paste textarea "mouse.moveUp(2)"
type textarea "mouse.moveUp(2)"
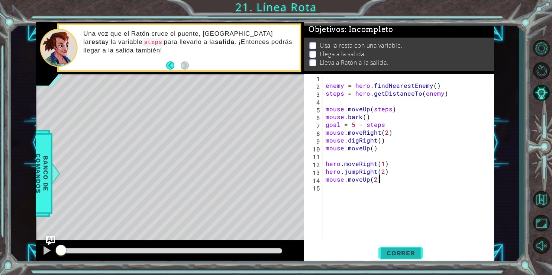
click at [394, 248] on button "Correr" at bounding box center [400, 252] width 45 height 19
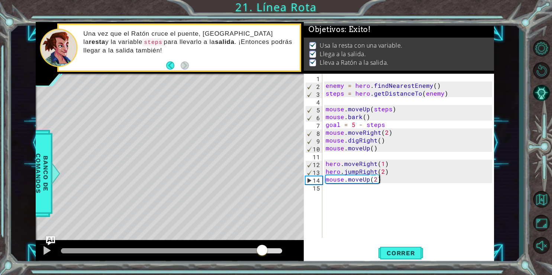
click at [262, 250] on div at bounding box center [171, 250] width 221 height 5
click at [49, 248] on div at bounding box center [47, 250] width 10 height 10
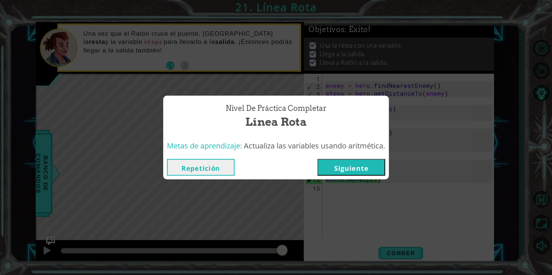
click at [351, 167] on button "Siguiente" at bounding box center [351, 167] width 68 height 17
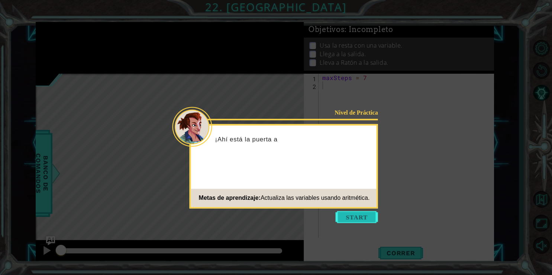
click at [372, 221] on button "Start" at bounding box center [356, 217] width 42 height 12
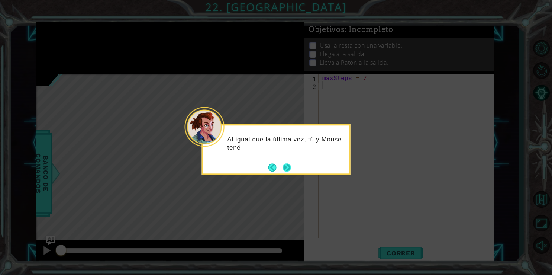
click at [285, 171] on button "Next" at bounding box center [286, 167] width 11 height 11
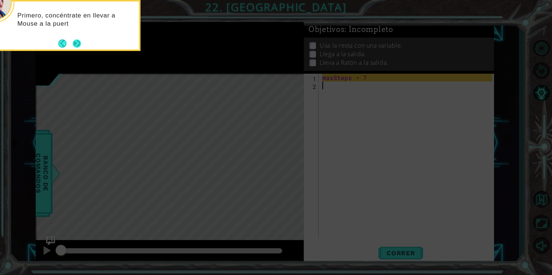
click at [76, 48] on footer at bounding box center [69, 43] width 23 height 11
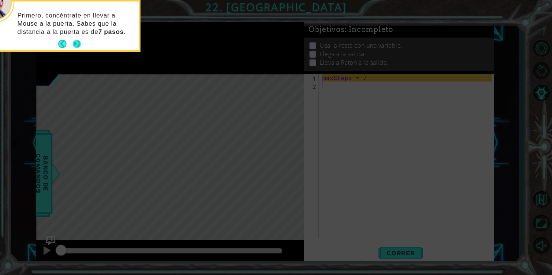
click at [76, 46] on button "Next" at bounding box center [76, 44] width 9 height 9
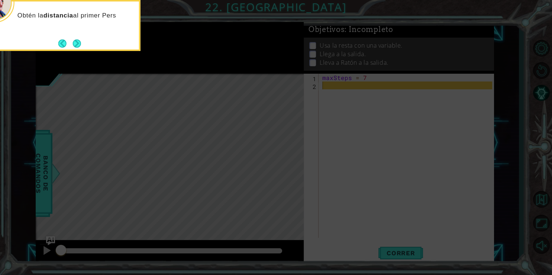
click at [76, 46] on button "Next" at bounding box center [77, 43] width 10 height 10
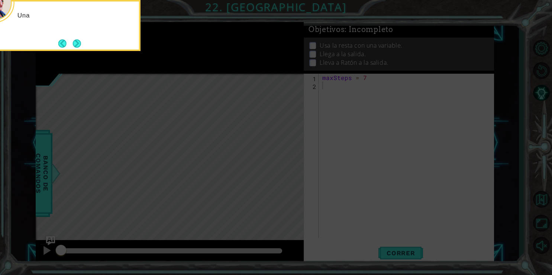
click at [76, 46] on button "Next" at bounding box center [77, 44] width 12 height 12
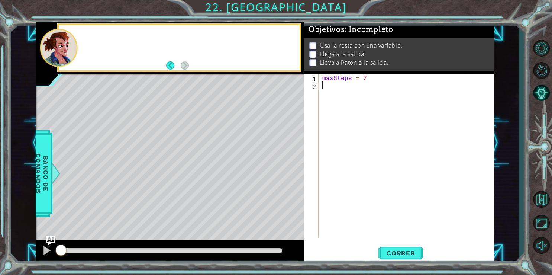
click at [76, 46] on div at bounding box center [59, 48] width 38 height 38
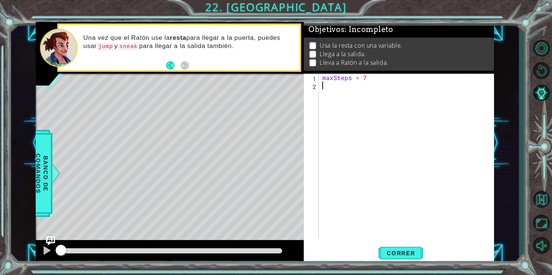
click at [328, 91] on div "maxSteps = 7" at bounding box center [408, 163] width 175 height 179
paste textarea "ya déjame en paz plis"
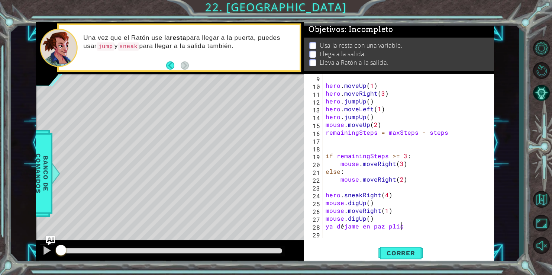
scroll to position [62, 0]
type textarea "y"
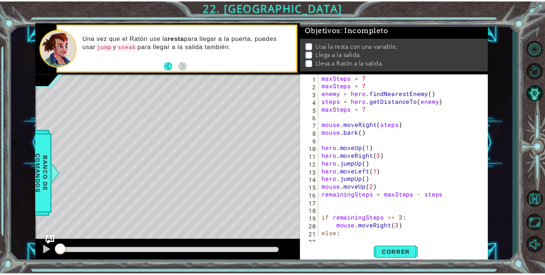
scroll to position [0, 0]
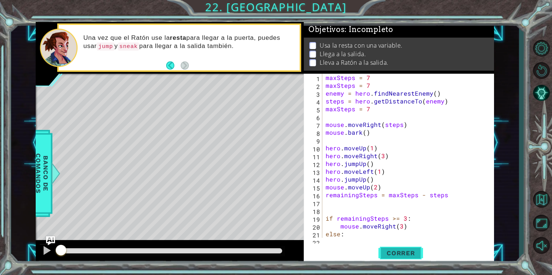
click at [407, 255] on span "Correr" at bounding box center [400, 252] width 43 height 7
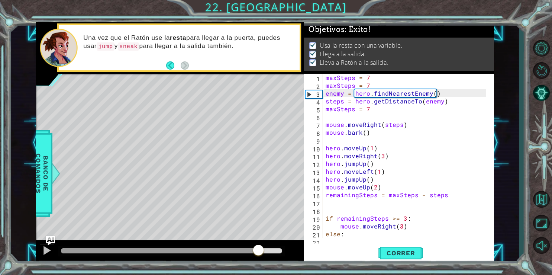
click at [258, 249] on div at bounding box center [171, 250] width 221 height 5
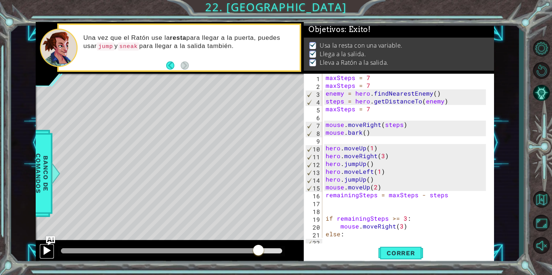
click at [51, 250] on div at bounding box center [47, 250] width 10 height 10
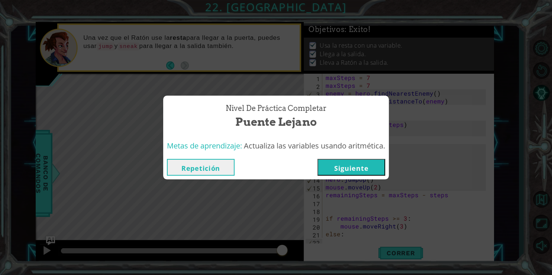
click at [337, 163] on button "Siguiente" at bounding box center [351, 167] width 68 height 17
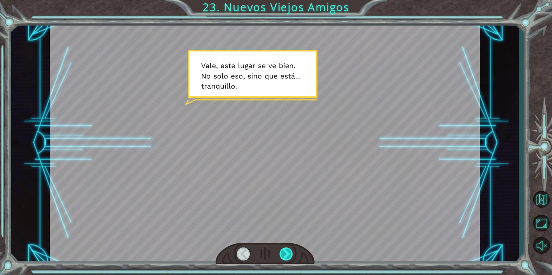
click at [289, 252] on div at bounding box center [286, 253] width 14 height 13
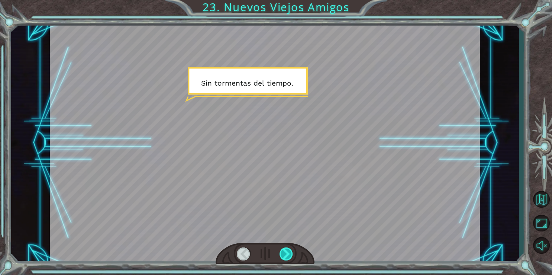
click at [289, 252] on div at bounding box center [286, 253] width 14 height 13
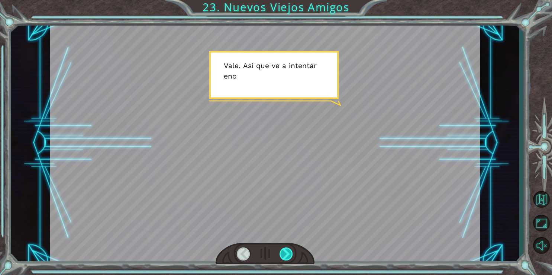
click at [289, 252] on div at bounding box center [286, 253] width 14 height 13
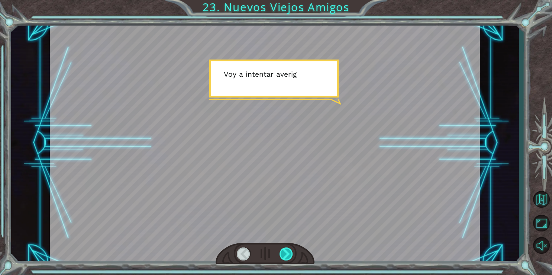
click at [289, 252] on div at bounding box center [286, 253] width 14 height 13
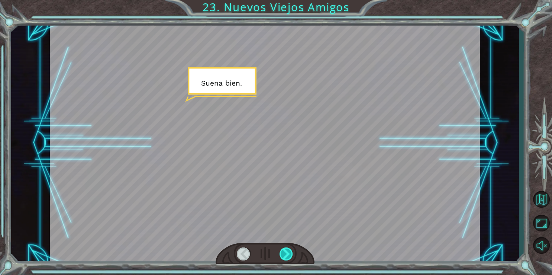
click at [289, 252] on div at bounding box center [286, 253] width 14 height 13
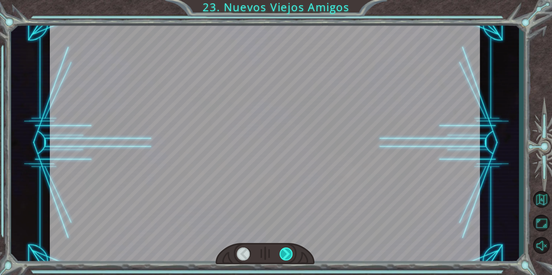
click at [289, 252] on div at bounding box center [286, 253] width 14 height 13
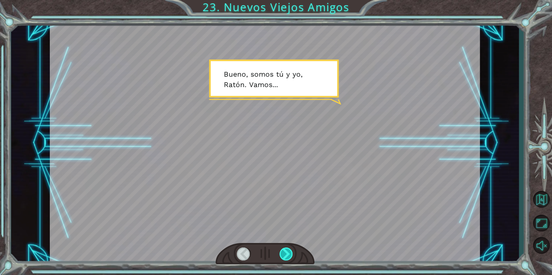
click at [289, 252] on div at bounding box center [286, 253] width 14 height 13
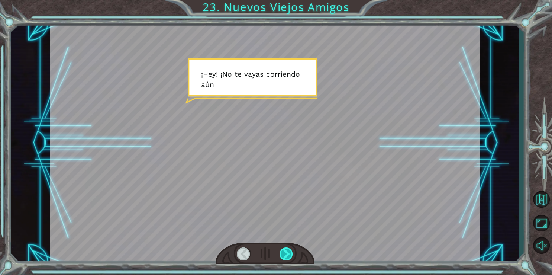
click at [289, 252] on div at bounding box center [286, 253] width 14 height 13
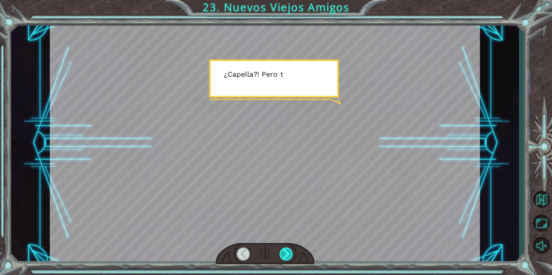
click at [289, 252] on div at bounding box center [286, 253] width 14 height 13
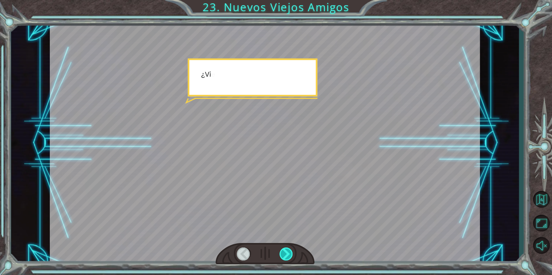
click at [289, 252] on div at bounding box center [286, 253] width 14 height 13
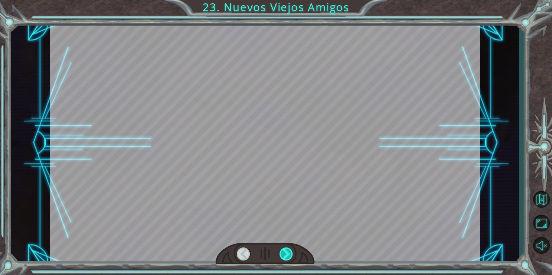
click at [289, 252] on div at bounding box center [286, 253] width 14 height 13
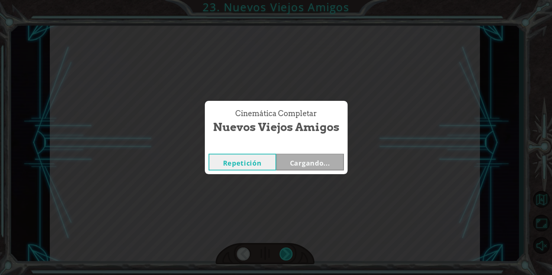
click at [289, 252] on div "Cinemática Completar Nuevos Viejos Amigos Repetición Cargando..." at bounding box center [276, 137] width 552 height 275
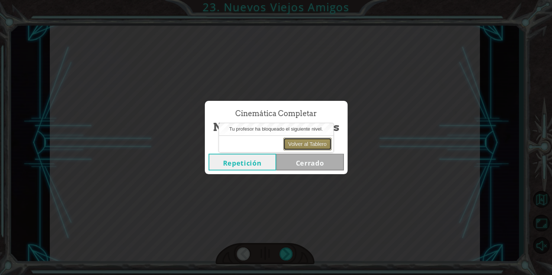
click at [313, 142] on button "Volver al Tablero" at bounding box center [307, 143] width 48 height 13
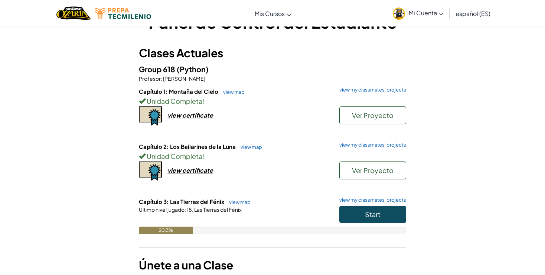
scroll to position [29, 0]
